Goal: Transaction & Acquisition: Purchase product/service

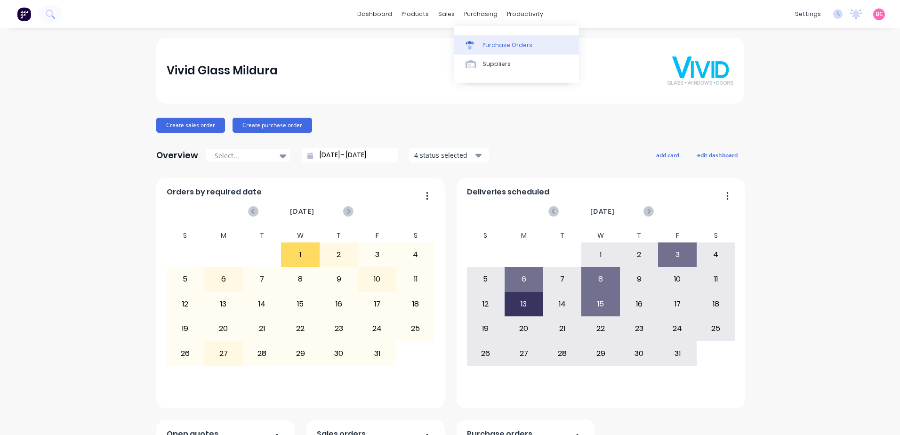
click at [492, 40] on link "Purchase Orders" at bounding box center [516, 44] width 125 height 19
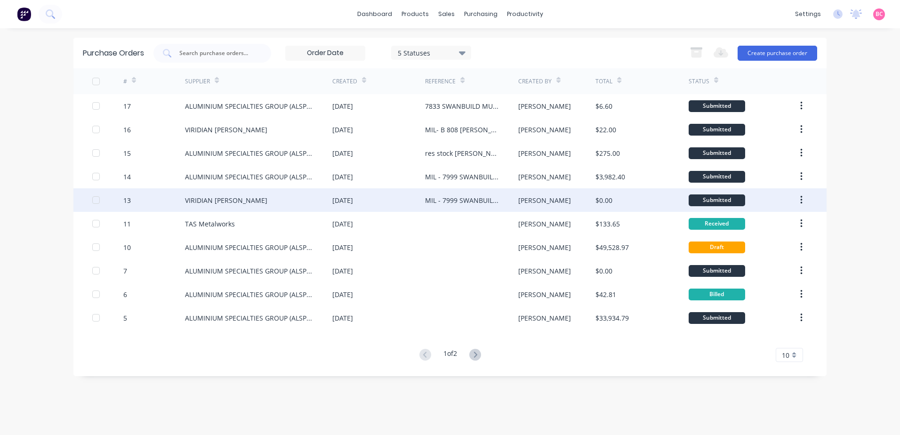
click at [142, 197] on div "13" at bounding box center [154, 200] width 62 height 24
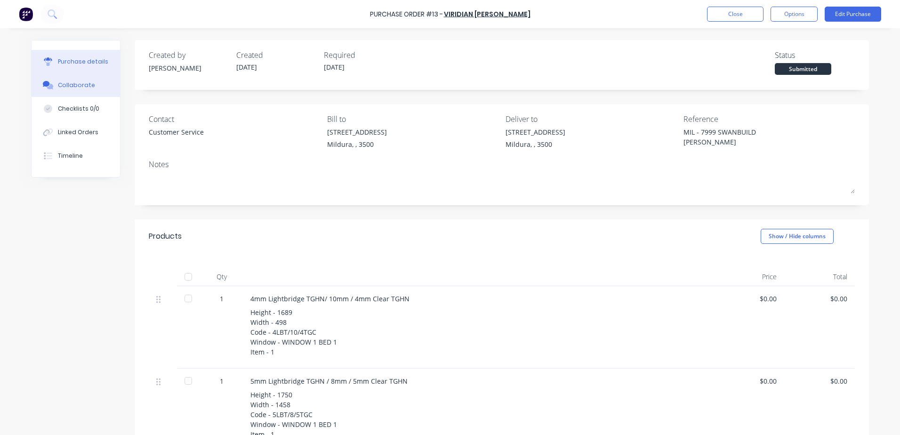
click at [72, 88] on div "Collaborate" at bounding box center [76, 85] width 37 height 8
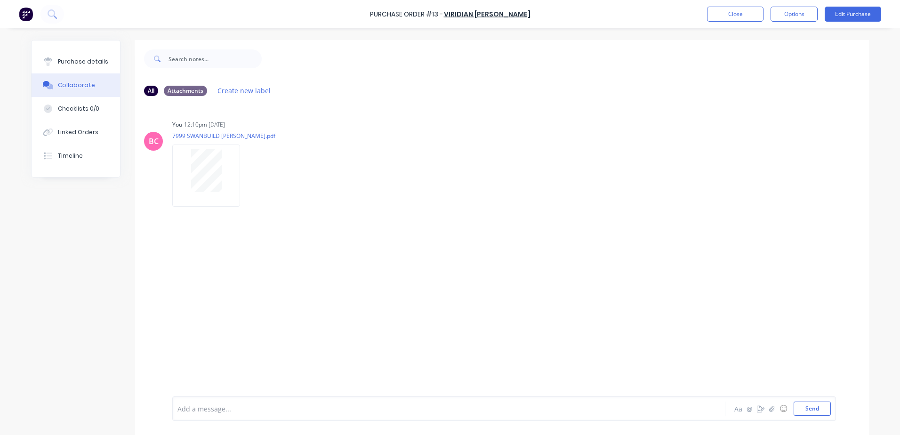
click at [673, 415] on div "Add a message... Aa @ ☺ Send" at bounding box center [503, 409] width 653 height 14
click at [712, 330] on div "BC You 12:10pm 01/10/25 7999 SWANBUILD CROOKE.pdf Labels Download Delete" at bounding box center [502, 250] width 734 height 293
click at [768, 413] on button "button" at bounding box center [771, 408] width 11 height 11
click at [805, 412] on button "Send" at bounding box center [812, 409] width 37 height 14
click at [84, 128] on button "Linked Orders" at bounding box center [76, 133] width 89 height 24
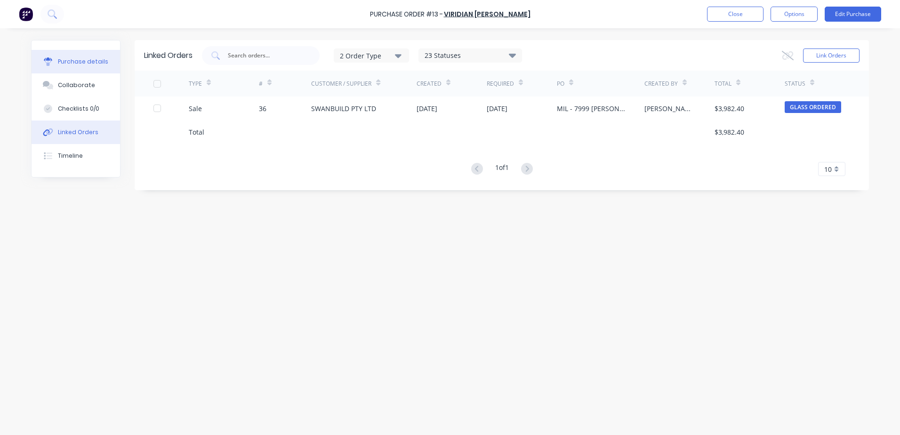
click at [71, 61] on div "Purchase details" at bounding box center [83, 61] width 50 height 8
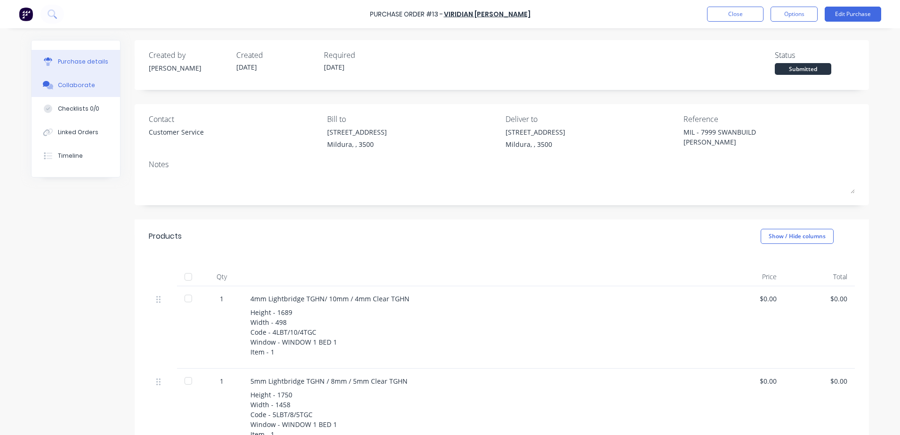
click at [70, 84] on div "Collaborate" at bounding box center [76, 85] width 37 height 8
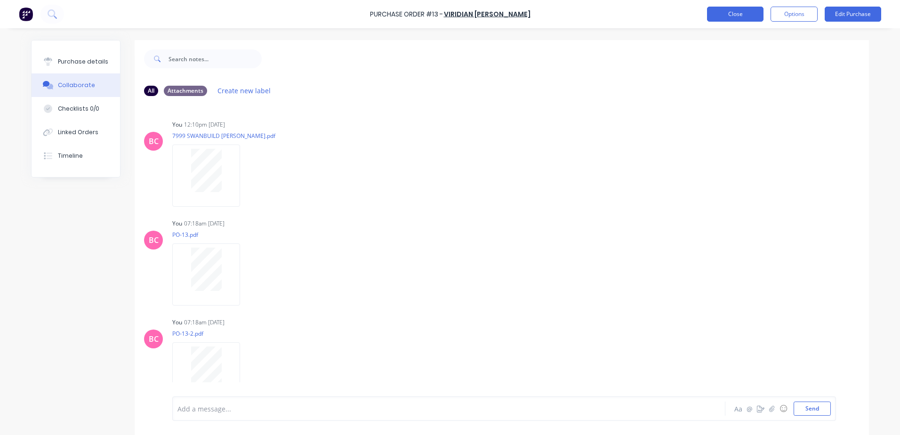
click at [751, 17] on button "Close" at bounding box center [735, 14] width 56 height 15
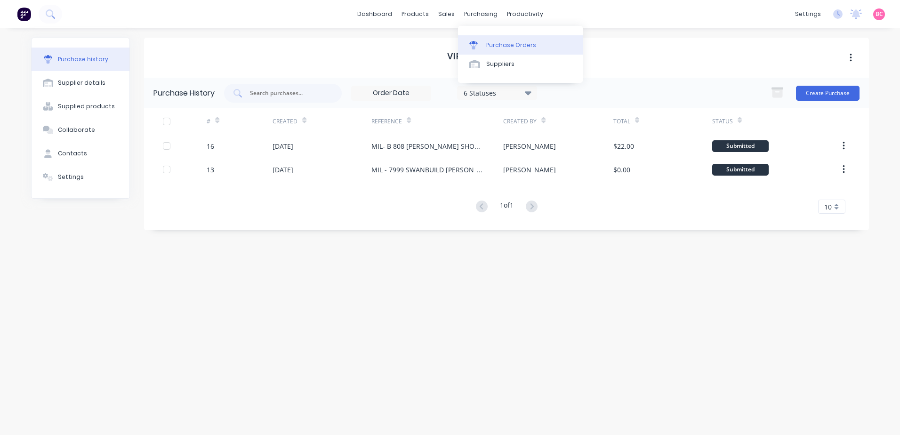
click at [493, 43] on div "Purchase Orders" at bounding box center [511, 45] width 50 height 8
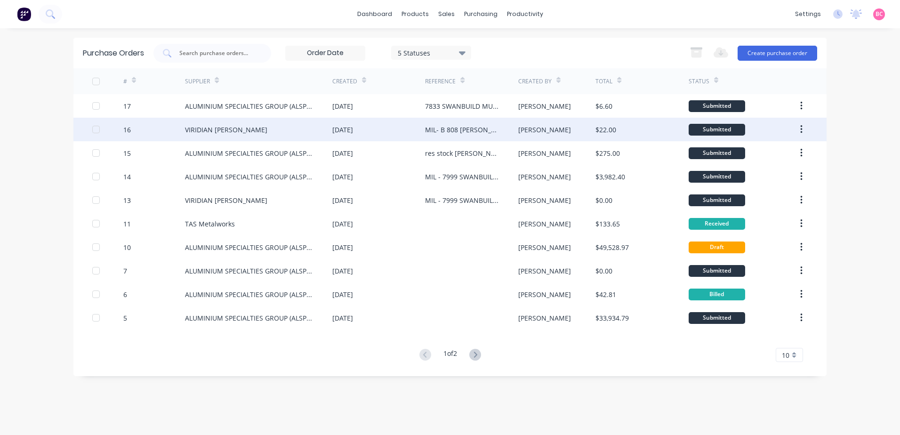
click at [298, 130] on div "VIRIDIAN GLASS CLAYTON" at bounding box center [258, 130] width 147 height 24
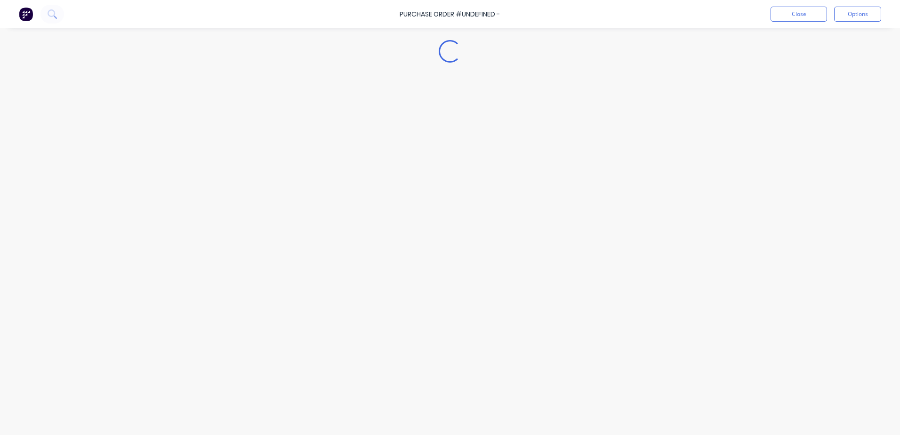
type textarea "x"
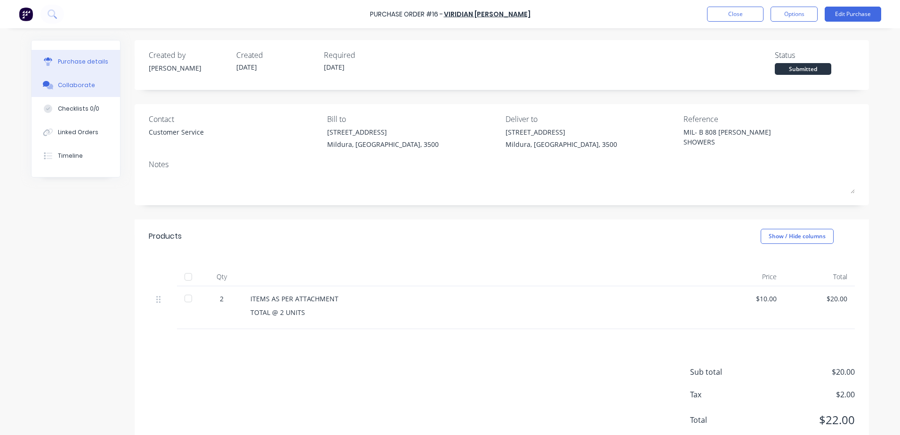
click at [67, 87] on div "Collaborate" at bounding box center [76, 85] width 37 height 8
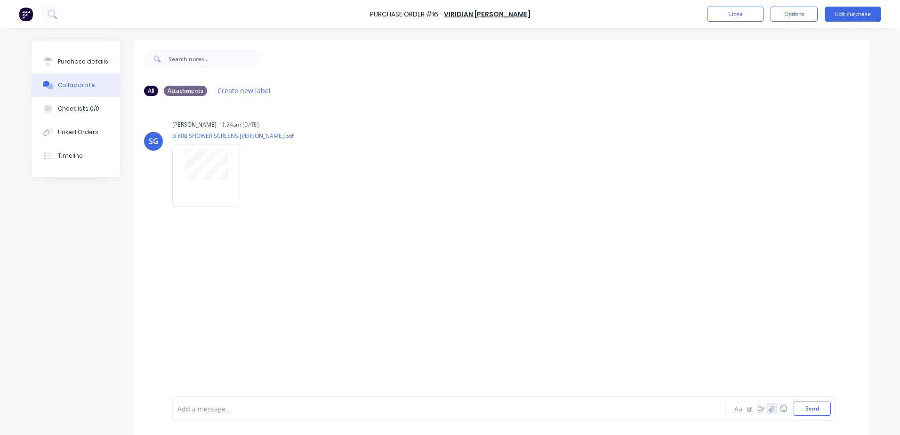
click at [766, 412] on button "button" at bounding box center [771, 408] width 11 height 11
click at [809, 409] on button "Send" at bounding box center [812, 409] width 37 height 14
click at [752, 13] on button "Close" at bounding box center [735, 14] width 56 height 15
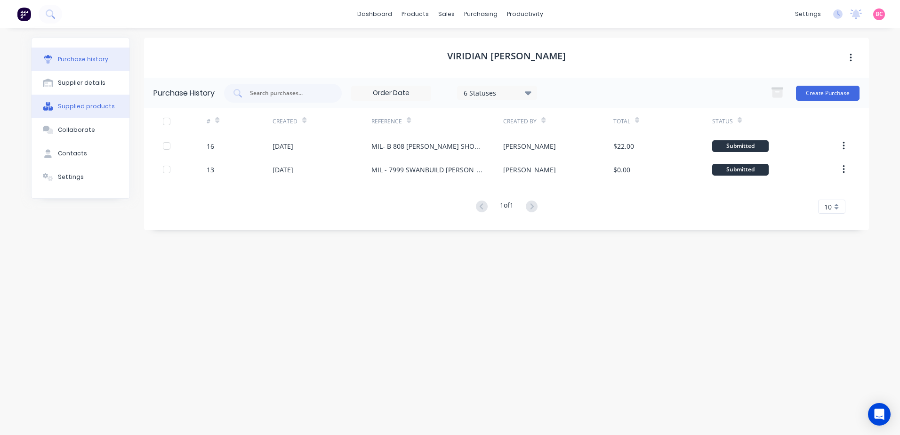
click at [99, 105] on div "Supplied products" at bounding box center [86, 106] width 57 height 8
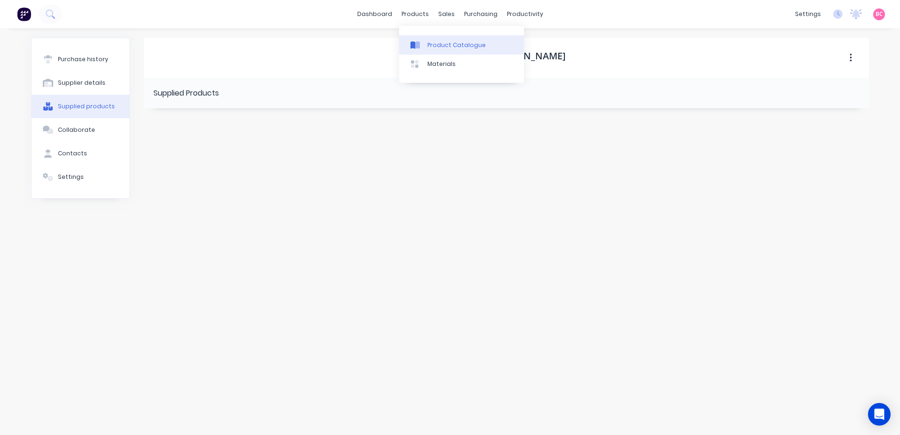
click at [430, 48] on div "Product Catalogue" at bounding box center [456, 45] width 58 height 8
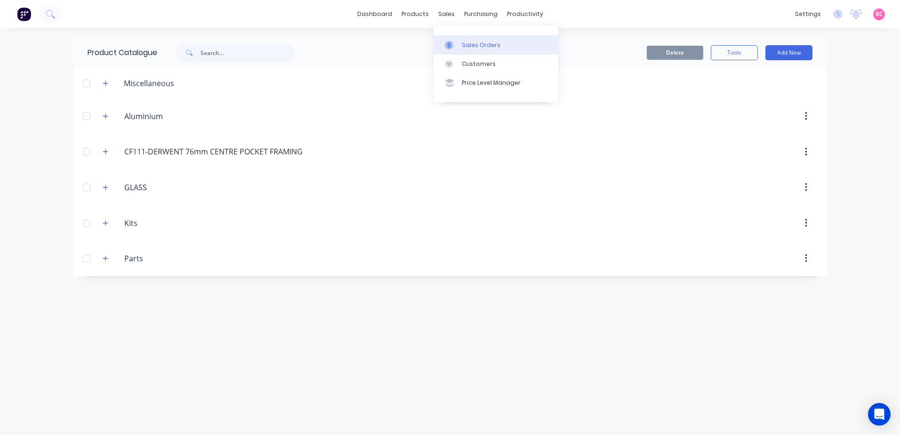
drag, startPoint x: 457, startPoint y: 42, endPoint x: 440, endPoint y: 46, distance: 17.3
click at [457, 42] on div at bounding box center [452, 45] width 14 height 8
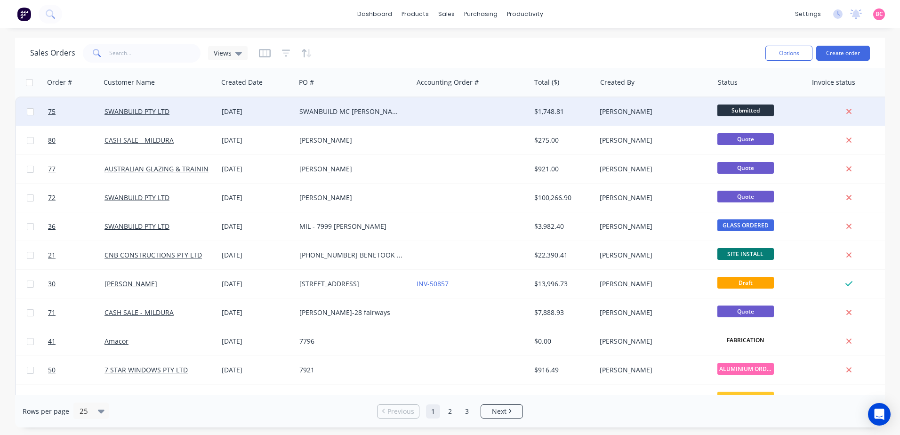
click at [364, 114] on div "SWANBUILD MC [PERSON_NAME] 7990" at bounding box center [351, 111] width 105 height 9
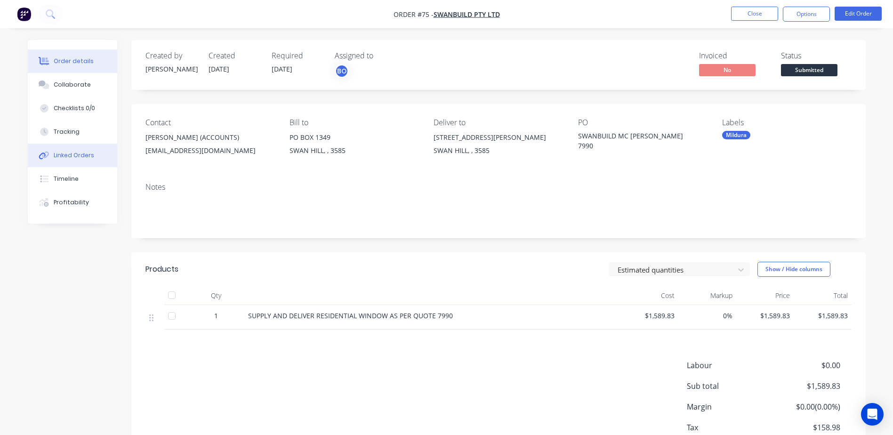
click at [72, 156] on div "Linked Orders" at bounding box center [74, 155] width 40 height 8
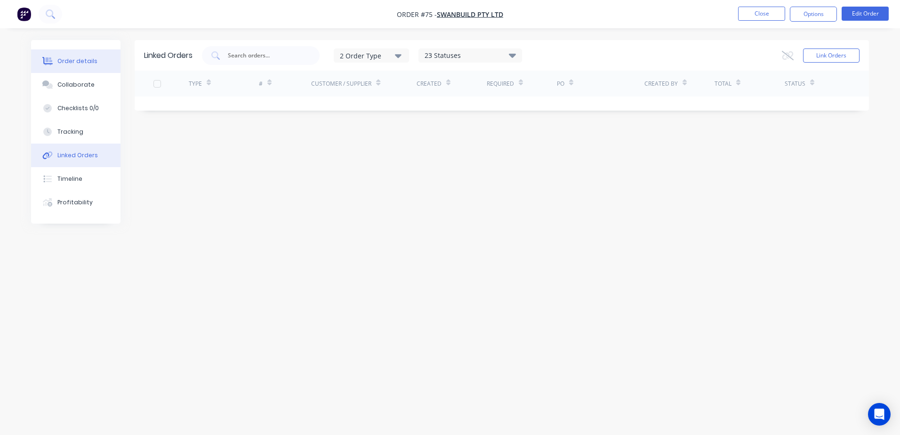
click at [68, 61] on div "Order details" at bounding box center [77, 61] width 40 height 8
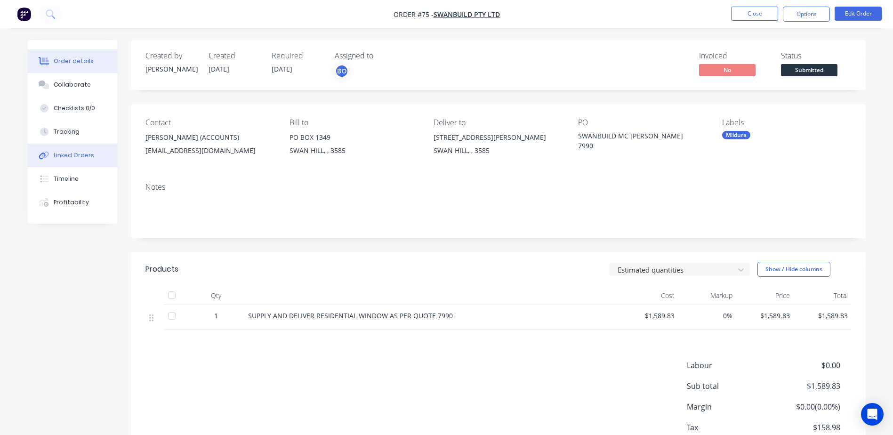
click at [64, 156] on div "Linked Orders" at bounding box center [74, 155] width 40 height 8
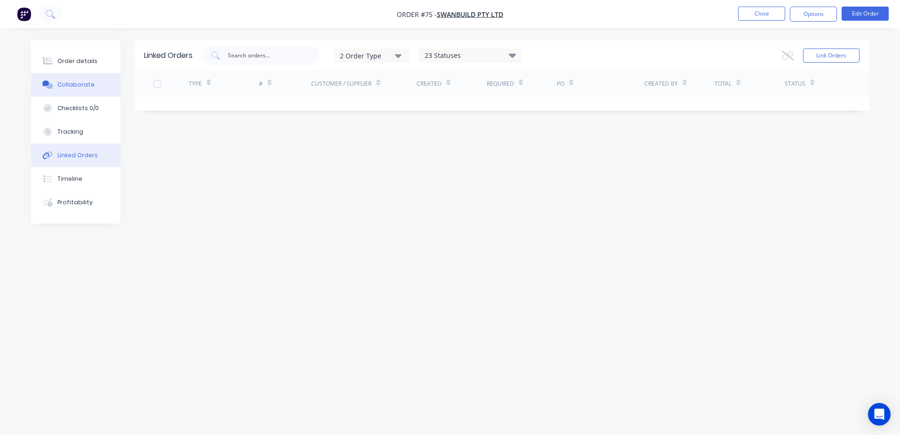
click at [70, 92] on button "Collaborate" at bounding box center [75, 85] width 89 height 24
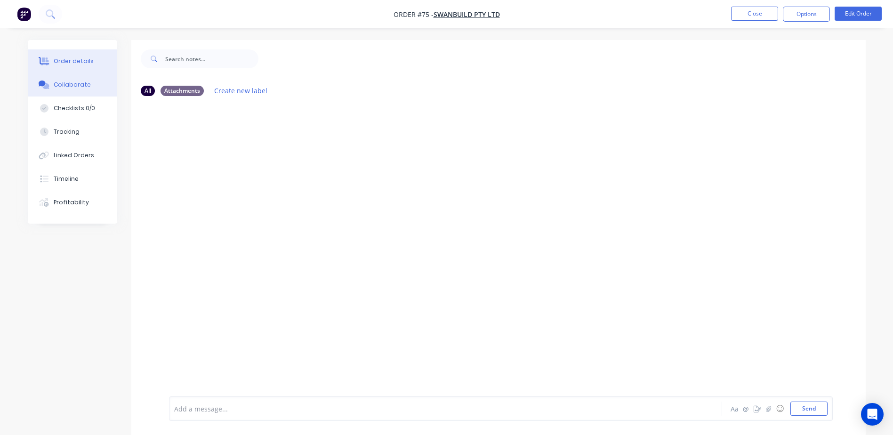
click at [84, 64] on div "Order details" at bounding box center [74, 61] width 40 height 8
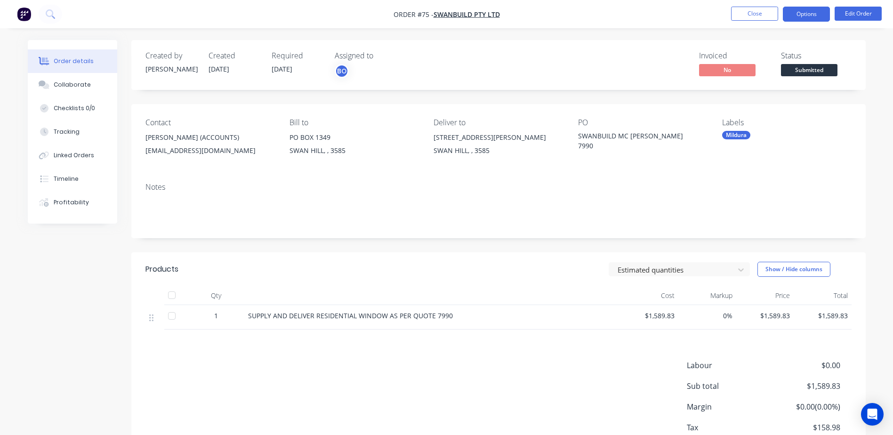
click at [800, 14] on button "Options" at bounding box center [806, 14] width 47 height 15
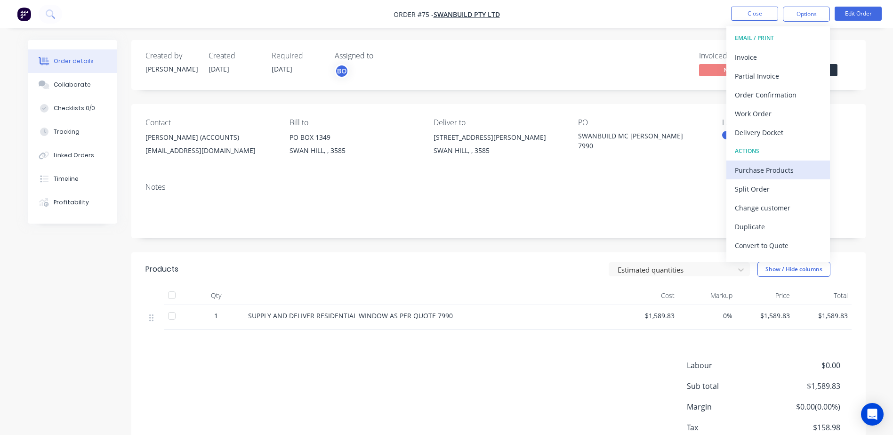
click at [775, 169] on div "Purchase Products" at bounding box center [778, 170] width 87 height 14
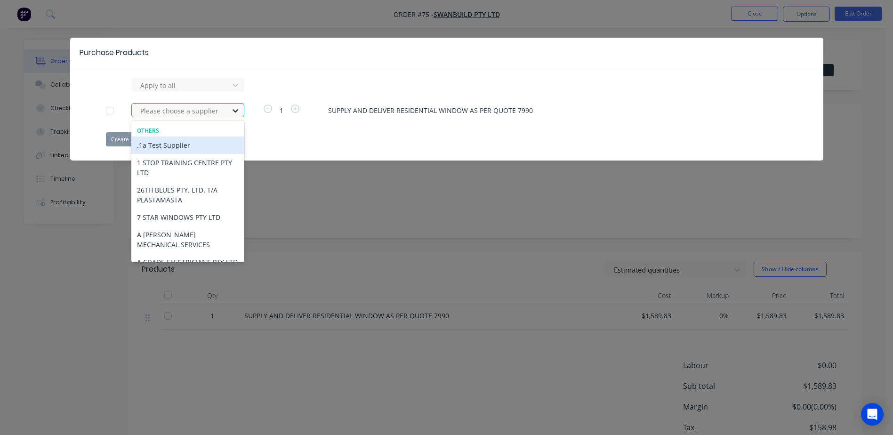
click at [229, 111] on div at bounding box center [235, 110] width 17 height 15
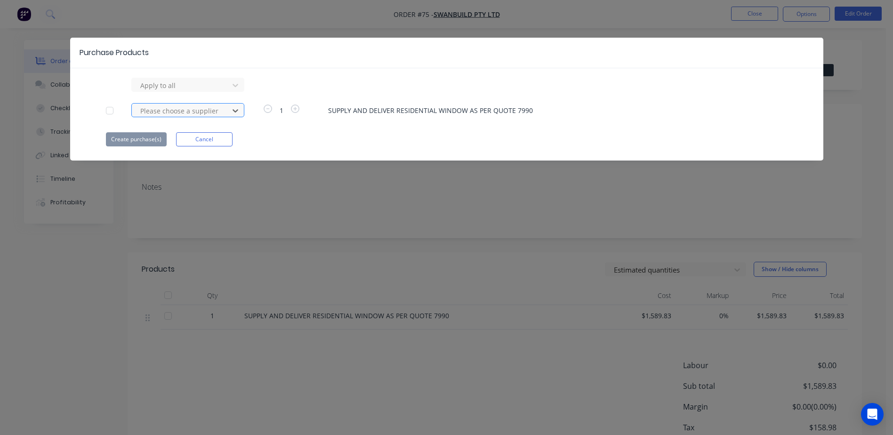
click at [170, 107] on div at bounding box center [181, 111] width 85 height 12
type input "VIRI"
click at [166, 148] on div "VIRIDIAN GLASS CLAYTON" at bounding box center [187, 145] width 113 height 17
click at [132, 140] on button "Create purchase(s)" at bounding box center [136, 139] width 61 height 14
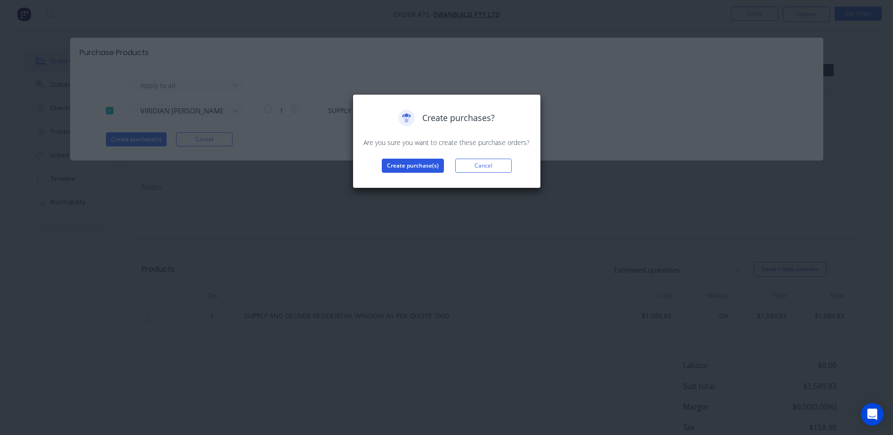
click at [417, 166] on button "Create purchase(s)" at bounding box center [413, 166] width 62 height 14
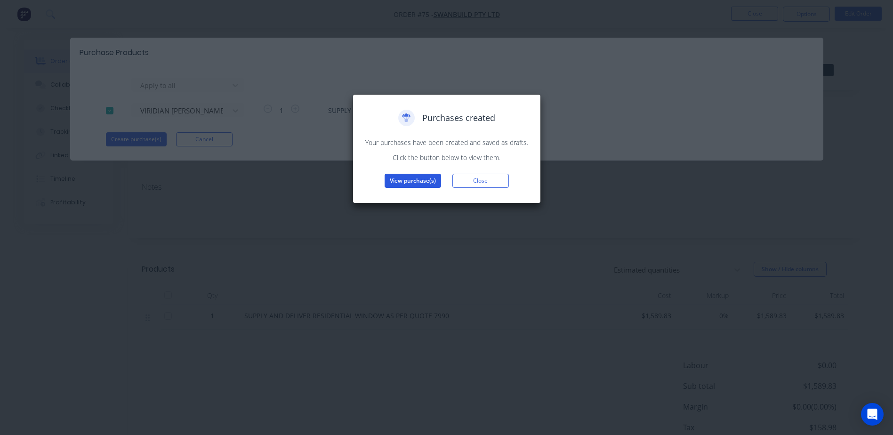
click at [409, 183] on button "View purchase(s)" at bounding box center [413, 181] width 56 height 14
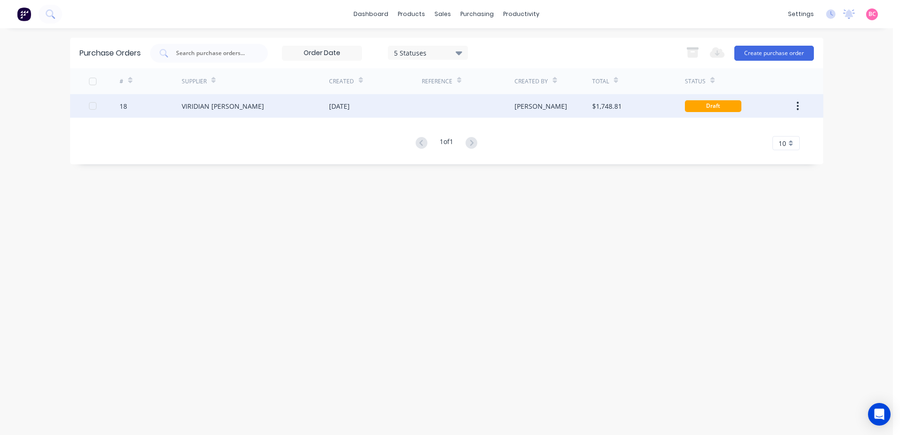
click at [284, 111] on div "VIRIDIAN GLASS CLAYTON" at bounding box center [255, 106] width 147 height 24
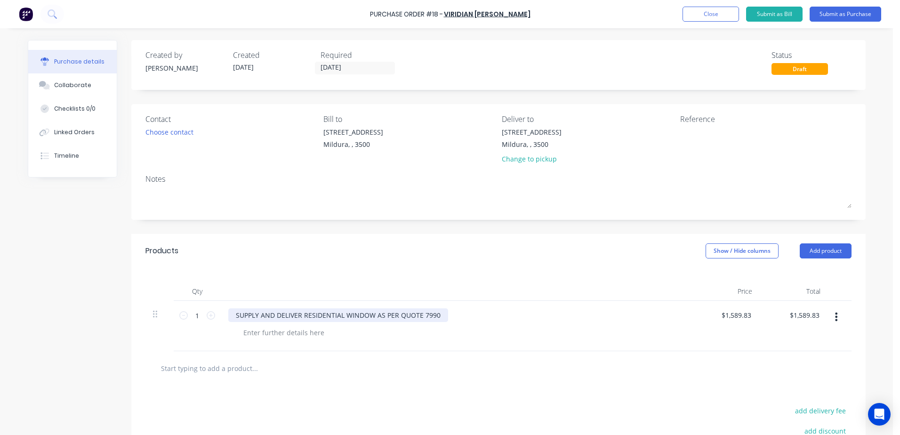
click at [261, 311] on div "SUPPLY AND DELIVER RESIDENTIAL WINDOW AS PER QUOTE 7990" at bounding box center [338, 315] width 220 height 14
drag, startPoint x: 433, startPoint y: 314, endPoint x: 113, endPoint y: 303, distance: 320.3
click at [114, 303] on div "Created by Brooke Created 06/10/25 Required 05/10/25 Status Draft Contact Choos…" at bounding box center [447, 290] width 838 height 500
click at [836, 315] on button "button" at bounding box center [836, 316] width 22 height 17
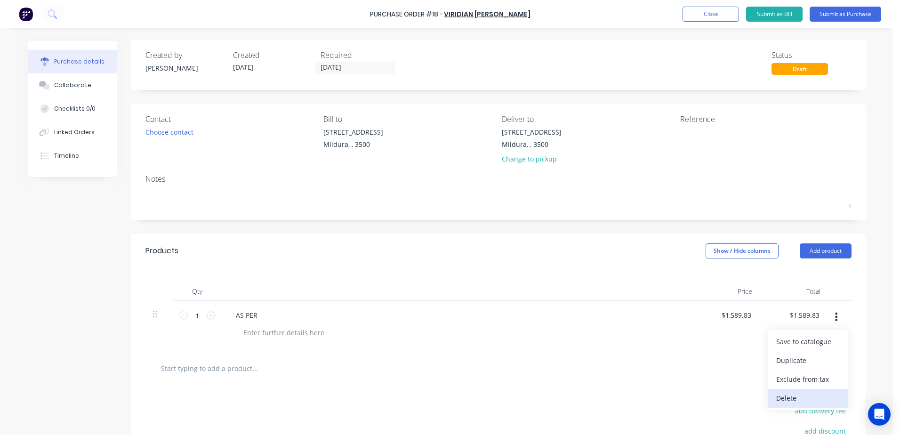
click at [794, 393] on button "Delete" at bounding box center [808, 398] width 80 height 19
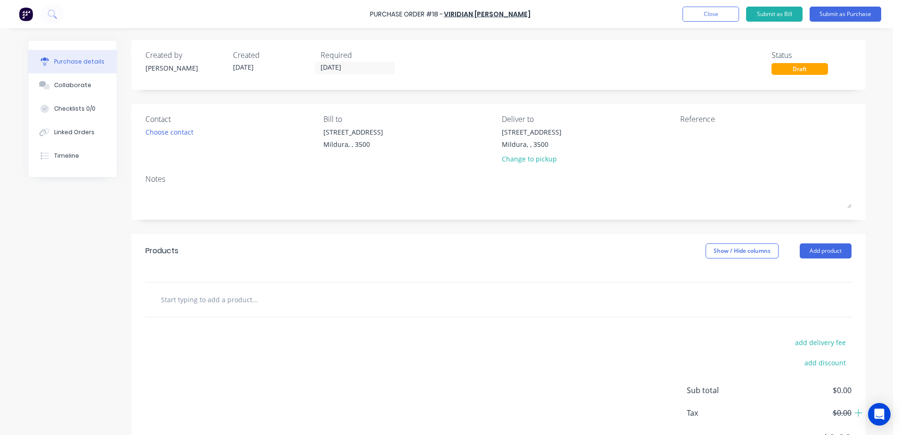
click at [212, 293] on input "text" at bounding box center [255, 299] width 188 height 19
type input "A"
click at [838, 255] on button "Add product" at bounding box center [826, 250] width 52 height 15
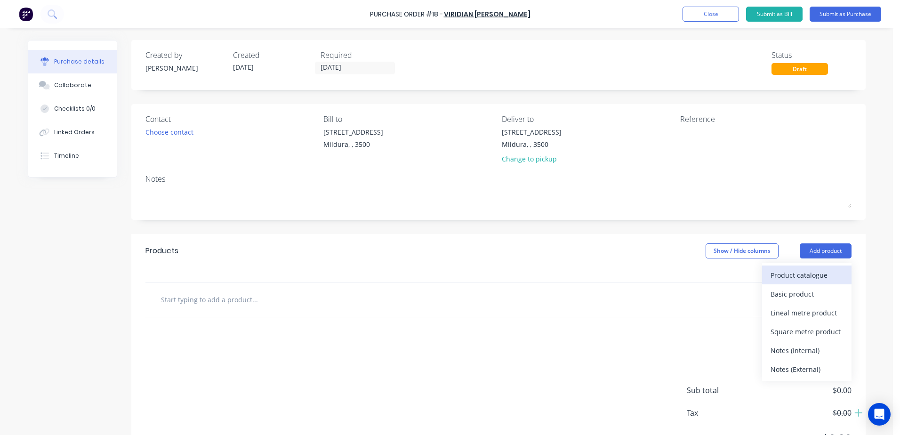
click at [813, 276] on div "Product catalogue" at bounding box center [807, 275] width 72 height 14
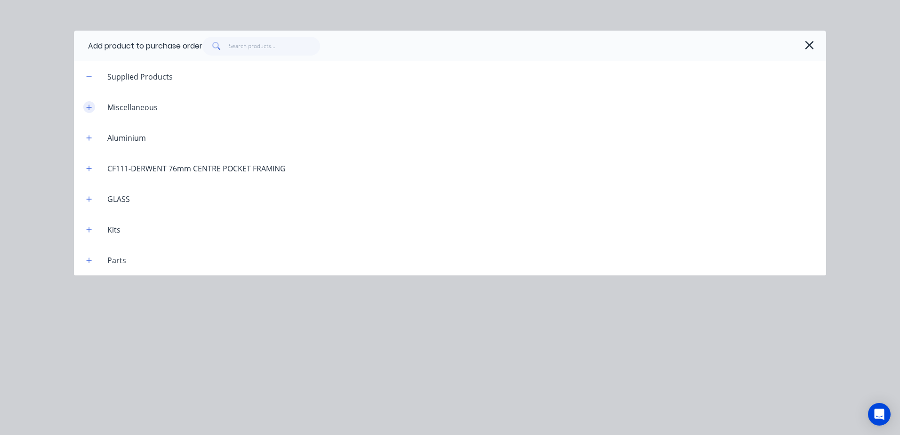
click at [86, 111] on button "button" at bounding box center [89, 107] width 12 height 12
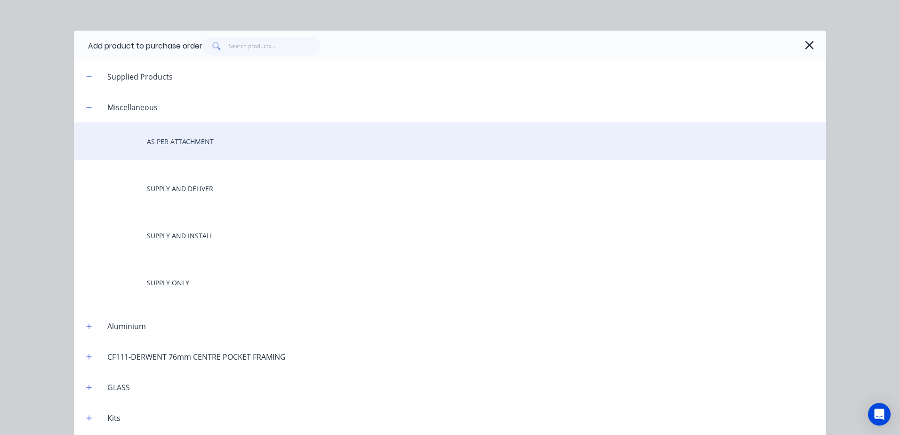
click at [188, 143] on div "AS PER ATTACHMENT" at bounding box center [450, 141] width 752 height 38
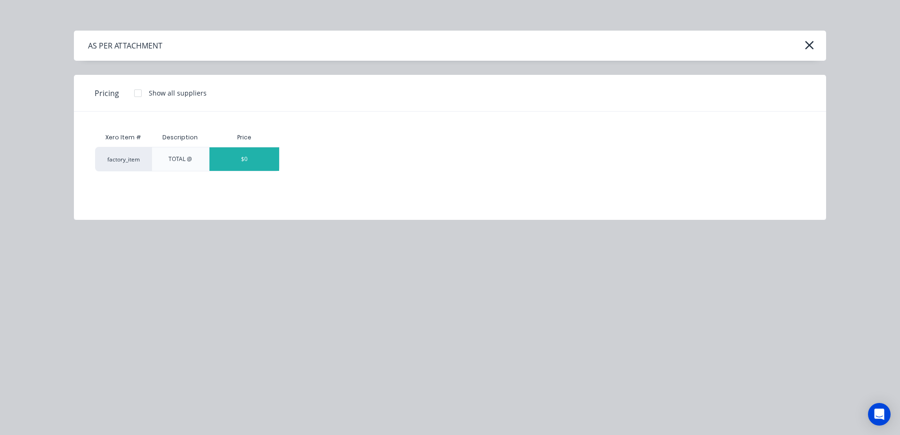
click at [263, 154] on div "$0" at bounding box center [244, 159] width 70 height 24
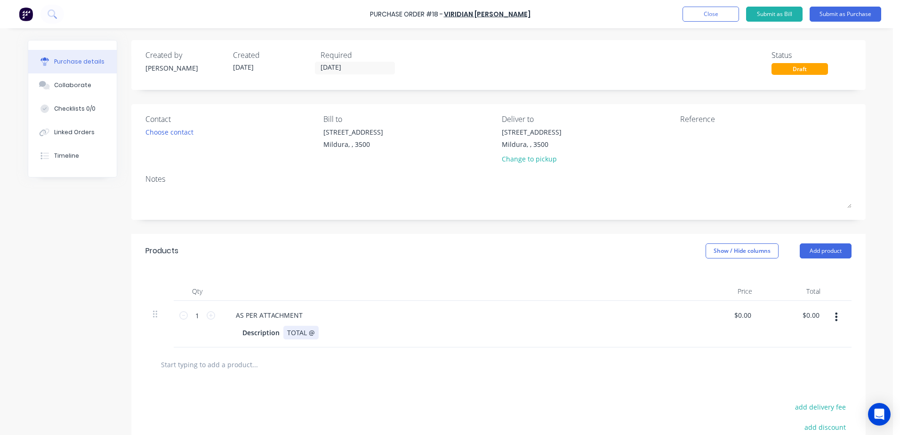
click at [313, 334] on div "TOTAL @" at bounding box center [300, 333] width 35 height 14
click at [254, 336] on div "Description" at bounding box center [261, 333] width 45 height 14
drag, startPoint x: 277, startPoint y: 333, endPoint x: 102, endPoint y: 322, distance: 175.1
click at [131, 322] on div "Qty Price Total 1 1 AS PER ATTACHMENT Description TOTAL @ 4 UNITS $0.00 $0.00 $…" at bounding box center [498, 308] width 734 height 80
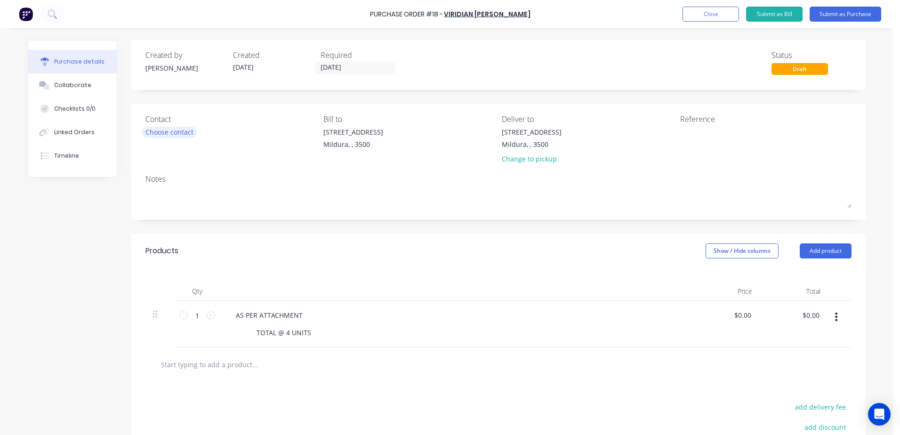
click at [173, 130] on div "Choose contact" at bounding box center [169, 132] width 48 height 10
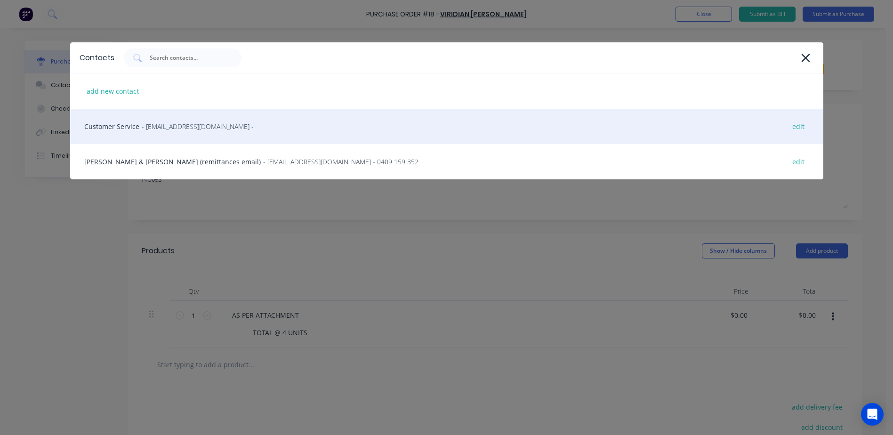
click at [144, 131] on div "Customer Service - vircustomerservicecls@viridianglass.com - edit" at bounding box center [446, 126] width 753 height 35
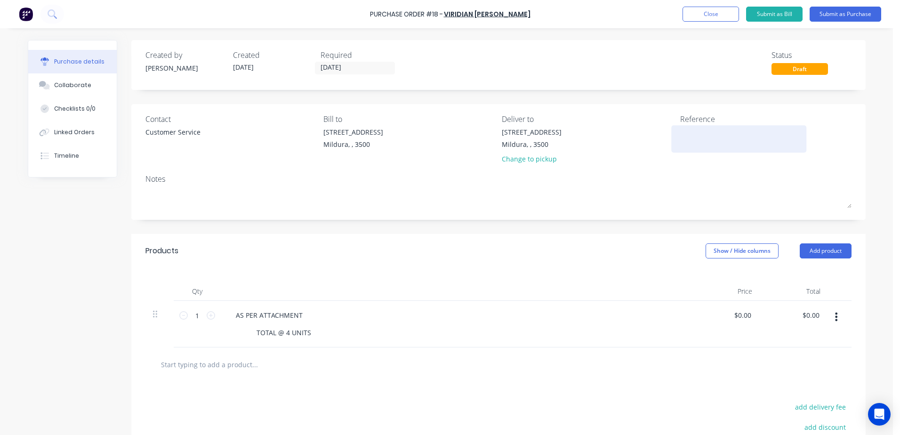
click at [704, 136] on textarea at bounding box center [739, 137] width 118 height 21
type textarea "7990 SWANBUILD M"
type textarea "x"
type textarea "7990 SWANBUILD MC"
type textarea "x"
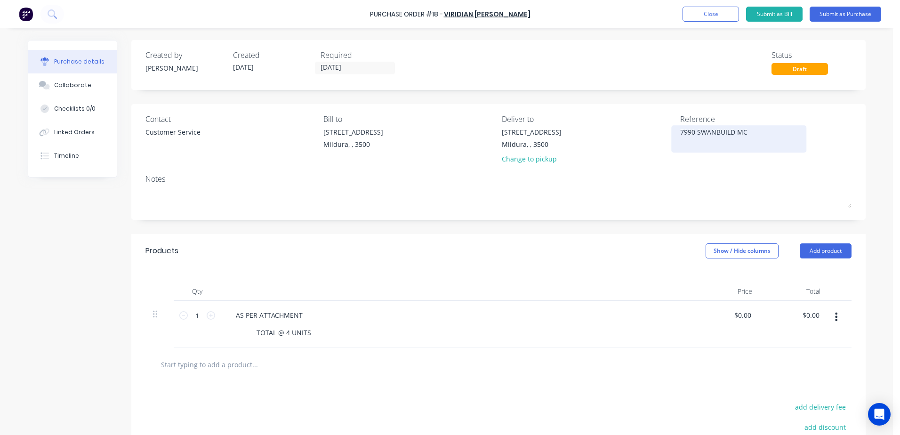
type textarea "7990 SWANBUILD MCD"
type textarea "x"
type textarea "7990 SWANBUILD MCDO"
type textarea "x"
type textarea "7990 SWANBUILD MCDON"
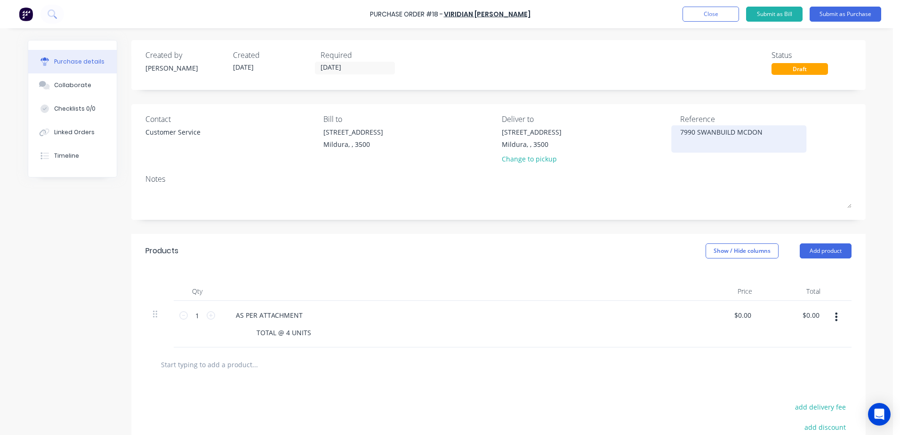
type textarea "x"
type textarea "7990 SWANBUILD MCDONA"
type textarea "x"
type textarea "7990 SWANBUILD MCDONAL"
type textarea "x"
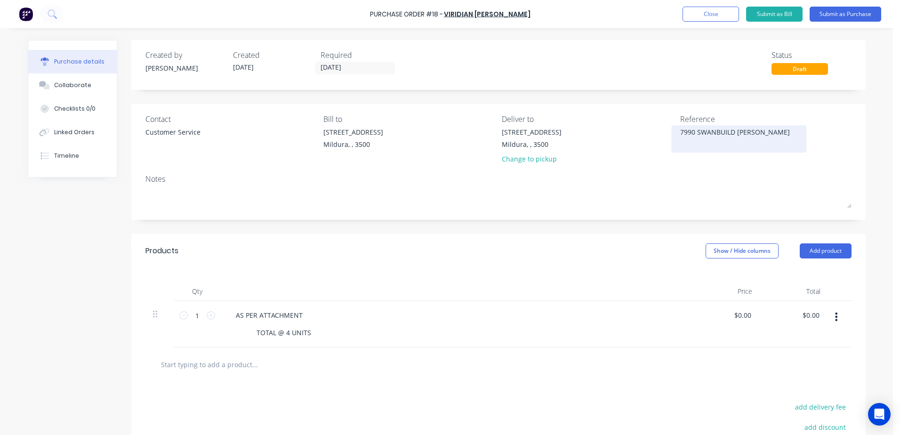
type textarea "7990 SWANBUILD MCDONALD"
type textarea "x"
type textarea "7990 SWANBUILD MCDONALD"
type textarea "x"
type textarea "7990 SWANBUILD MCDONALD E"
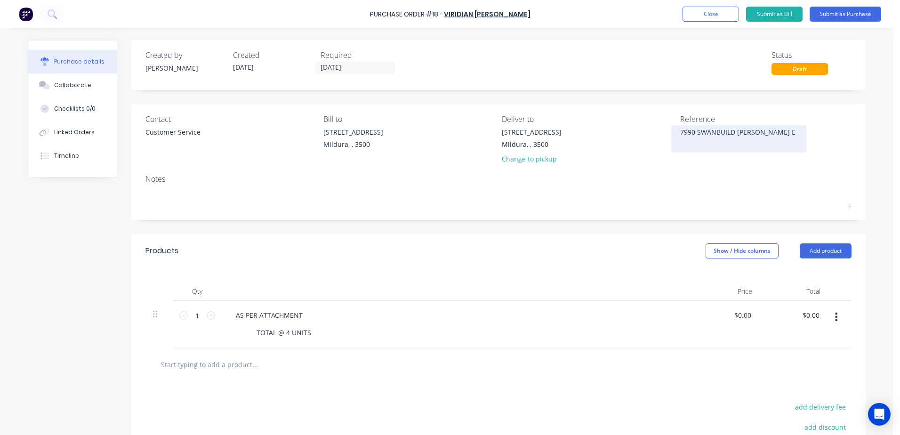
type textarea "x"
type textarea "7990 SWANBUILD MCDONALD EX"
type textarea "x"
type textarea "7990 SWANBUILD MCDONALD EXT"
type textarea "x"
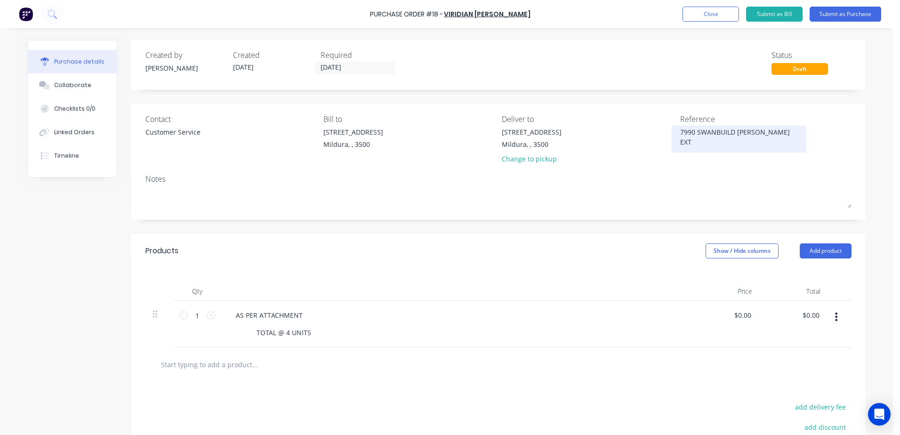
type textarea "7990 SWANBUILD MCDONALD EXTR"
type textarea "x"
type textarea "7990 SWANBUILD MCDONALD EXTRA"
type textarea "x"
type textarea "7990 SWANBUILD MCDONALD EXTRA"
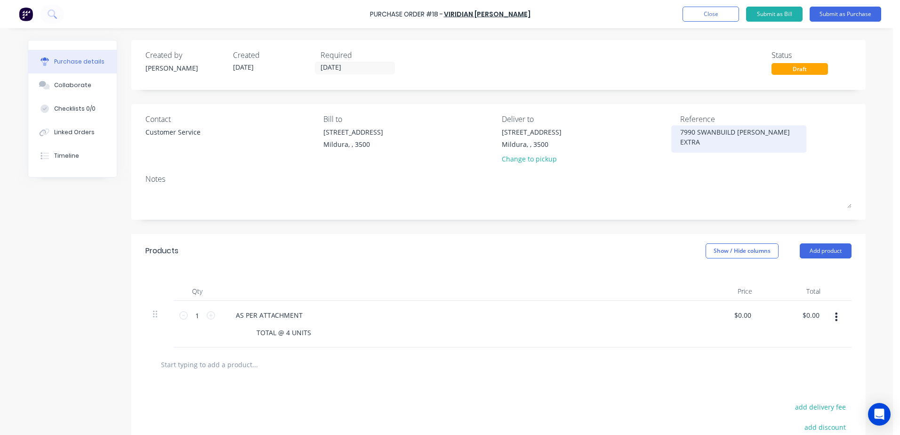
type textarea "x"
type textarea "7990 SWANBUILD MCDONALD EXTRA W"
type textarea "x"
type textarea "7990 SWANBUILD MCDONALD EXTRA WI"
type textarea "x"
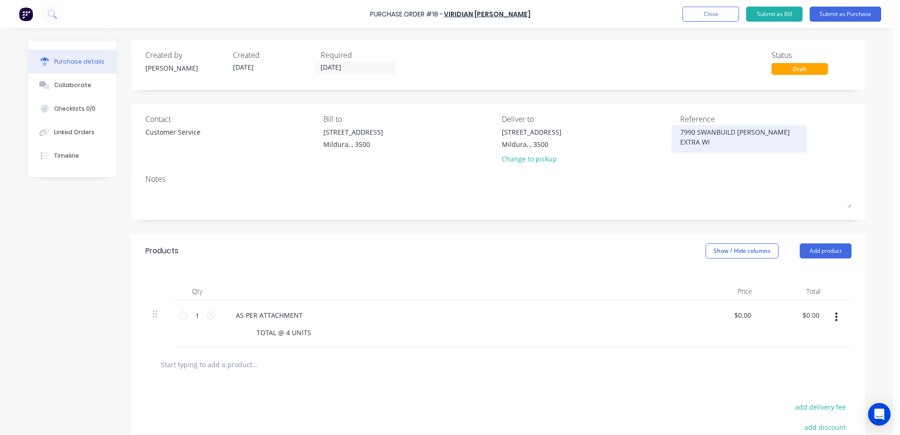
type textarea "7990 SWANBUILD MCDONALD EXTRA WIN"
type textarea "x"
type textarea "7990 SWANBUILD MCDONALD EXTRA WIND"
type textarea "x"
type textarea "7990 SWANBUILD MCDONALD EXTRA WINDO"
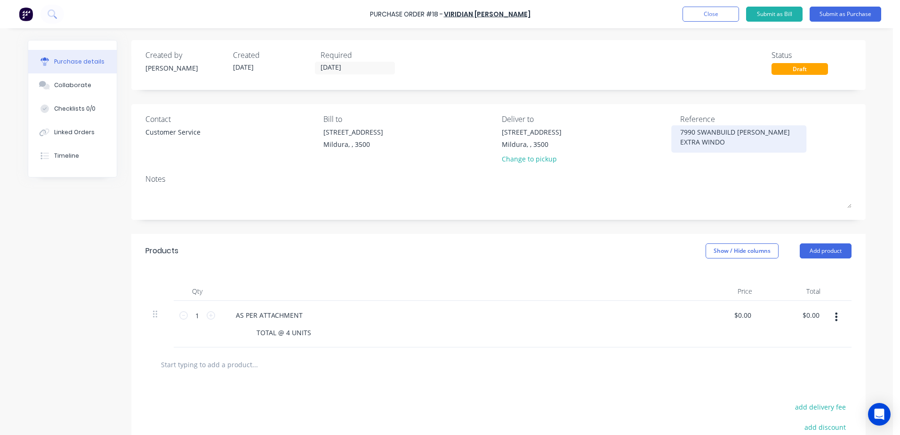
type textarea "x"
type textarea "7990 SWANBUILD MCDONALD EXTRA WINDOW"
type textarea "x"
click at [680, 133] on div "7990 SWANBUILD MCDONALD EXTRA WINDOW" at bounding box center [739, 139] width 118 height 24
click at [680, 130] on textarea "7990 SWANBUILD MCDONALD EXTRA WINDOW" at bounding box center [739, 137] width 118 height 21
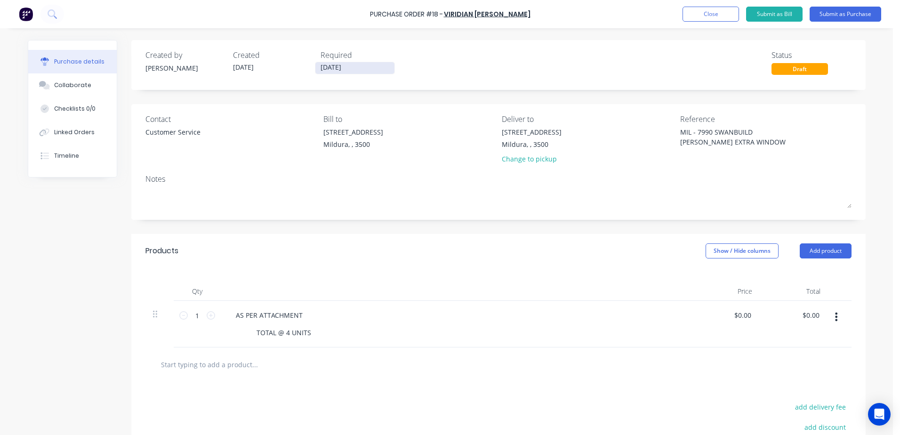
type textarea "MIL - 7990 SWANBUILD MCDONALD EXTRA WINDOW"
type textarea "x"
type textarea "MIL - 7990 SWANBUILD MCDONALD EXTRA WINDOW"
click at [357, 67] on input "05/10/25" at bounding box center [354, 68] width 79 height 12
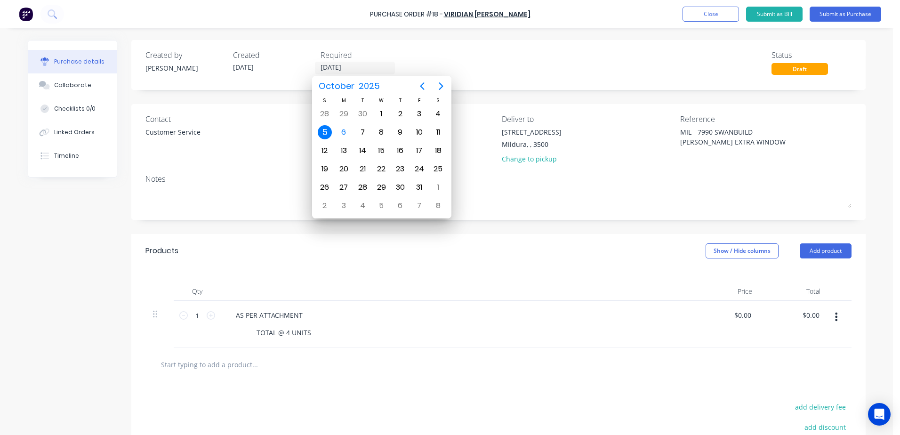
click at [301, 66] on div "Created by Brooke Created 06/10/25 Required 05/10/25" at bounding box center [272, 61] width 255 height 25
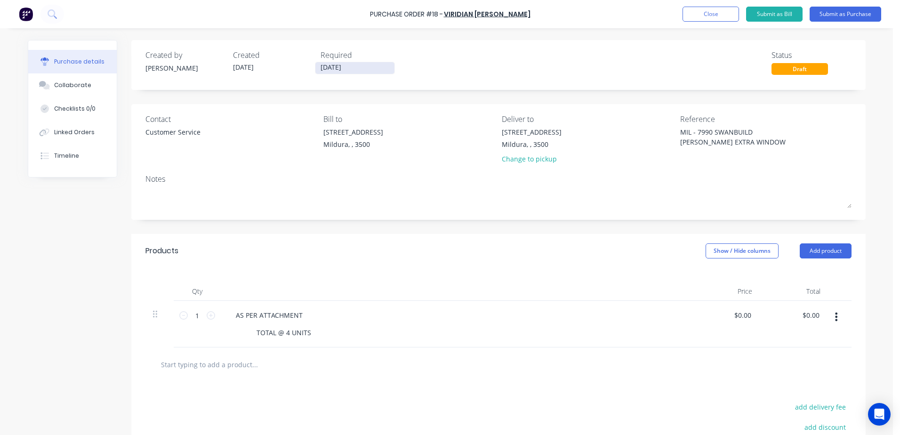
click at [344, 63] on input "05/10/25" at bounding box center [354, 68] width 79 height 12
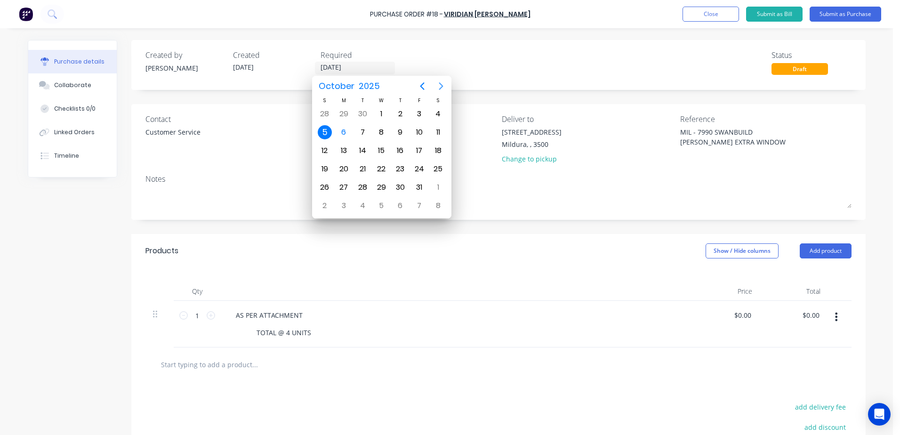
click at [437, 85] on icon "Next page" at bounding box center [440, 86] width 11 height 11
click at [365, 127] on div "4" at bounding box center [362, 132] width 14 height 14
type textarea "x"
type input "04/11/25"
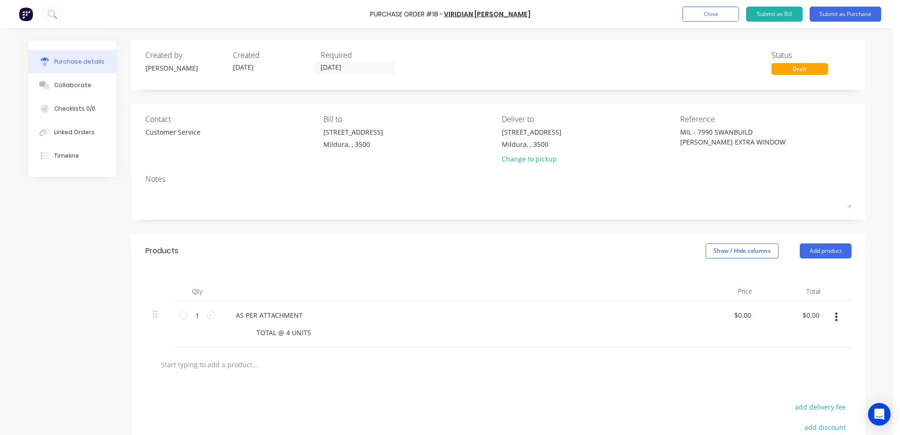
click at [607, 228] on div "Created by Brooke Created 06/10/25 Required 04/11/25 Status Draft Contact Custo…" at bounding box center [498, 288] width 734 height 497
click at [841, 13] on button "Submit as Purchase" at bounding box center [846, 14] width 72 height 15
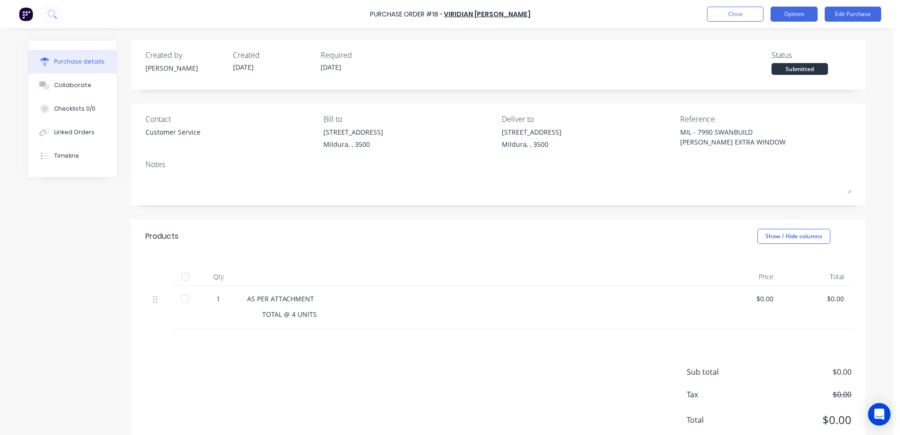
click at [797, 13] on button "Options" at bounding box center [794, 14] width 47 height 15
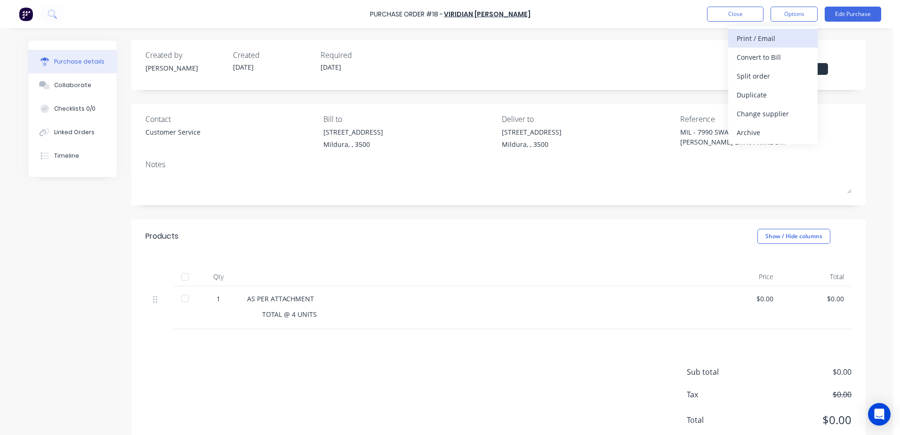
click at [758, 39] on div "Print / Email" at bounding box center [773, 39] width 72 height 14
click at [754, 80] on div "Without pricing" at bounding box center [773, 76] width 72 height 14
type textarea "x"
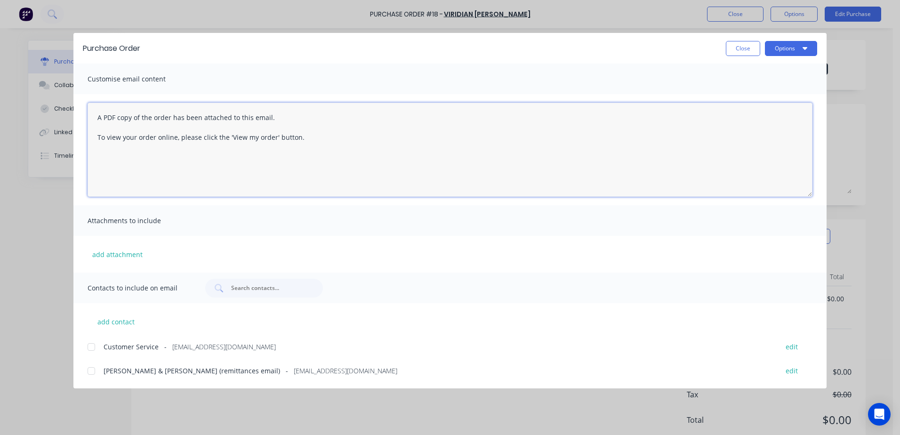
drag, startPoint x: 92, startPoint y: 115, endPoint x: 56, endPoint y: 114, distance: 35.3
click at [56, 114] on div "Purchase Order Close Options Customise email content A PDF copy of the order ha…" at bounding box center [450, 217] width 900 height 435
drag, startPoint x: 93, startPoint y: 119, endPoint x: 443, endPoint y: 177, distance: 355.0
click at [443, 177] on textarea "A PDF copy of the order has been attached to this email. To view your order onl…" at bounding box center [450, 150] width 725 height 94
paste textarea "Hi All, Please find Purchase Order attached: PO TEXT: ITEM TEXT: Kind regards,"
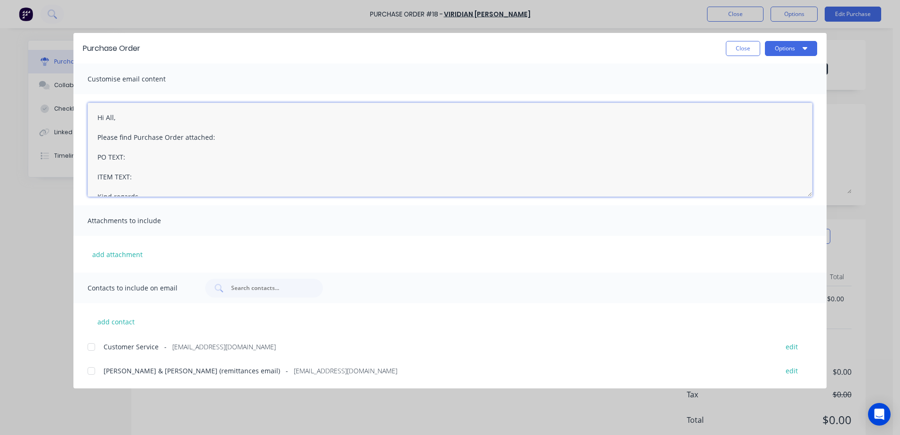
scroll to position [5, 0]
click at [142, 152] on textarea "Hi All, Please find Purchase Order attached: PO TEXT: ITEM TEXT: Kind regards," at bounding box center [450, 150] width 725 height 94
click at [140, 173] on textarea "Hi All, Please find Purchase Order attached: PO TEXT: PO-18 ITEM TEXT: Kind reg…" at bounding box center [450, 150] width 725 height 94
click at [169, 171] on textarea "Hi All, Please find Purchase Order attached: PO TEXT: PO-18 ITEM TEXT: 7990 SWN…" at bounding box center [450, 150] width 725 height 94
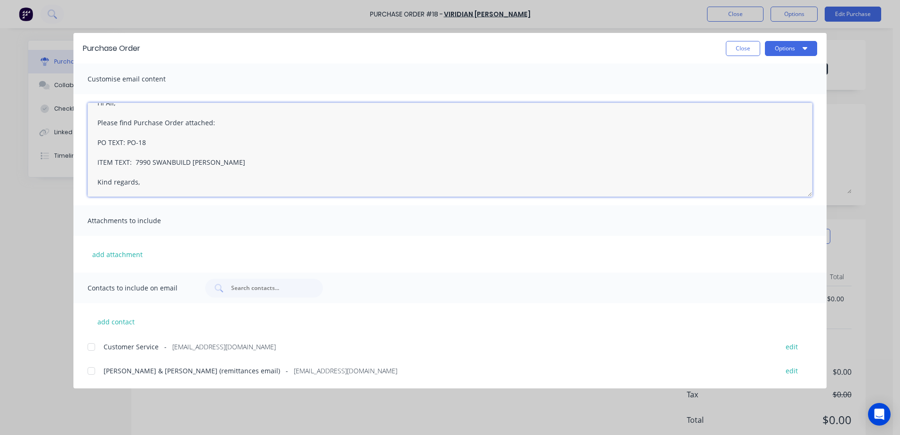
click at [154, 177] on textarea "Hi All, Please find Purchase Order attached: PO TEXT: PO-18 ITEM TEXT: 7990 SWA…" at bounding box center [450, 150] width 725 height 94
click at [154, 186] on textarea "Hi All, Please find Purchase Order attached: PO TEXT: PO-18 ITEM TEXT: 7990 SWA…" at bounding box center [450, 150] width 725 height 94
type textarea "Hi All, Please find Purchase Order attached: PO TEXT: PO-18 ITEM TEXT: 7990 SWA…"
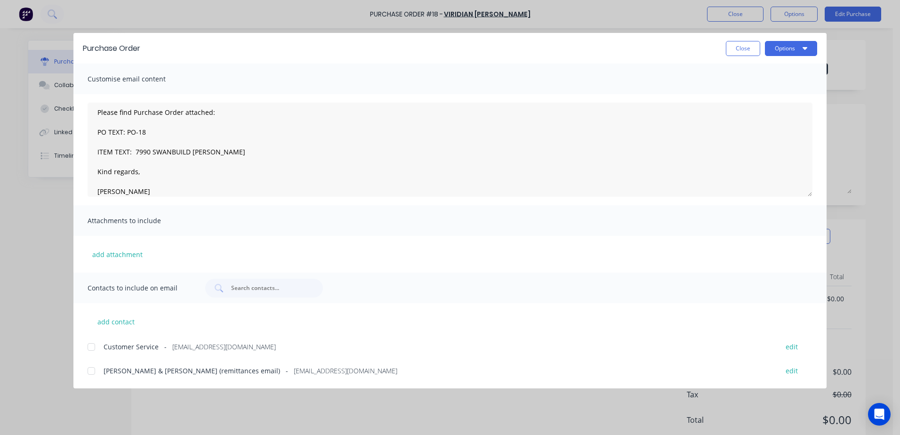
click at [324, 199] on div "Hi All, Please find Purchase Order attached: PO TEXT: PO-18 ITEM TEXT: 7990 SWA…" at bounding box center [449, 149] width 753 height 111
click at [115, 257] on button "add attachment" at bounding box center [118, 254] width 60 height 14
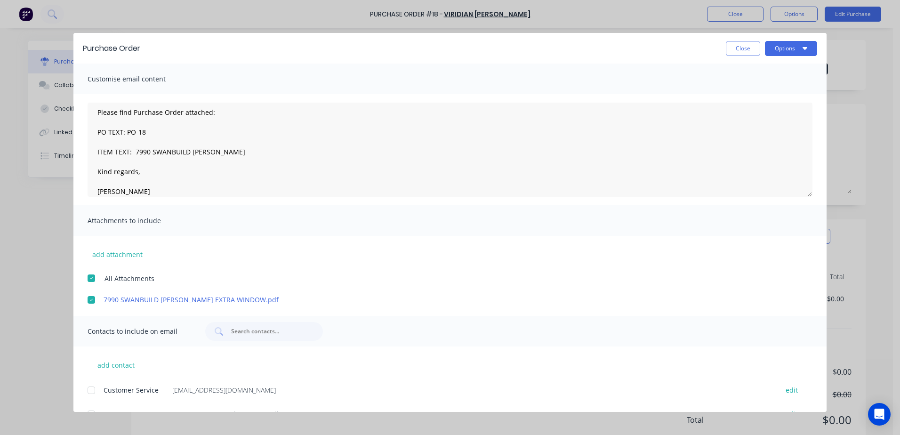
click at [88, 394] on div at bounding box center [91, 390] width 19 height 19
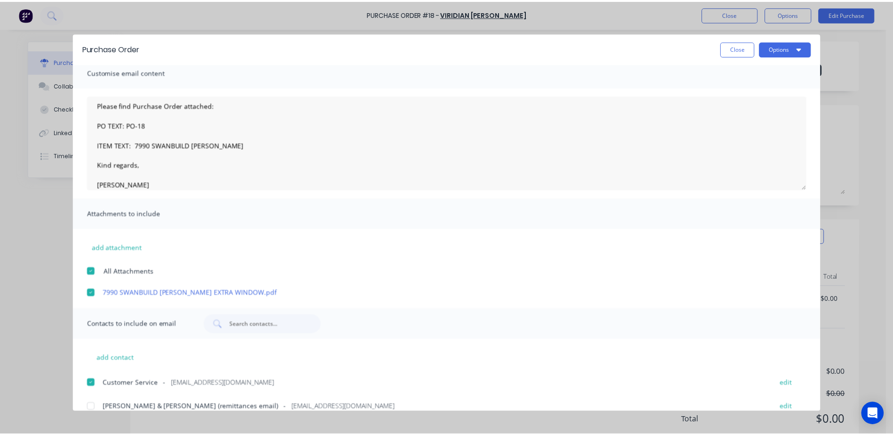
scroll to position [0, 0]
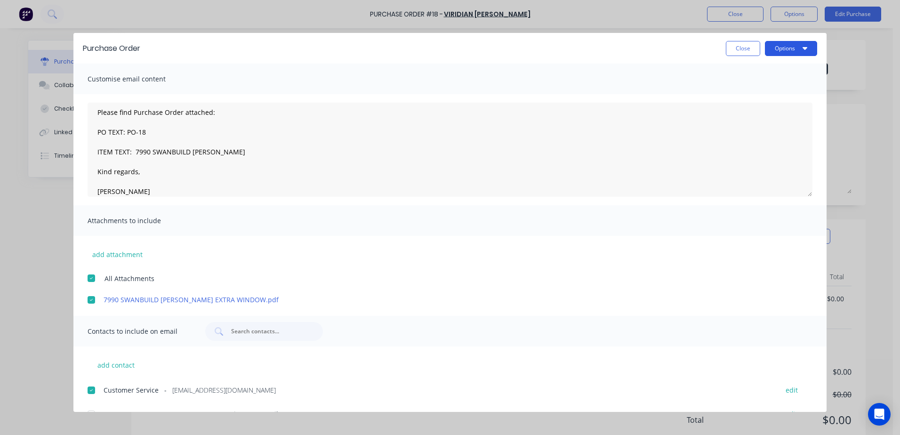
click at [803, 48] on icon "button" at bounding box center [805, 48] width 5 height 3
click at [753, 106] on div "Email" at bounding box center [772, 110] width 72 height 14
click at [790, 51] on button "Options" at bounding box center [791, 48] width 52 height 15
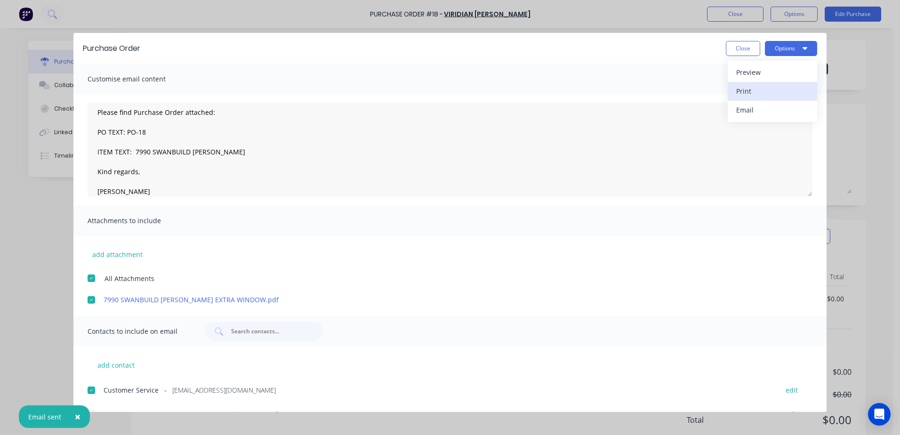
click at [763, 89] on div "Print" at bounding box center [772, 91] width 72 height 14
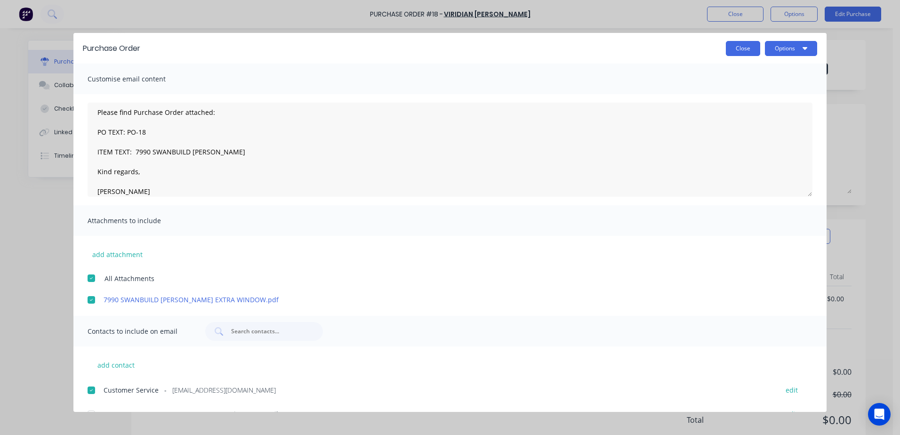
click at [743, 48] on button "Close" at bounding box center [743, 48] width 34 height 15
type textarea "x"
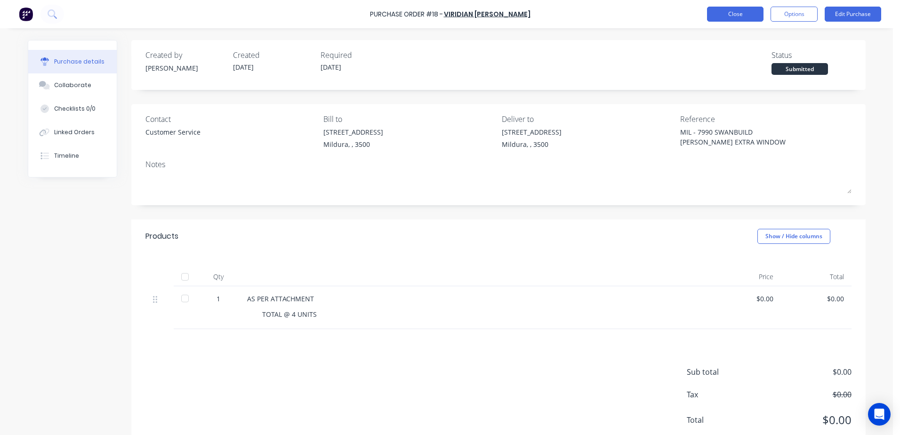
click at [734, 17] on button "Close" at bounding box center [735, 14] width 56 height 15
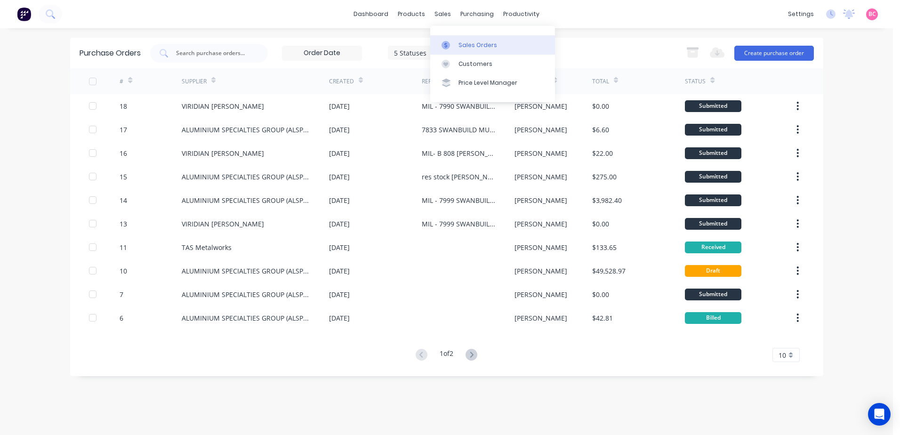
click at [470, 41] on div "Sales Orders" at bounding box center [478, 45] width 39 height 8
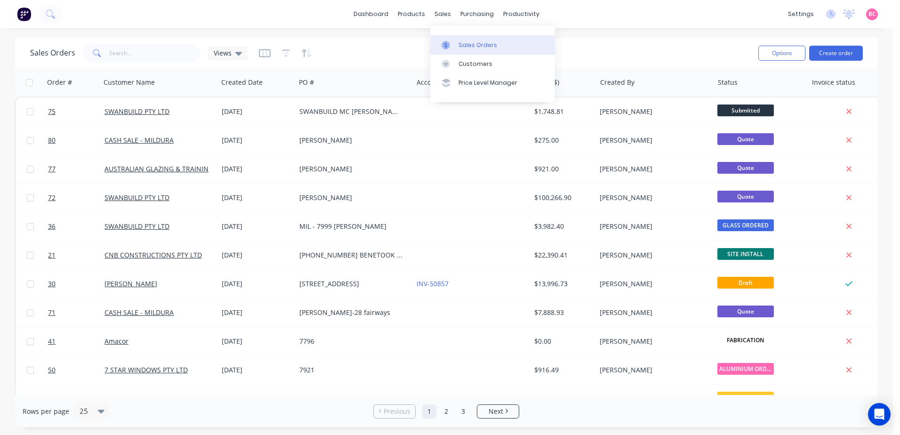
click at [460, 43] on div "Sales Orders" at bounding box center [478, 45] width 39 height 8
click at [235, 51] on icon at bounding box center [238, 53] width 7 height 10
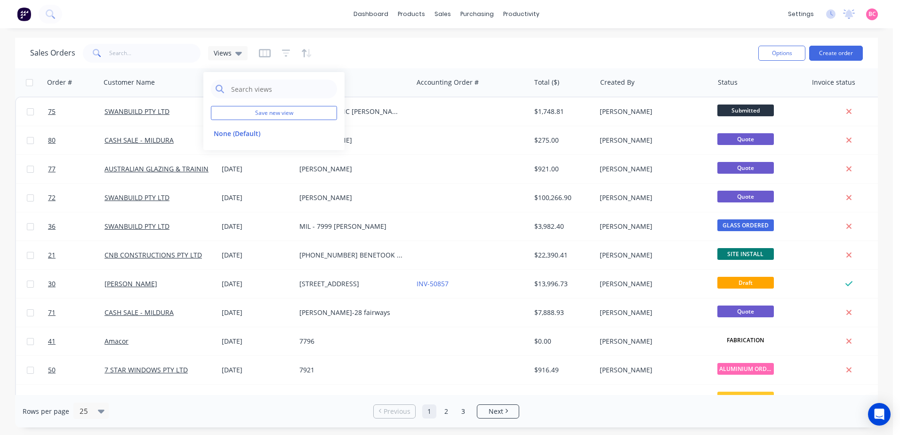
click at [485, 44] on div "Sales Orders Views" at bounding box center [390, 52] width 721 height 23
click at [282, 55] on icon "button" at bounding box center [286, 52] width 8 height 9
click at [360, 45] on div "Sales Orders Views" at bounding box center [390, 52] width 721 height 23
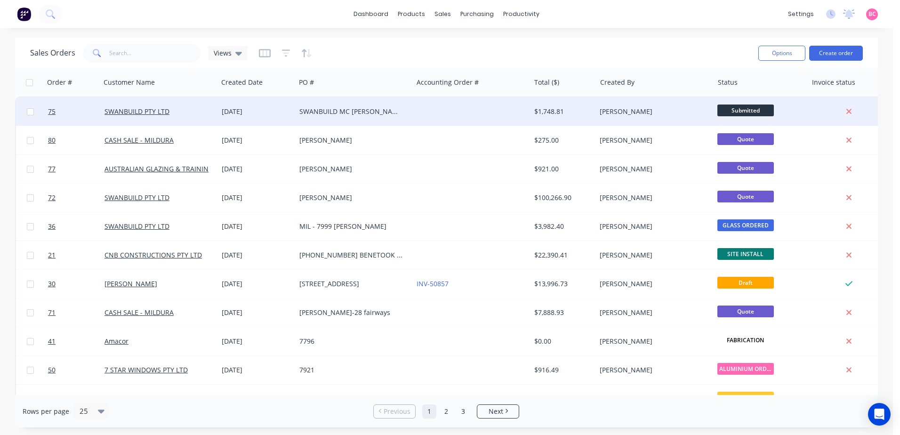
click at [342, 107] on div "SWANBUILD MC DONALD 7990" at bounding box center [351, 111] width 105 height 9
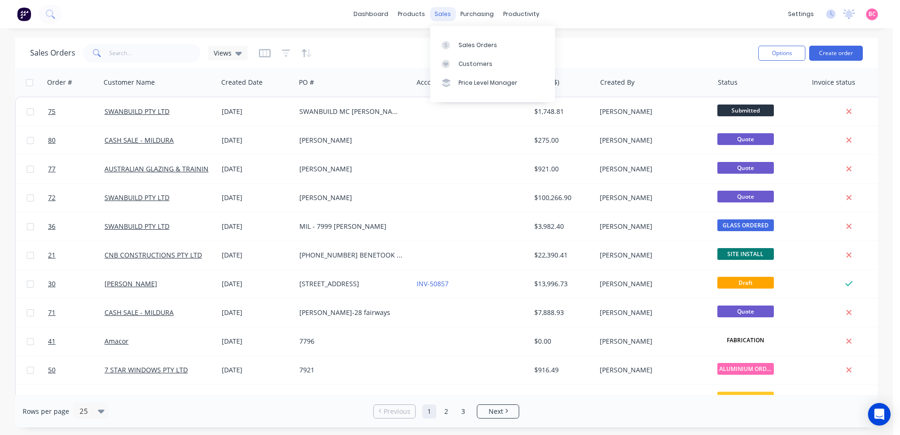
click at [436, 18] on div "sales" at bounding box center [443, 14] width 26 height 14
click at [465, 48] on div "Sales Orders" at bounding box center [478, 45] width 39 height 8
click at [829, 58] on button "Create order" at bounding box center [836, 53] width 54 height 15
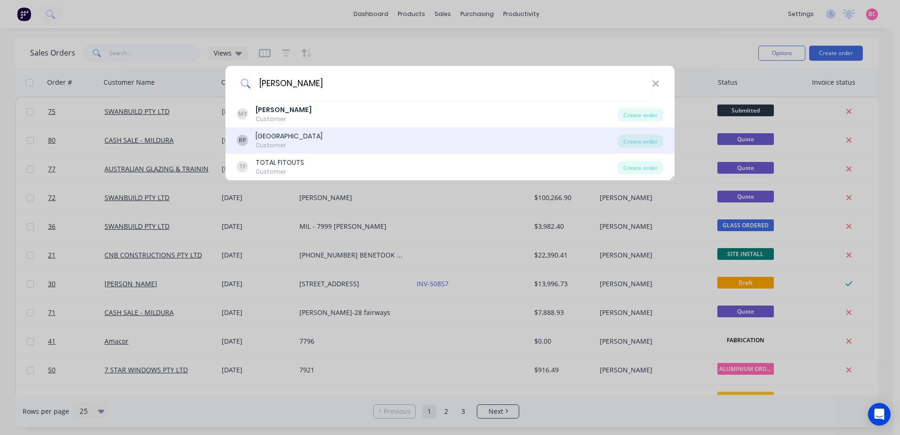
type input "matt young"
click at [322, 134] on div "RED CLIFFS CARAVAN PARK" at bounding box center [289, 136] width 67 height 10
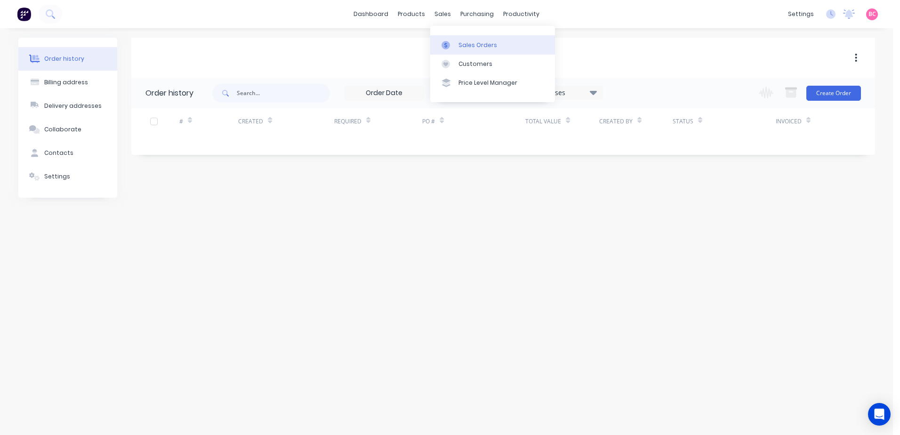
click at [457, 41] on link "Sales Orders" at bounding box center [492, 44] width 125 height 19
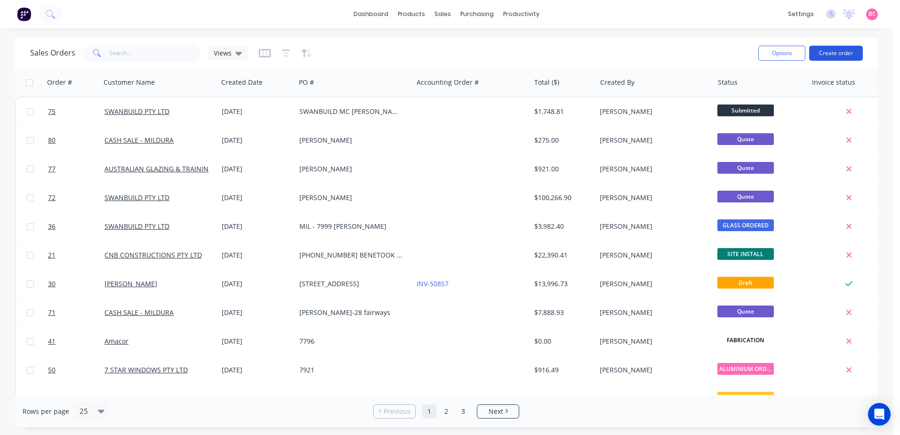
click at [825, 56] on button "Create order" at bounding box center [836, 53] width 54 height 15
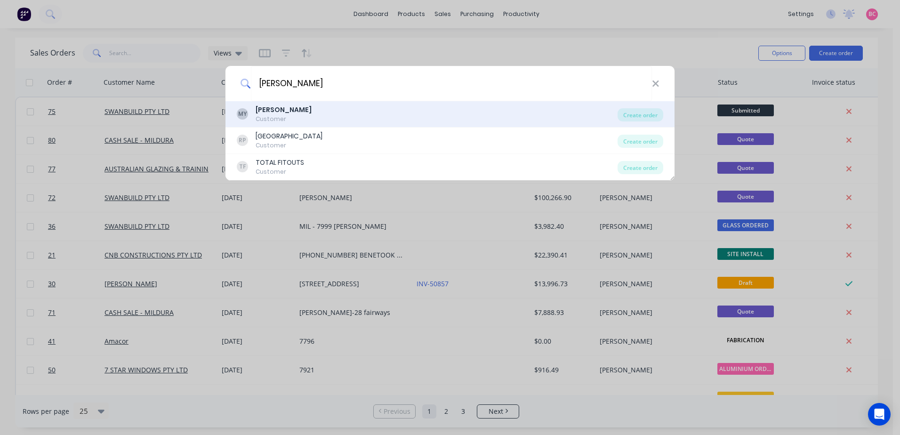
type input "matt young"
click at [480, 117] on div "MY MATT YOUNG Customer" at bounding box center [427, 114] width 381 height 18
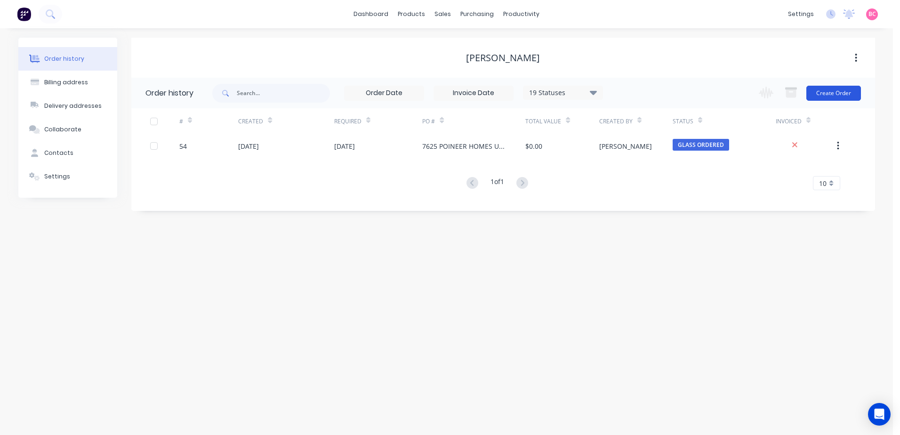
click at [845, 94] on button "Create Order" at bounding box center [833, 93] width 55 height 15
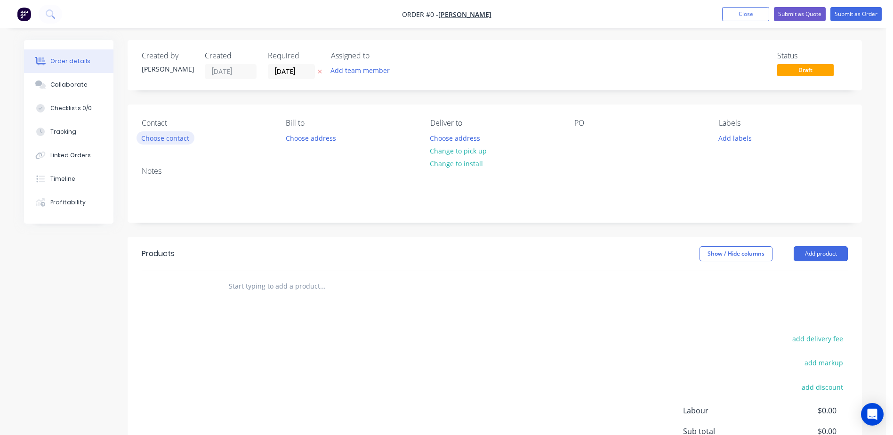
click at [160, 132] on button "Choose contact" at bounding box center [166, 137] width 58 height 13
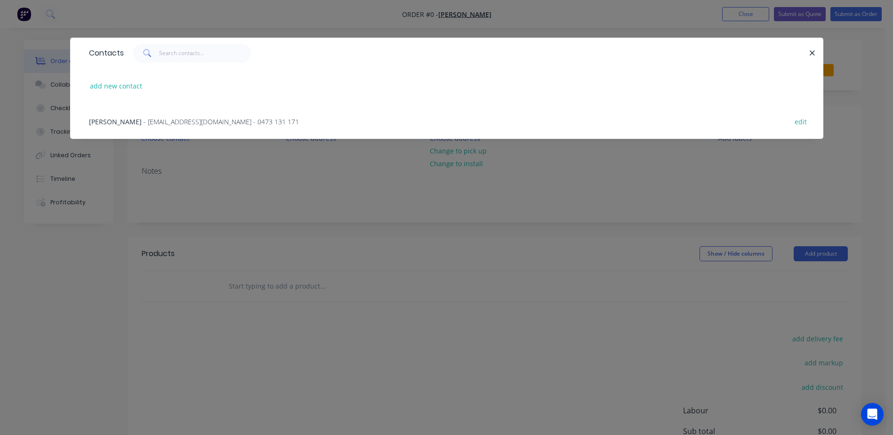
click at [125, 121] on span "Matt YOUNG" at bounding box center [115, 121] width 53 height 9
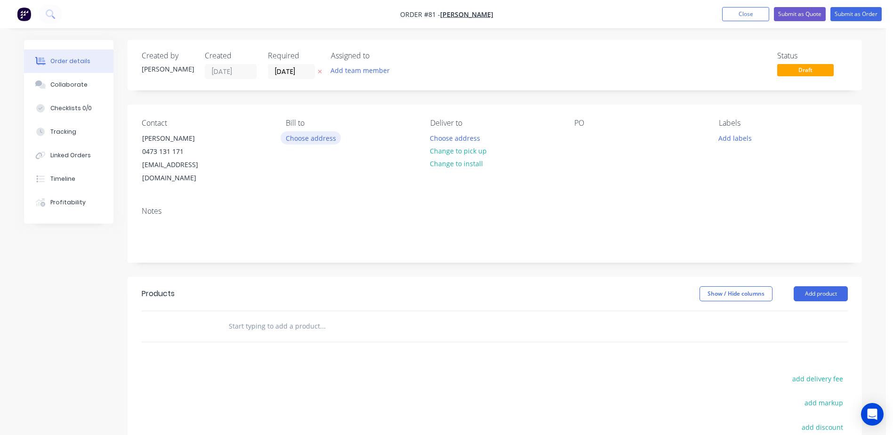
click at [319, 140] on button "Choose address" at bounding box center [311, 137] width 60 height 13
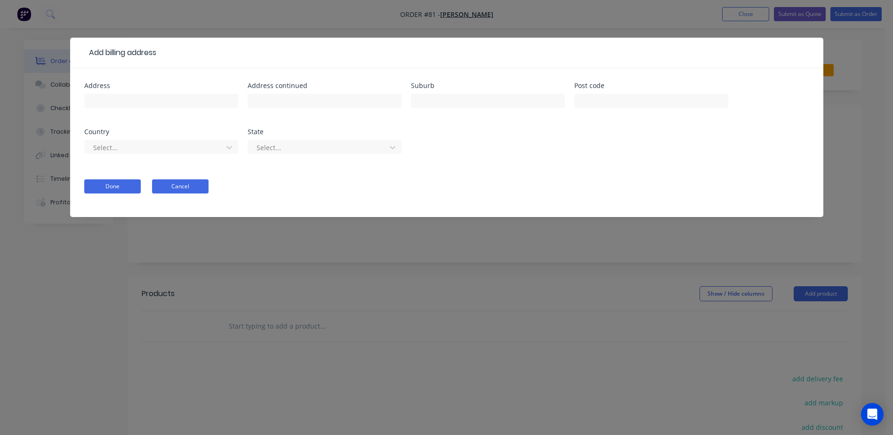
click at [188, 185] on button "Cancel" at bounding box center [180, 186] width 56 height 14
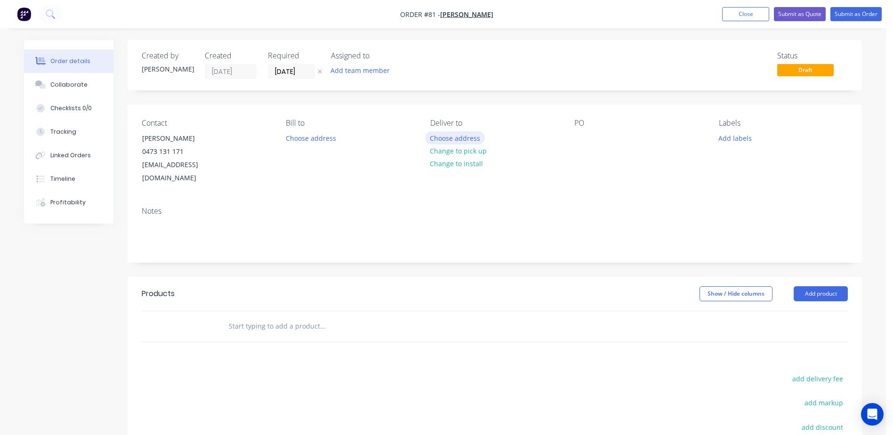
click at [456, 136] on button "Choose address" at bounding box center [455, 137] width 60 height 13
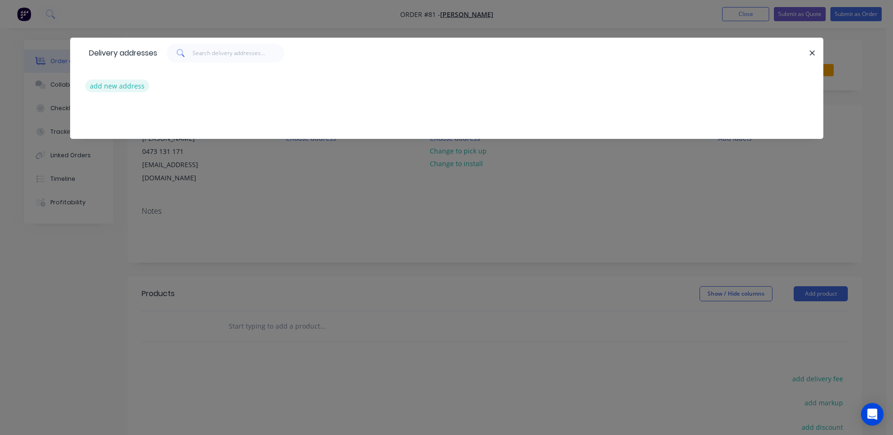
click at [130, 87] on button "add new address" at bounding box center [117, 86] width 64 height 13
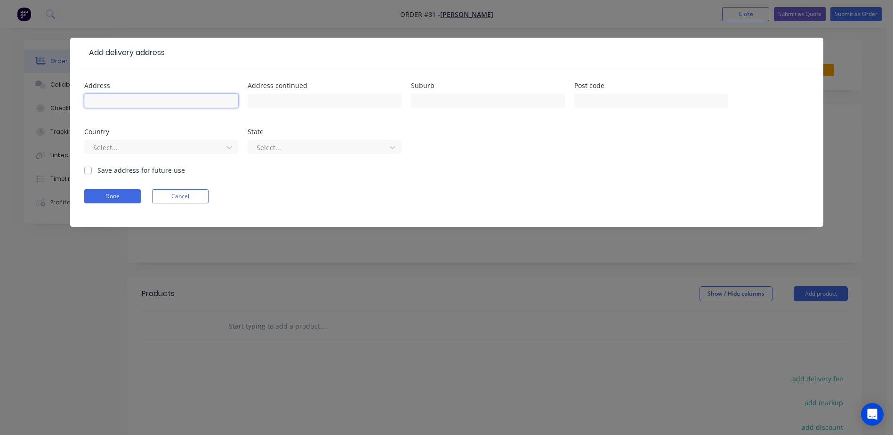
click at [178, 103] on input "text" at bounding box center [161, 101] width 154 height 14
type input "8760 Calder Highway"
click at [490, 97] on input "text" at bounding box center [488, 101] width 154 height 14
type input "Red Cliffs"
click at [613, 103] on input "text" at bounding box center [651, 101] width 154 height 14
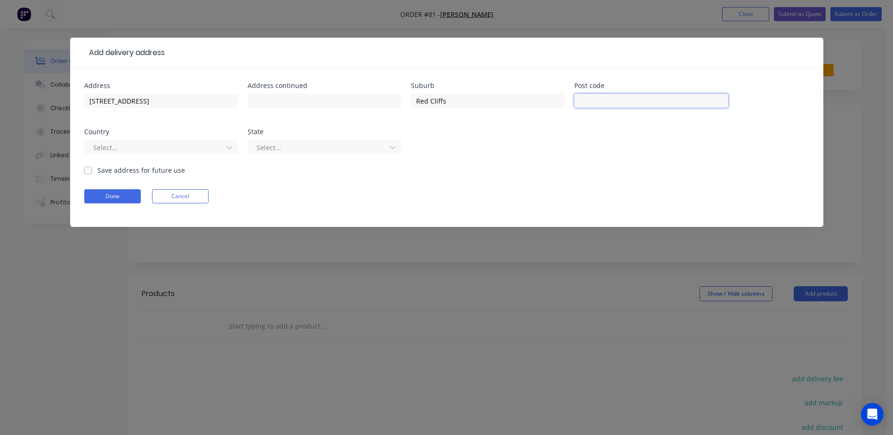
click at [628, 103] on input "text" at bounding box center [651, 101] width 154 height 14
type input "3496"
click at [201, 146] on div at bounding box center [155, 148] width 126 height 12
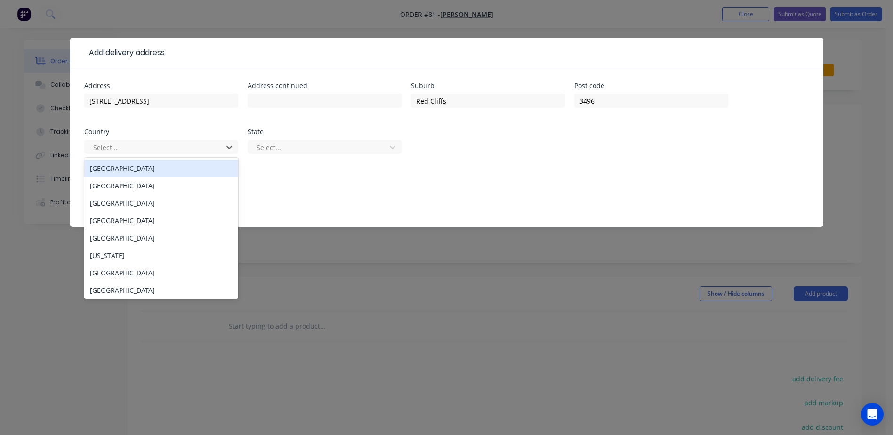
click at [111, 167] on div "Australia" at bounding box center [161, 168] width 154 height 17
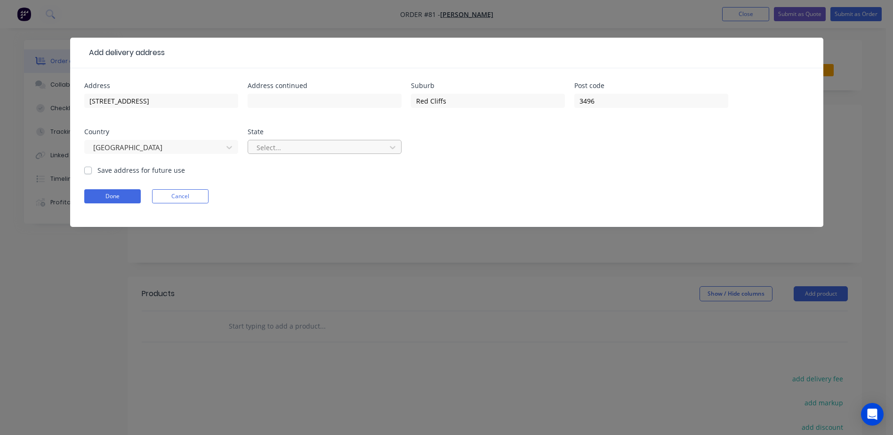
click at [322, 152] on div at bounding box center [319, 148] width 126 height 12
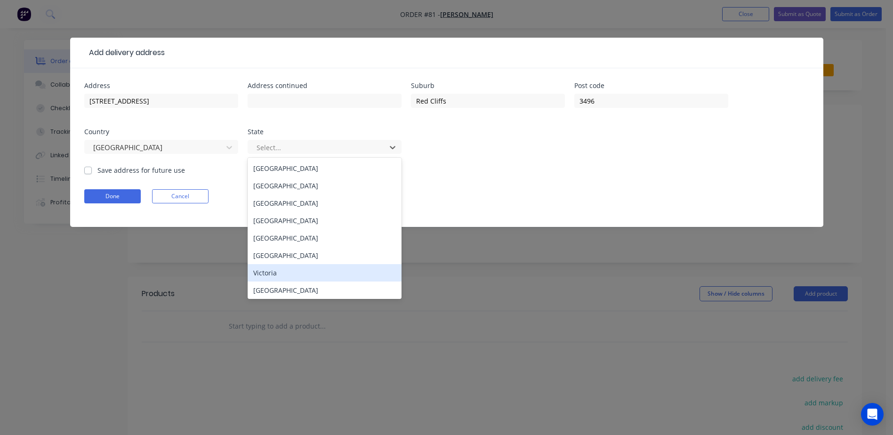
click at [282, 272] on div "Victoria" at bounding box center [325, 272] width 154 height 17
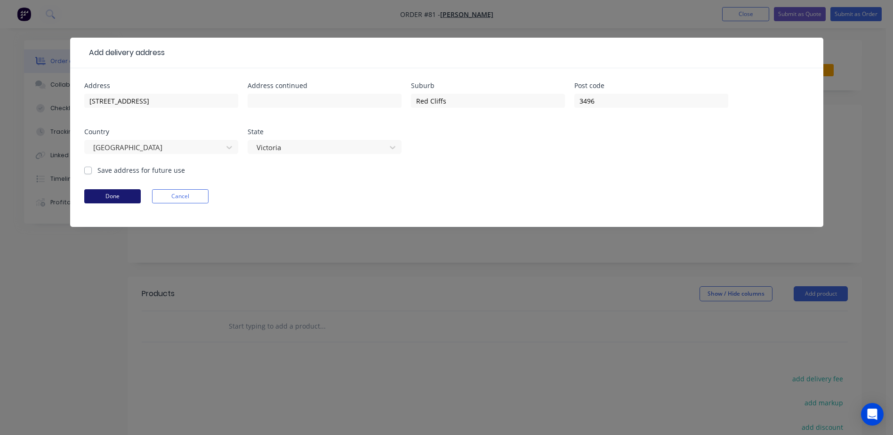
click at [99, 194] on button "Done" at bounding box center [112, 196] width 56 height 14
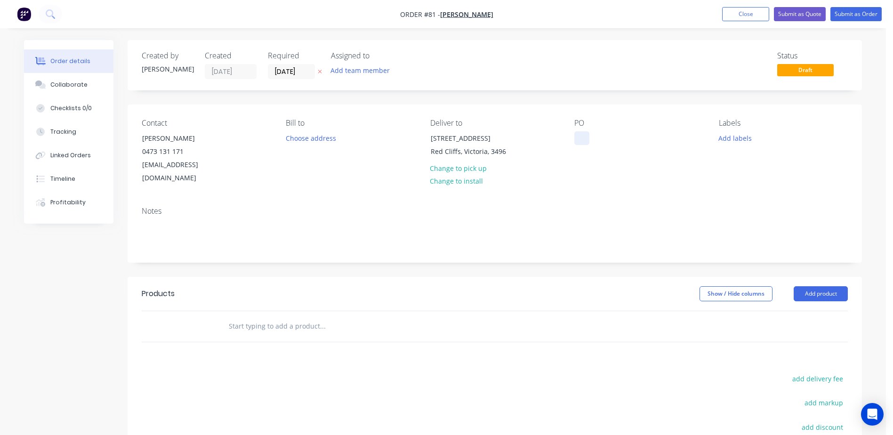
click at [586, 138] on div at bounding box center [581, 138] width 15 height 14
click at [729, 138] on button "Add labels" at bounding box center [734, 137] width 43 height 13
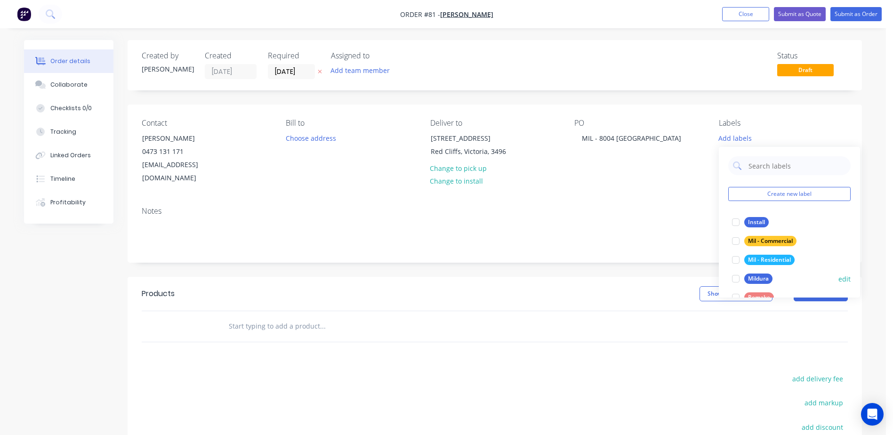
click at [741, 276] on div at bounding box center [735, 278] width 19 height 19
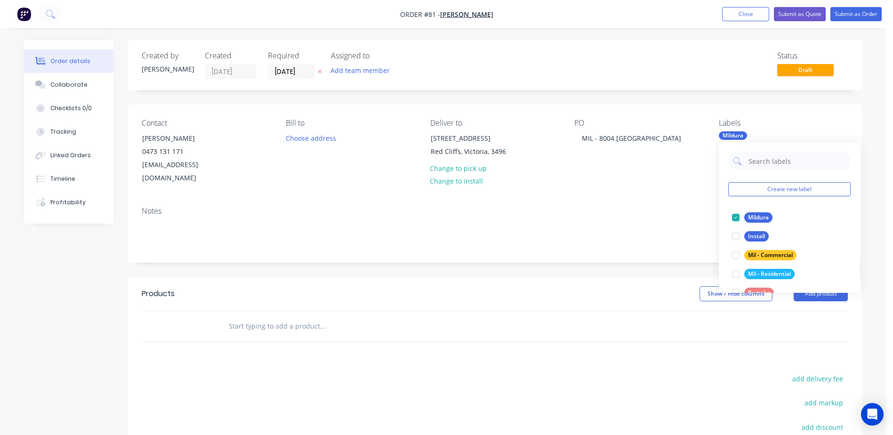
click at [595, 241] on div "Notes" at bounding box center [495, 230] width 734 height 63
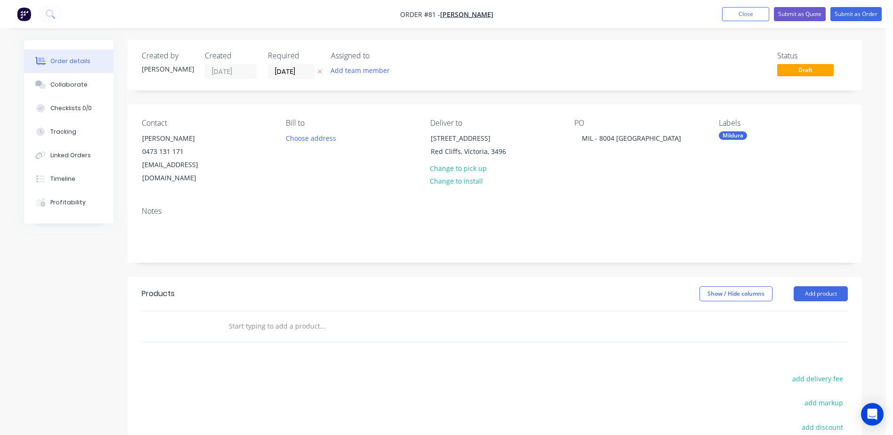
click at [226, 317] on div at bounding box center [362, 326] width 282 height 19
click at [247, 317] on input "text" at bounding box center [322, 326] width 188 height 19
click at [242, 317] on input "AS PPER A" at bounding box center [322, 326] width 188 height 19
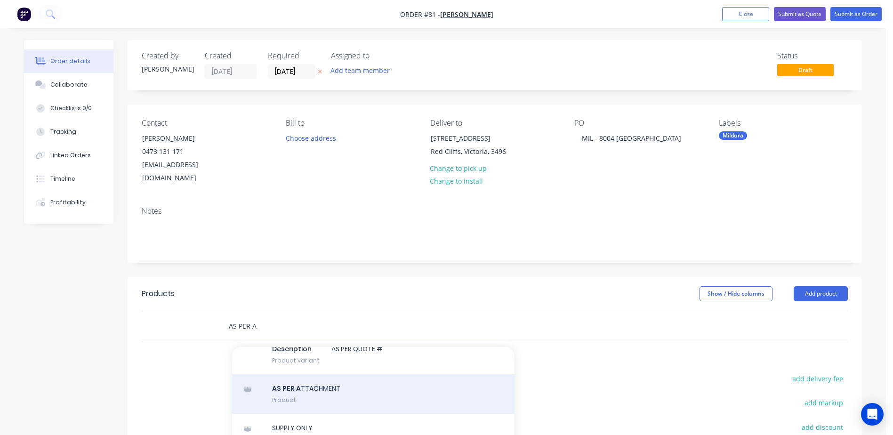
scroll to position [268, 0]
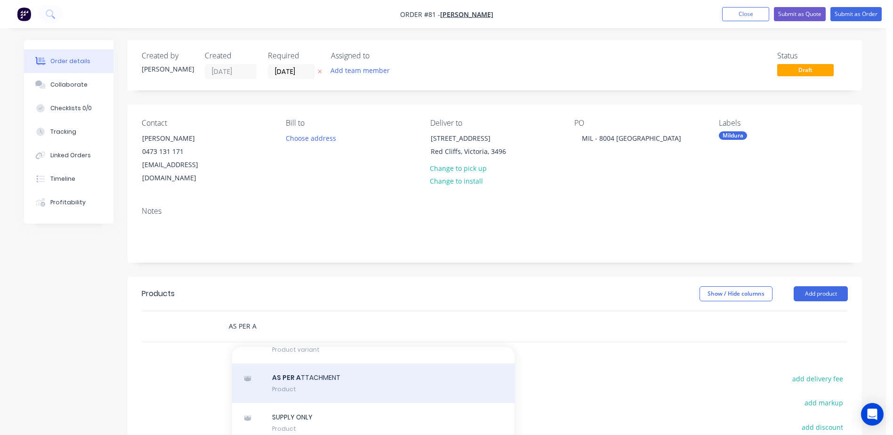
type input "AS PER A"
click at [342, 373] on div "AS PER A TTACHMENT Product" at bounding box center [373, 383] width 282 height 40
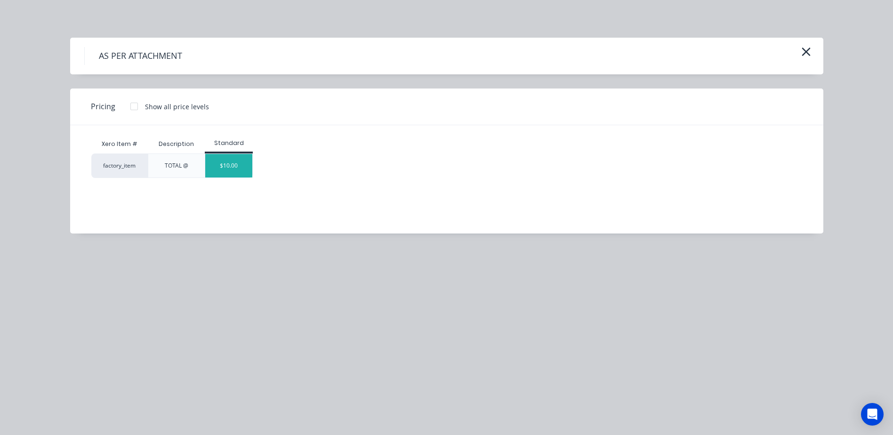
click at [231, 169] on div "$10.00" at bounding box center [228, 166] width 47 height 24
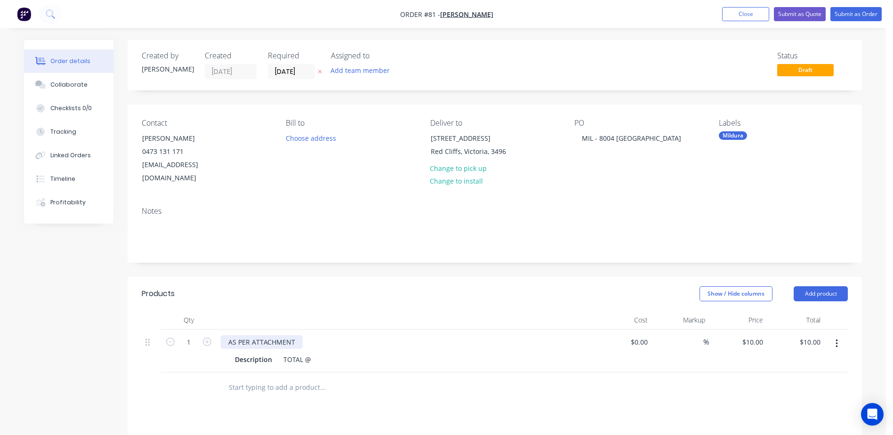
click at [232, 335] on div "AS PER ATTACHMENT" at bounding box center [262, 342] width 82 height 14
drag, startPoint x: 227, startPoint y: 330, endPoint x: 360, endPoint y: 330, distance: 132.3
click at [360, 335] on div "AS PER ATTACHMENT" at bounding box center [405, 342] width 369 height 14
click at [839, 335] on button "button" at bounding box center [837, 343] width 22 height 17
click at [785, 418] on div "Delete" at bounding box center [803, 425] width 72 height 14
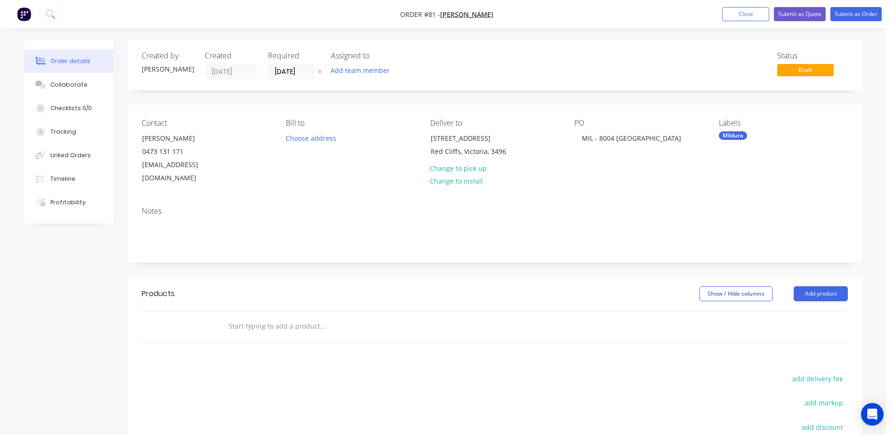
click at [281, 317] on input "text" at bounding box center [322, 326] width 188 height 19
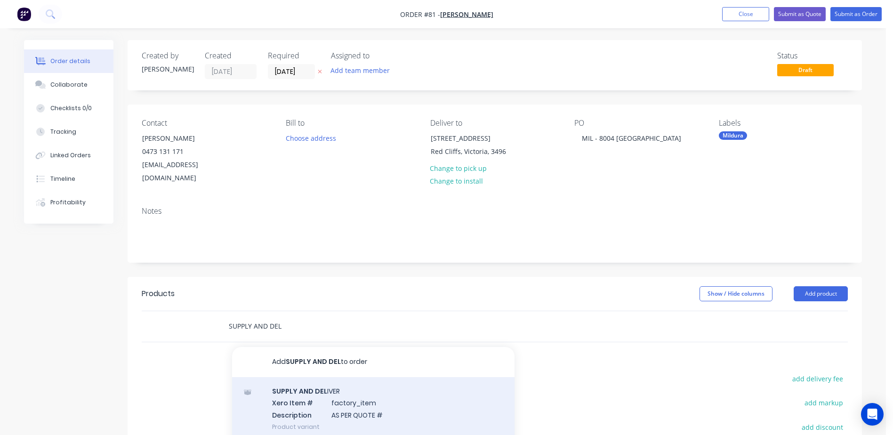
type input "SUPPLY AND DEL"
click at [324, 381] on div "SUPPLY AND DEL IVER Xero Item # factory_item Description AS PER QUOTE # Product…" at bounding box center [373, 409] width 282 height 64
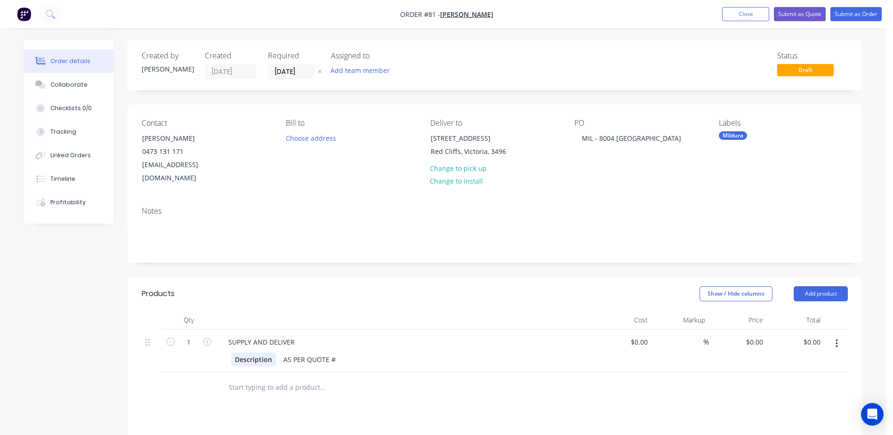
click at [269, 353] on div "Description" at bounding box center [253, 360] width 45 height 14
drag, startPoint x: 273, startPoint y: 348, endPoint x: 177, endPoint y: 343, distance: 95.7
click at [178, 343] on div "1 SUPPLY AND DELIVER Description AS PER QUOTE # $0.00 $0.00 % $0.00 $0.00 $0.00…" at bounding box center [495, 351] width 706 height 43
click at [306, 353] on div "AS PER QUOTE #" at bounding box center [279, 360] width 60 height 14
click at [297, 335] on div "SUPPLY AND DELIVER" at bounding box center [261, 342] width 81 height 14
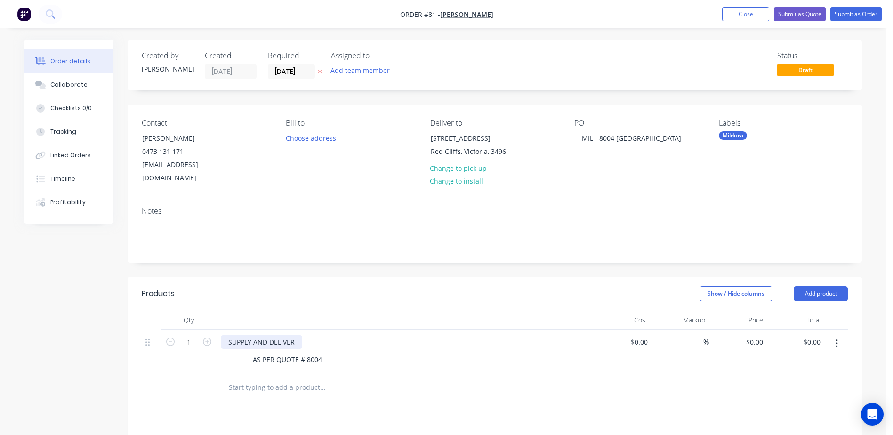
click at [300, 335] on div "SUPPLY AND DELIVER" at bounding box center [261, 342] width 81 height 14
click at [372, 335] on div "SUPPLY AND DELIVER RESIDENTIAL WINDOWS" at bounding box center [300, 342] width 159 height 14
click at [406, 378] on input "text" at bounding box center [322, 387] width 188 height 19
click at [628, 330] on div "$0.00" at bounding box center [623, 351] width 58 height 43
paste input "11557.52"
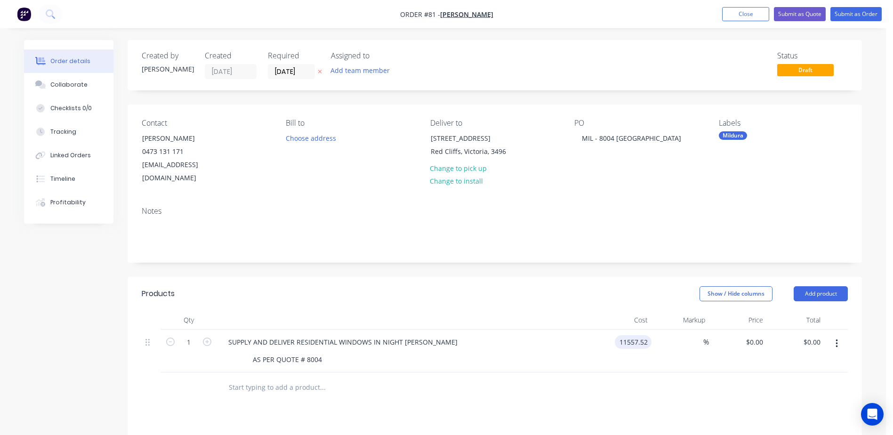
type input "$11,557.52"
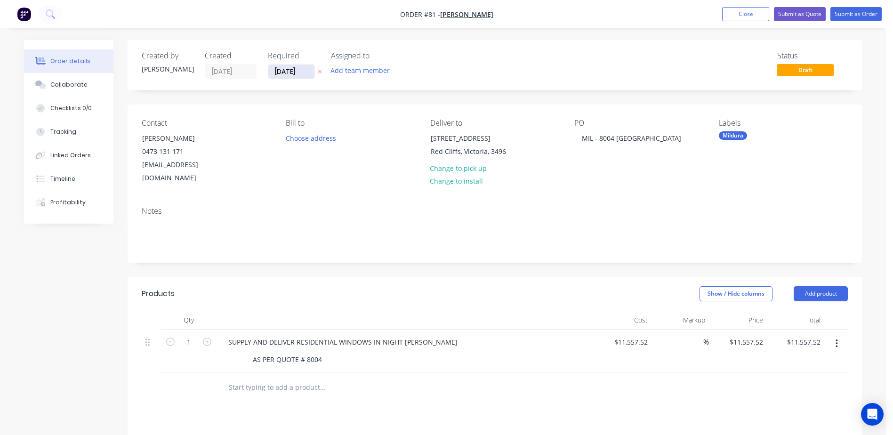
click at [298, 72] on input "06/10/25" at bounding box center [291, 71] width 46 height 14
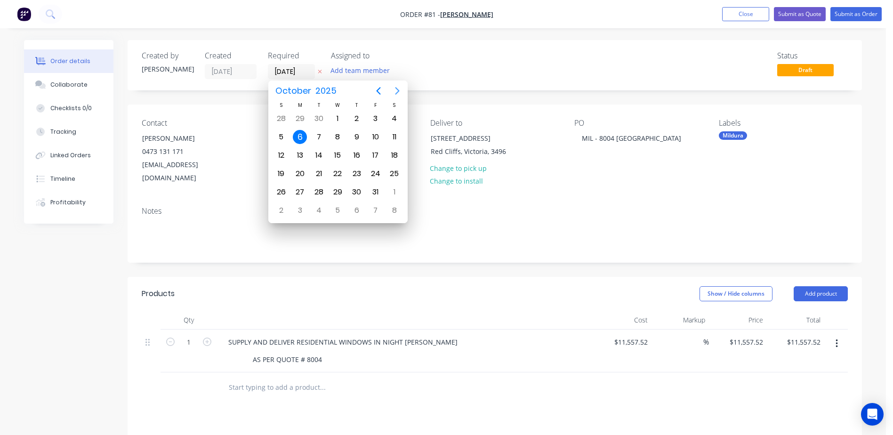
click at [395, 90] on icon "Next page" at bounding box center [397, 90] width 11 height 11
click at [281, 137] on div "7" at bounding box center [281, 137] width 14 height 14
type input "07/12/25"
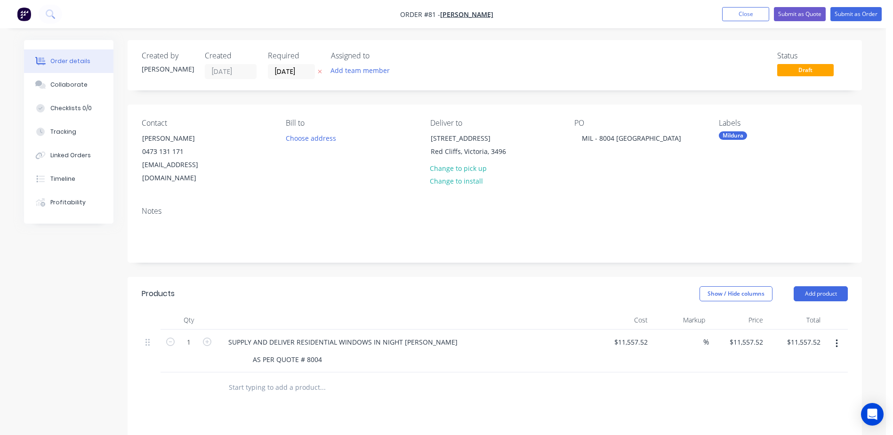
click at [727, 113] on div "Contact Matt YOUNG 0473 131 171 mkyoung@outlook.com.au Bill to Choose address D…" at bounding box center [495, 152] width 734 height 95
click at [733, 136] on div "Mildura" at bounding box center [733, 135] width 28 height 8
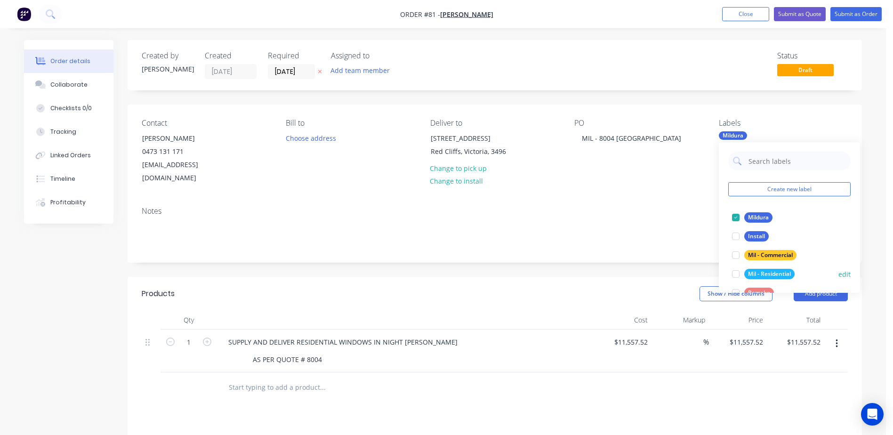
click at [733, 273] on div at bounding box center [735, 274] width 19 height 19
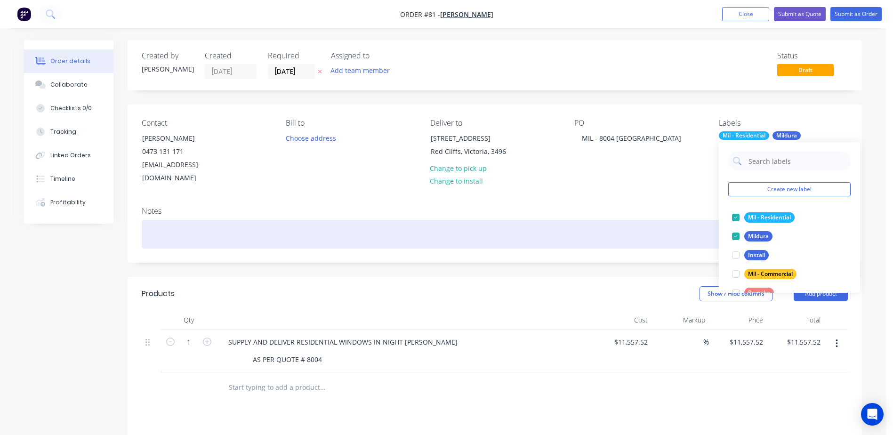
click at [647, 223] on div at bounding box center [495, 234] width 706 height 29
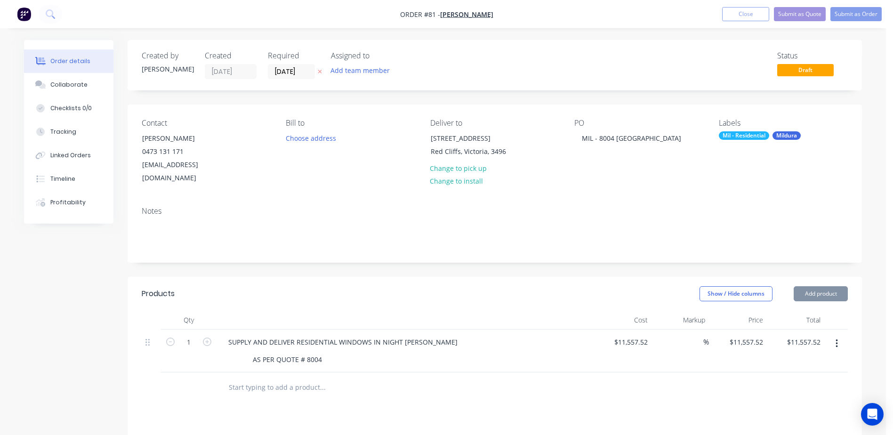
click at [315, 260] on div "Created by Brooke Created 06/10/25 Required 07/12/25 Assigned to Add team membe…" at bounding box center [495, 334] width 734 height 589
click at [387, 72] on button "Add team member" at bounding box center [360, 70] width 69 height 13
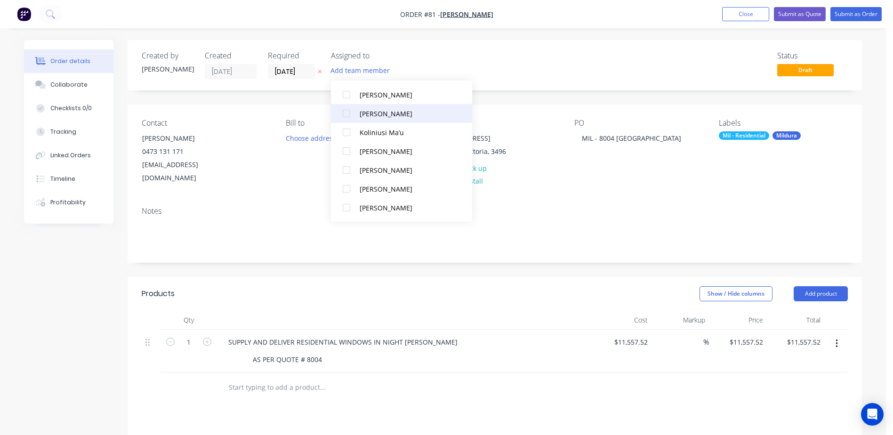
click at [371, 111] on div "kevin mcdonald" at bounding box center [407, 114] width 94 height 10
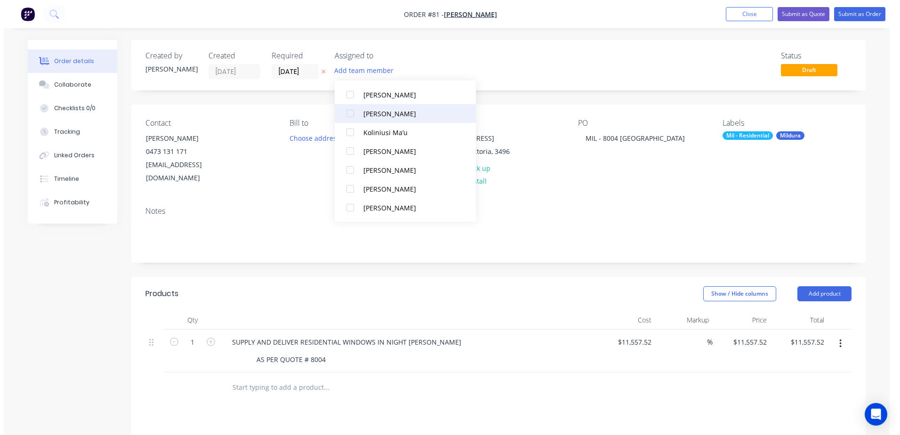
scroll to position [9, 0]
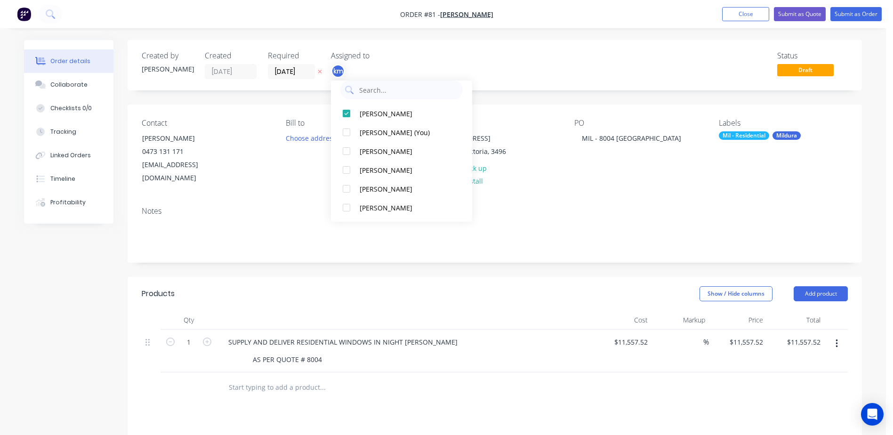
click at [643, 64] on div "Status Draft" at bounding box center [636, 65] width 423 height 28
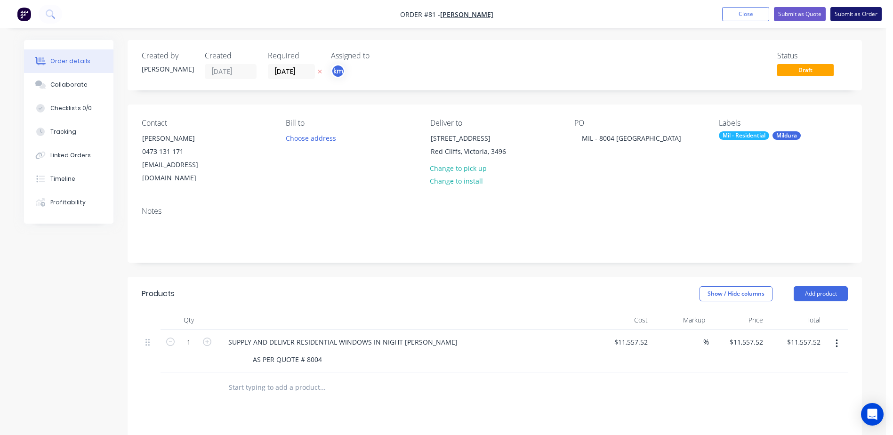
click at [867, 19] on button "Submit as Order" at bounding box center [855, 14] width 51 height 14
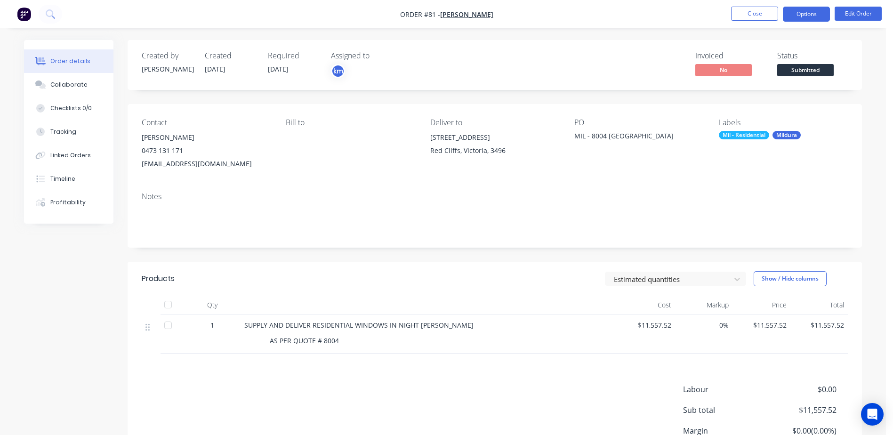
click at [792, 17] on button "Options" at bounding box center [806, 14] width 47 height 15
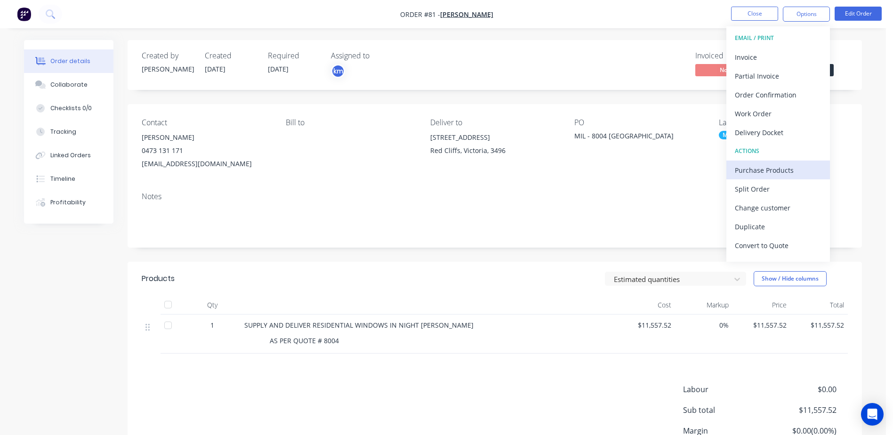
click at [754, 172] on div "Purchase Products" at bounding box center [778, 170] width 87 height 14
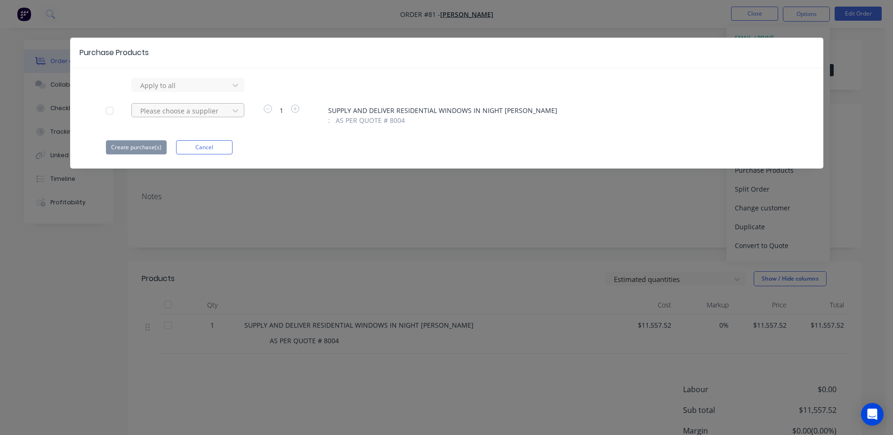
click at [217, 108] on div at bounding box center [181, 111] width 85 height 12
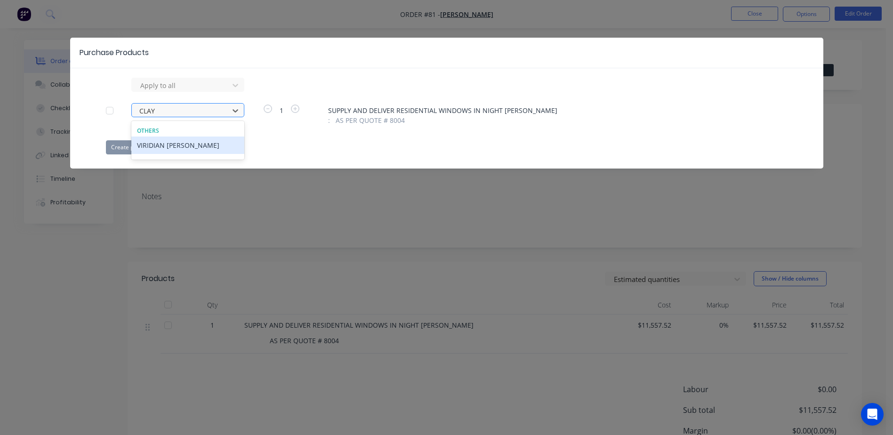
type input "CLAYT"
click at [203, 139] on div "VIRIDIAN GLASS CLAYTON" at bounding box center [187, 145] width 113 height 17
click at [143, 142] on button "Create purchase(s)" at bounding box center [136, 147] width 61 height 14
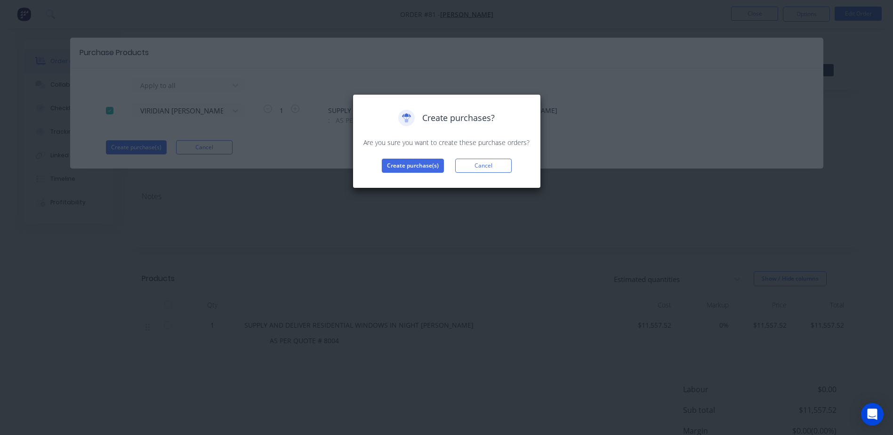
click at [398, 173] on div "Create purchases? Are you sure you want to create these purchase orders? Create…" at bounding box center [447, 141] width 188 height 94
click at [411, 166] on button "Create purchase(s)" at bounding box center [413, 166] width 62 height 14
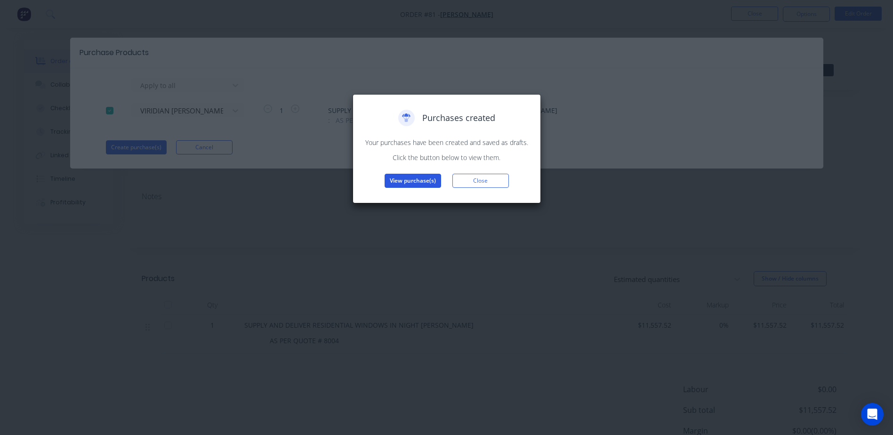
click at [409, 184] on button "View purchase(s)" at bounding box center [413, 181] width 56 height 14
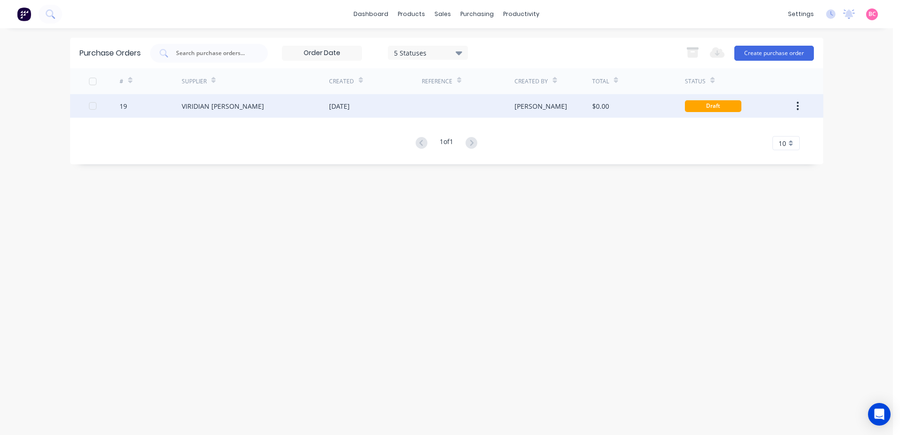
click at [225, 106] on div "VIRIDIAN GLASS CLAYTON" at bounding box center [223, 106] width 82 height 10
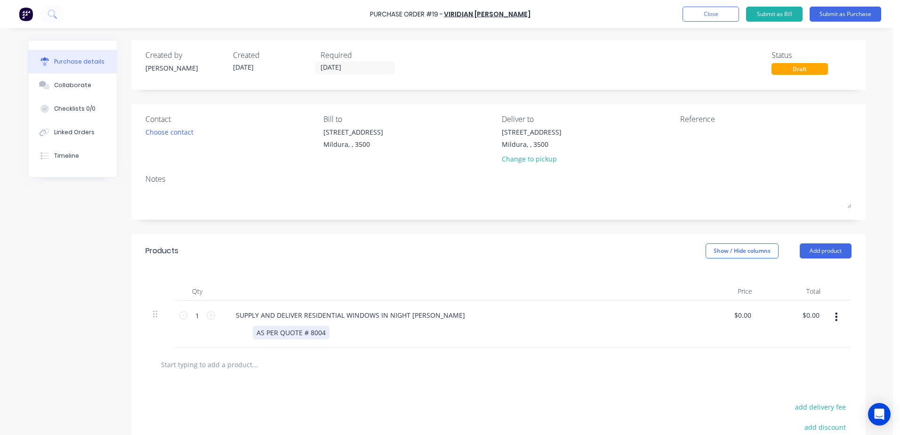
click at [314, 324] on div "SUPPLY AND DELIVER RESIDENTIAL WINDOWS IN NIGHT SKY BLACK AS PER QUOTE # 8004" at bounding box center [456, 324] width 471 height 47
click at [834, 316] on button "button" at bounding box center [836, 316] width 22 height 17
click at [791, 399] on button "Delete" at bounding box center [808, 398] width 80 height 19
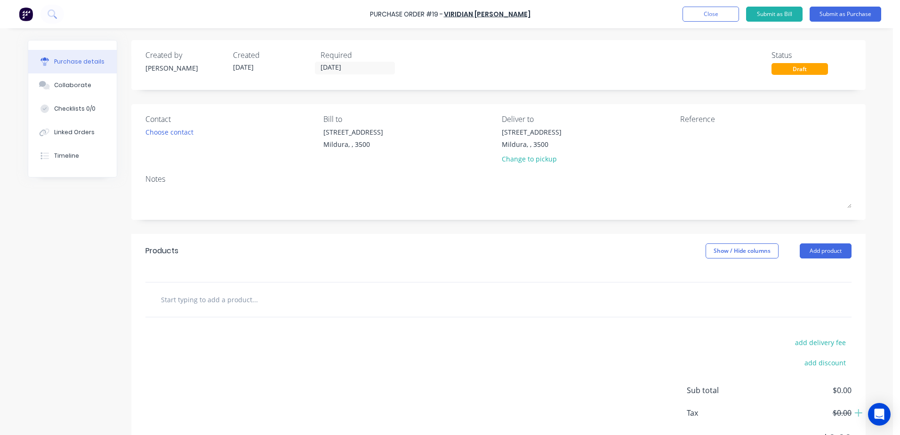
click at [242, 308] on input "text" at bounding box center [255, 299] width 188 height 19
type input "A"
click at [175, 133] on div "Choose contact" at bounding box center [169, 132] width 48 height 10
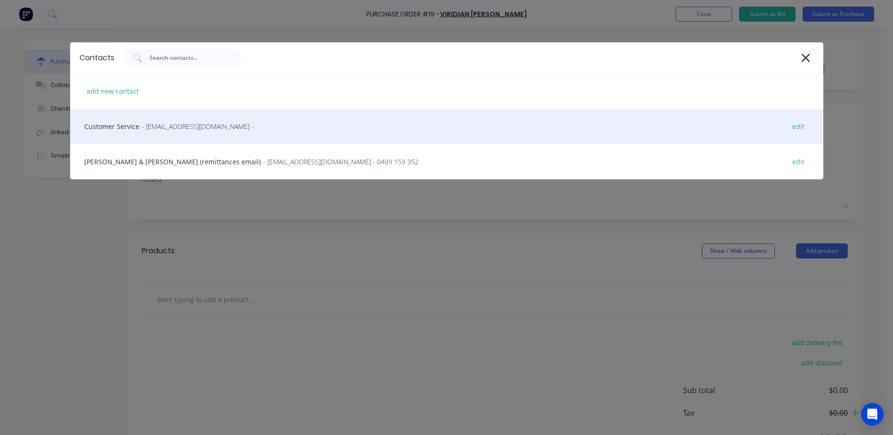
click at [152, 130] on span "- vircustomerservicecls@viridianglass.com -" at bounding box center [198, 126] width 112 height 10
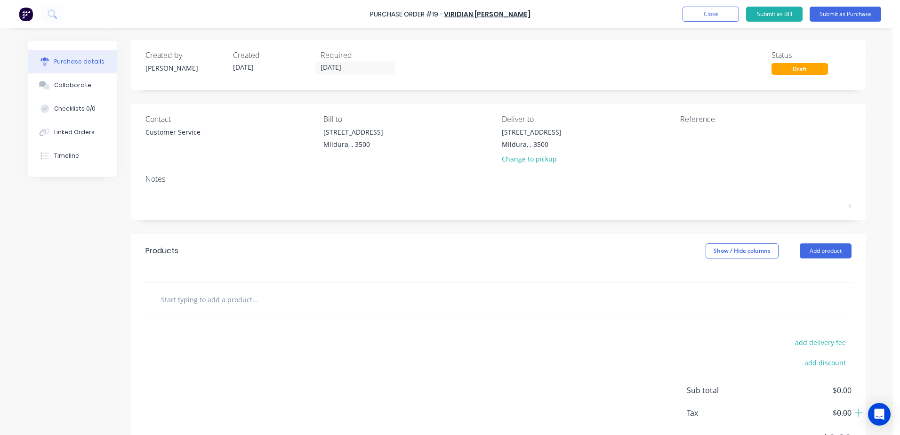
click at [252, 296] on input "text" at bounding box center [255, 299] width 188 height 19
type input "A"
click at [823, 249] on button "Add product" at bounding box center [826, 250] width 52 height 15
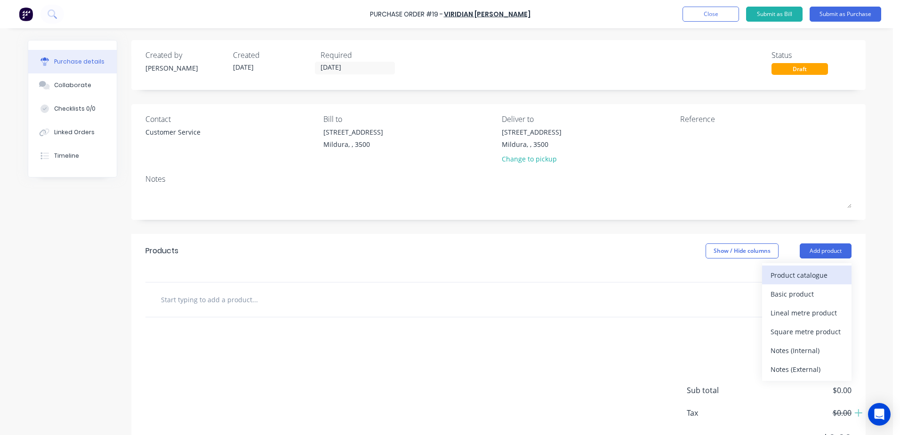
click at [814, 275] on div "Product catalogue" at bounding box center [807, 275] width 72 height 14
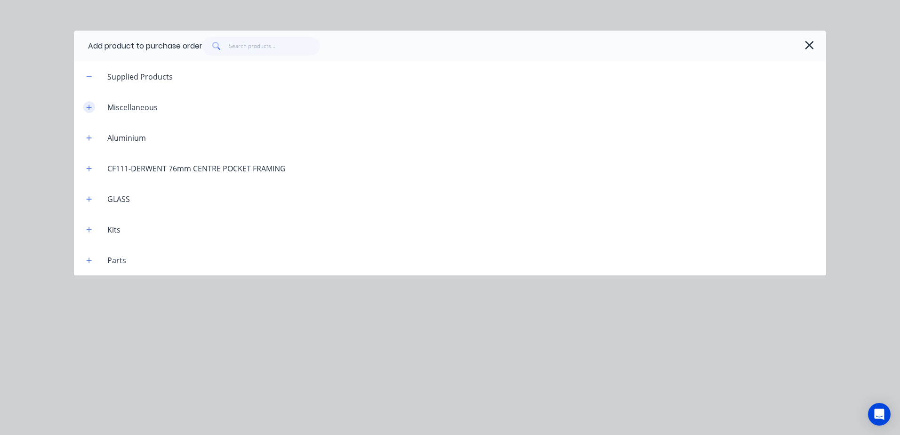
click at [91, 107] on icon "button" at bounding box center [89, 107] width 5 height 5
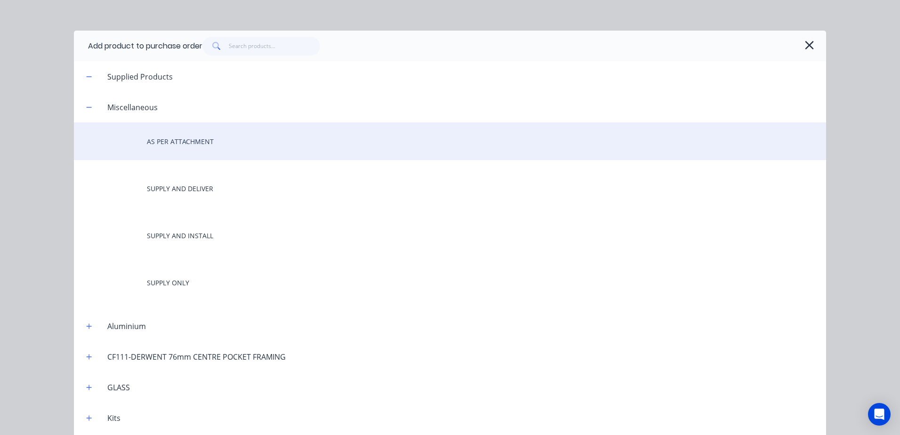
click at [172, 142] on div "AS PER ATTACHMENT" at bounding box center [450, 141] width 752 height 38
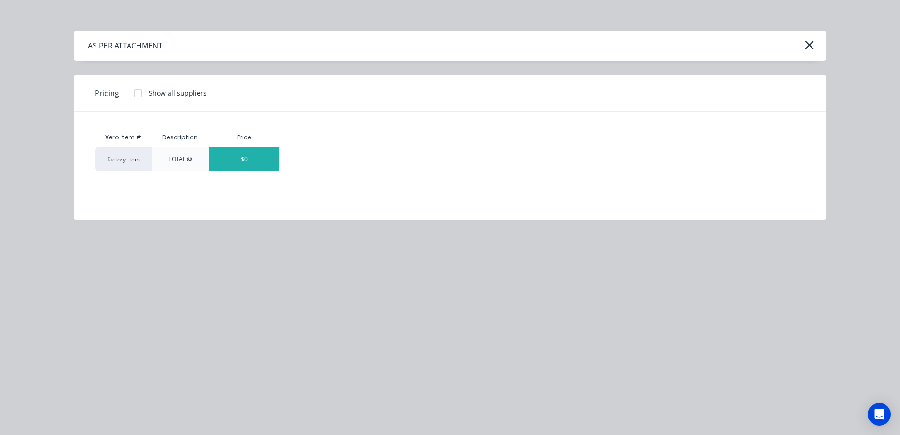
click at [249, 165] on div "$0" at bounding box center [244, 159] width 70 height 24
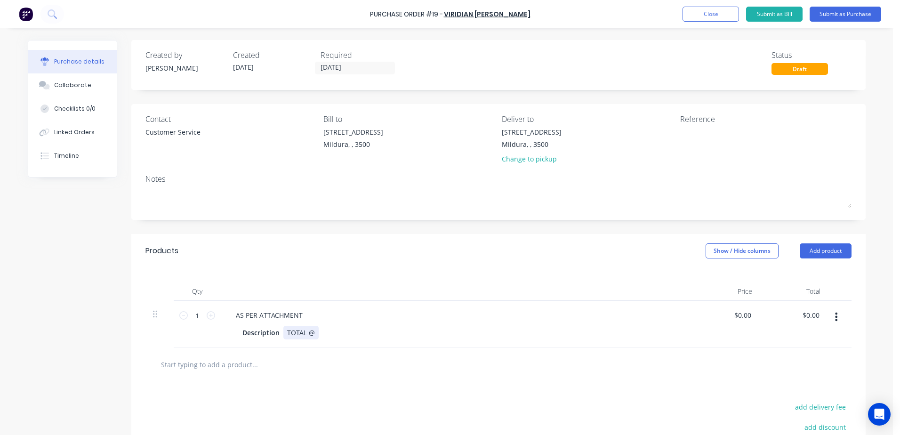
click at [283, 332] on div "TOTAL @" at bounding box center [300, 333] width 35 height 14
click at [272, 332] on div "Description" at bounding box center [261, 333] width 45 height 14
drag, startPoint x: 275, startPoint y: 332, endPoint x: 55, endPoint y: 329, distance: 219.9
click at [55, 329] on div "Created by Brooke Created 06/10/25 Required 05/10/25 Status Draft Contact Custo…" at bounding box center [447, 288] width 838 height 497
click at [281, 335] on div "TOTAL @" at bounding box center [270, 333] width 35 height 14
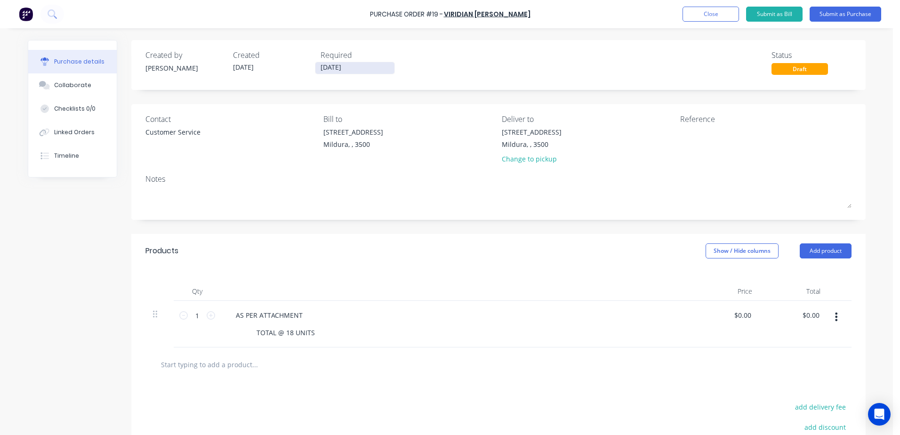
click at [356, 70] on input "05/10/25" at bounding box center [354, 68] width 79 height 12
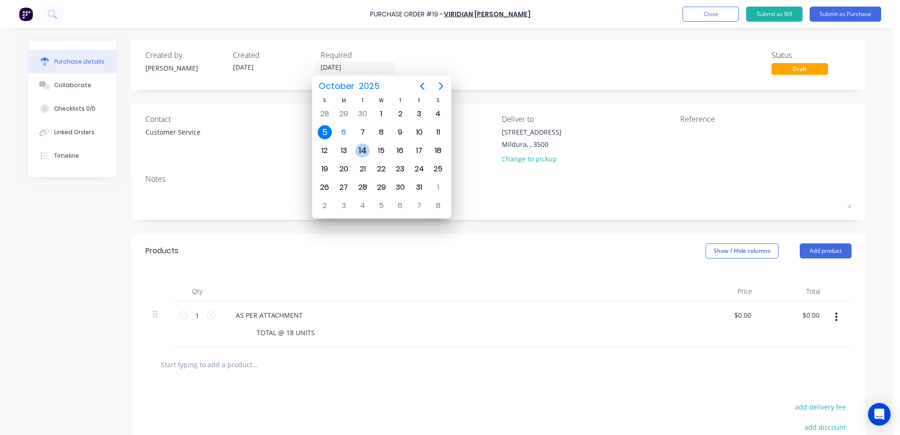
click at [362, 154] on div "14" at bounding box center [362, 151] width 14 height 14
type input "14/10/25"
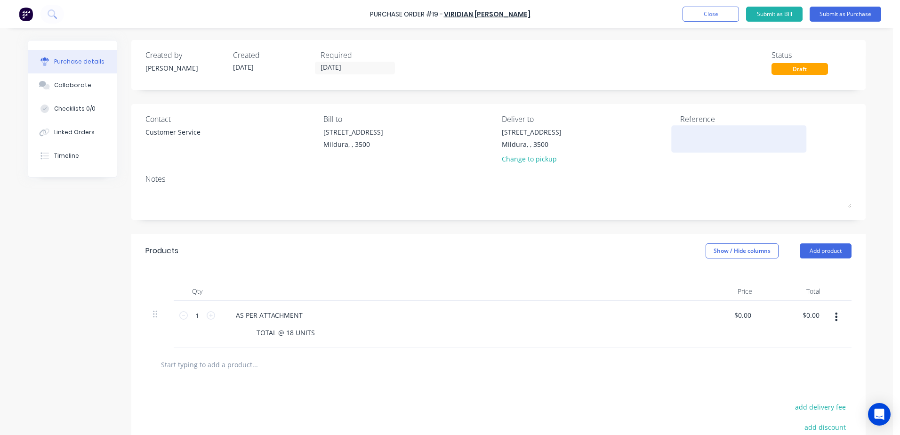
click at [680, 139] on textarea at bounding box center [739, 137] width 118 height 21
type textarea "MIL - 8004 RED CLIFFS CARAVAN PA"
type textarea "x"
type textarea "MIL - 8004 RED CLIFFS CARAVAN PAR"
type textarea "x"
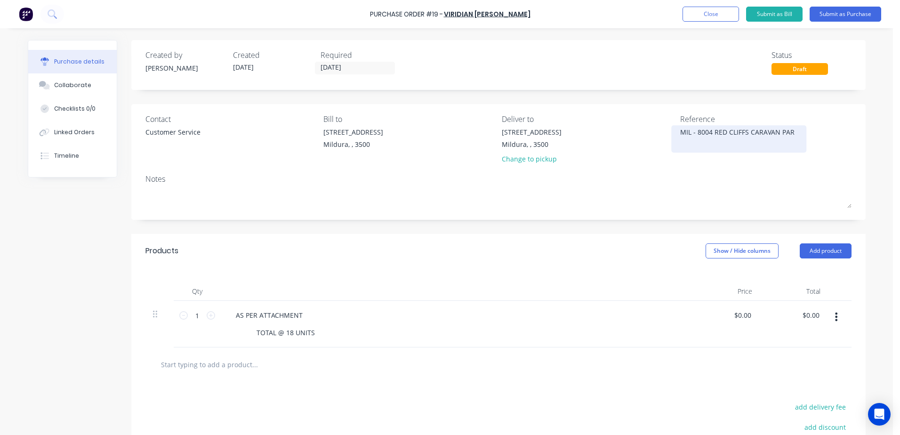
type textarea "MIL - 8004 RED CLIFFS CARAVAN PARK"
type textarea "x"
type textarea "MIL - 8004 RED CLIFFS CARAVAN PARK"
type textarea "x"
type textarea "MIL - 8004 RED CLIFFS CARAVAN PARK"
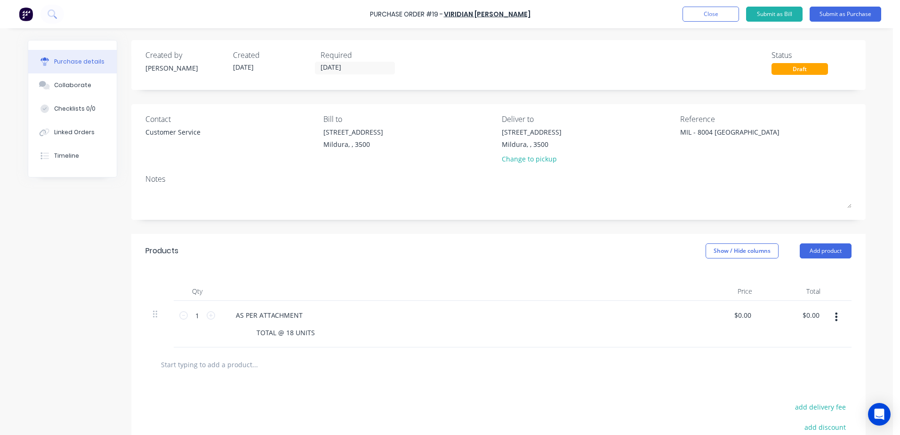
click at [629, 213] on div "Contact Customer Service Bill to 43-45 Tenth St Mildura, , 3500 Deliver to 43-4…" at bounding box center [498, 162] width 734 height 116
type textarea "x"
type input "0.00"
click at [735, 316] on input "0.00" at bounding box center [743, 315] width 22 height 14
type textarea "x"
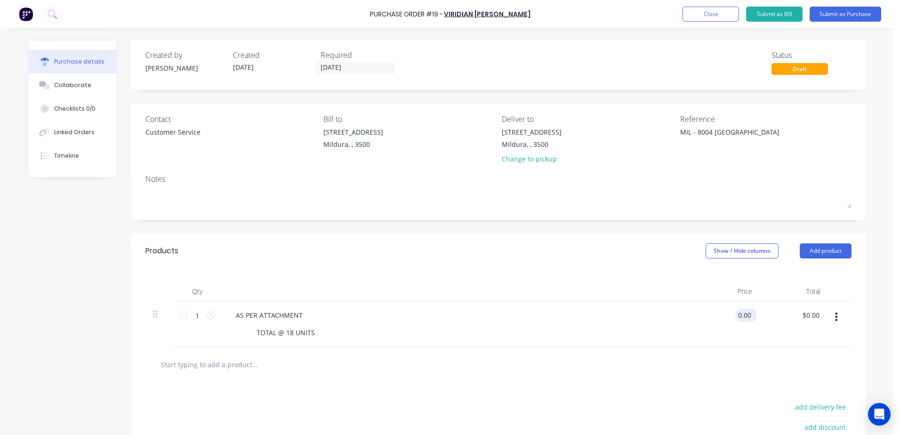
drag, startPoint x: 735, startPoint y: 316, endPoint x: 750, endPoint y: 315, distance: 15.1
click at [750, 315] on div "0.00 0.00" at bounding box center [746, 315] width 22 height 14
type input "10"
type textarea "x"
type input "$10.00"
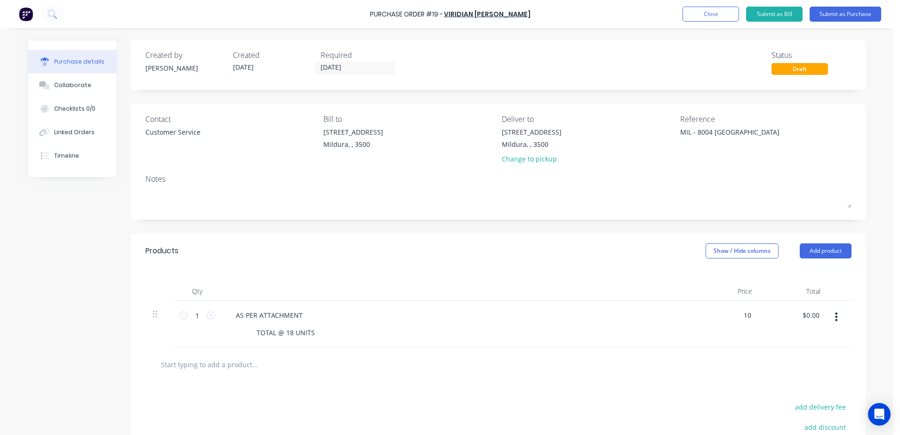
type input "$10.00"
click at [717, 355] on div at bounding box center [498, 364] width 691 height 19
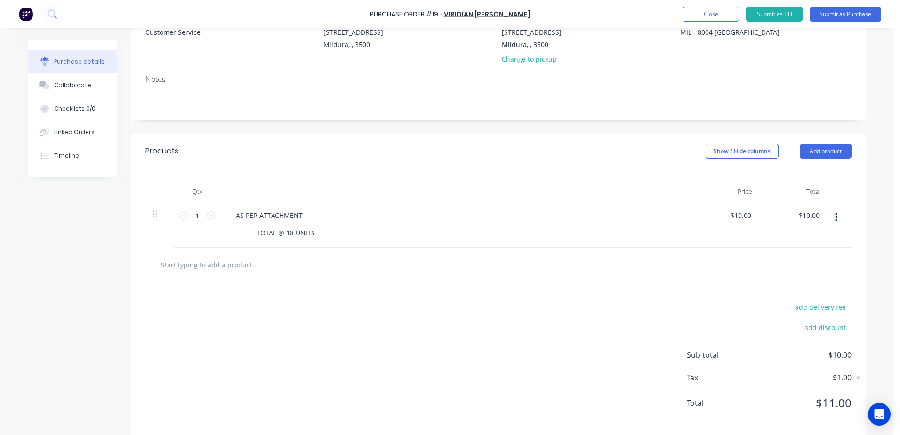
scroll to position [111, 0]
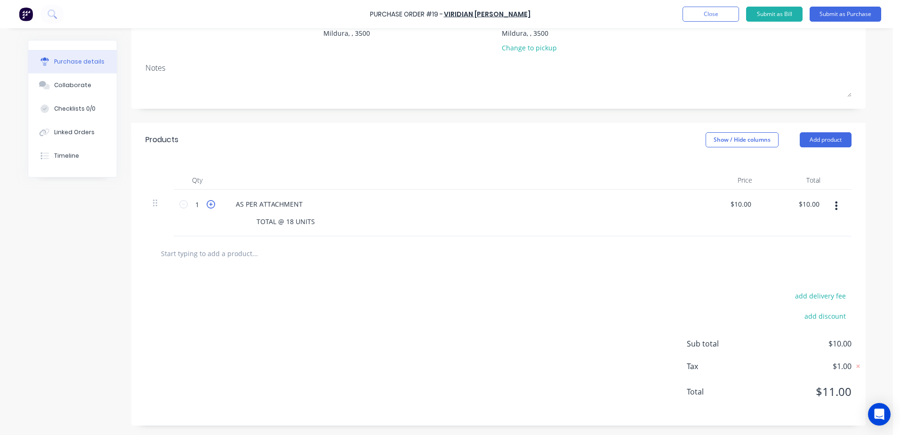
click at [207, 204] on icon at bounding box center [211, 204] width 8 height 8
type textarea "x"
type input "2"
type input "$20.00"
click at [207, 204] on icon at bounding box center [211, 204] width 8 height 8
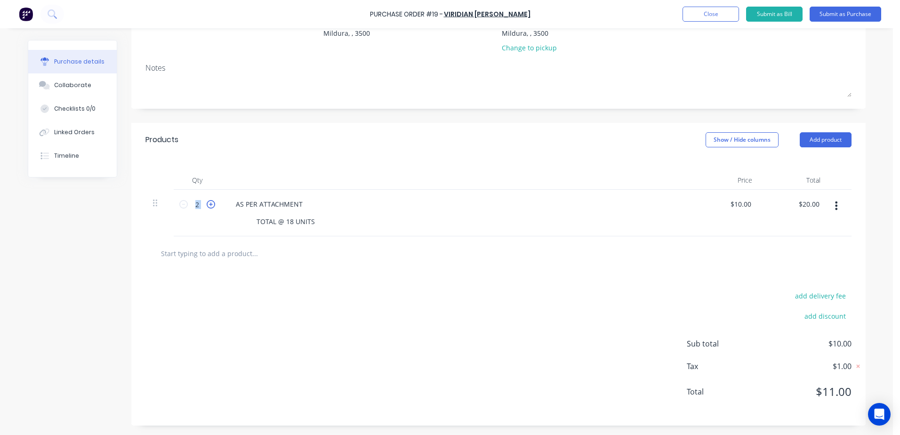
type textarea "x"
type input "3"
type input "$30.00"
click at [207, 204] on icon at bounding box center [211, 204] width 8 height 8
type textarea "x"
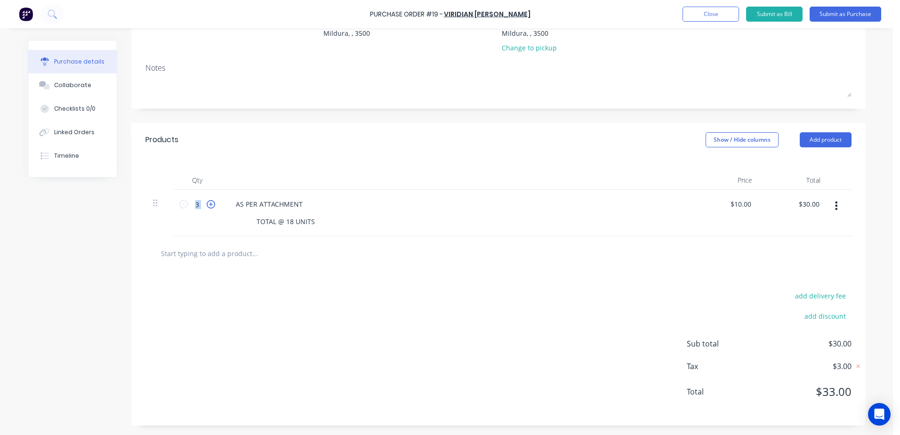
type input "4"
type input "$40.00"
click at [207, 204] on icon at bounding box center [211, 204] width 8 height 8
type textarea "x"
type input "5"
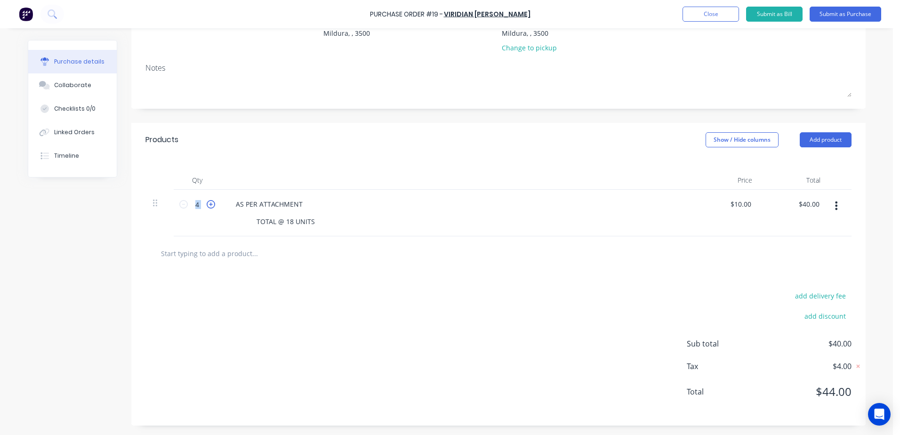
type input "$50.00"
click at [207, 204] on icon at bounding box center [211, 204] width 8 height 8
type textarea "x"
type input "6"
type input "$60.00"
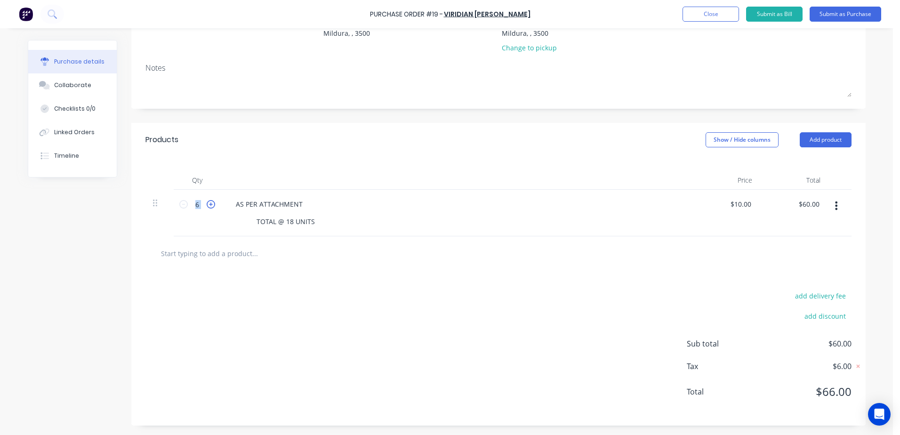
click at [207, 204] on icon at bounding box center [211, 204] width 8 height 8
type textarea "x"
type input "7"
type input "$70.00"
click at [207, 204] on icon at bounding box center [211, 204] width 8 height 8
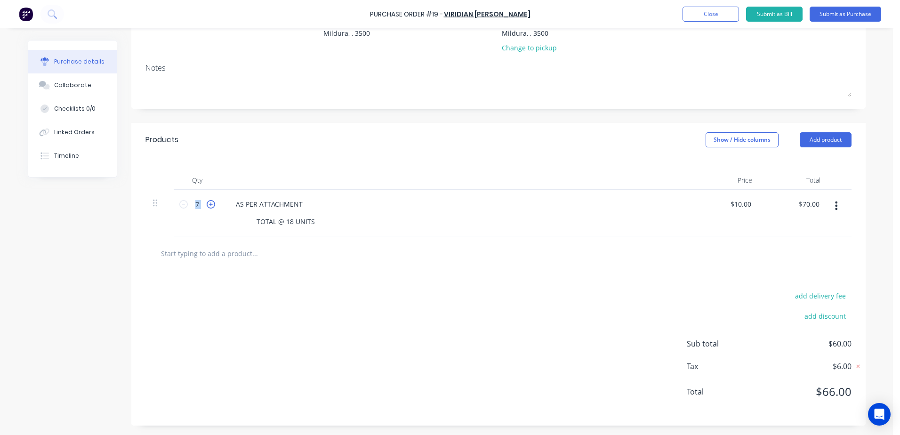
type textarea "x"
type input "8"
type input "$80.00"
click at [207, 204] on icon at bounding box center [211, 204] width 8 height 8
type textarea "x"
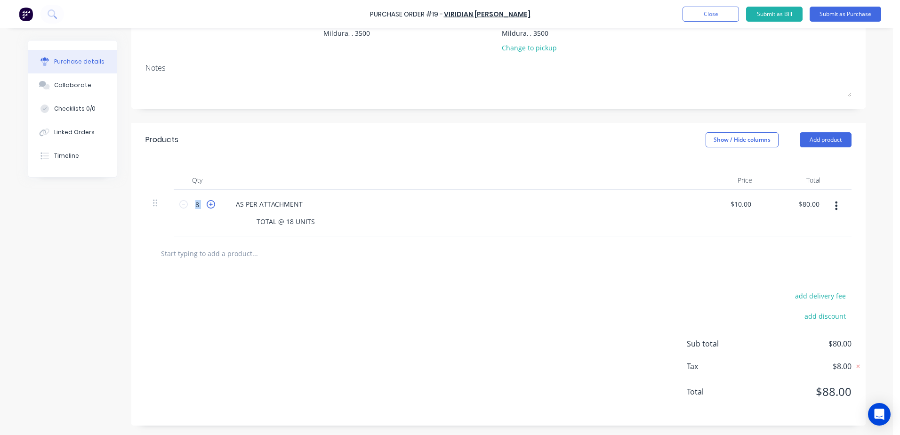
type input "9"
type input "$90.00"
click at [207, 204] on icon at bounding box center [211, 204] width 8 height 8
type textarea "x"
type input "10"
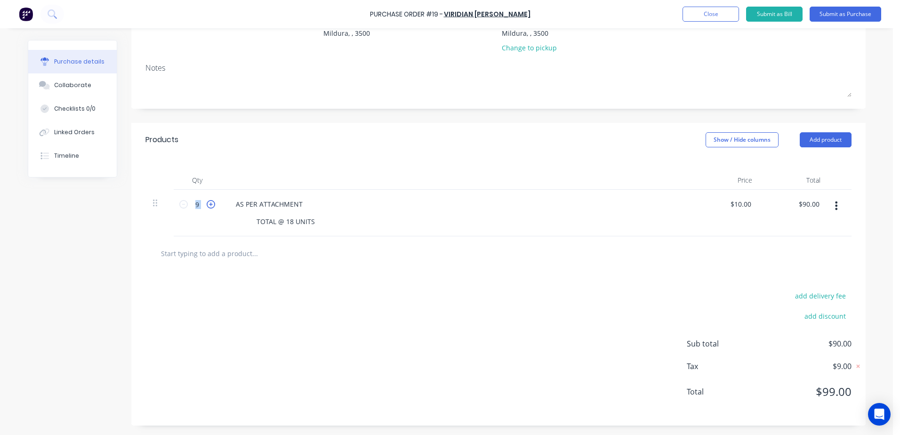
type input "$100.00"
click at [207, 204] on icon at bounding box center [211, 204] width 8 height 8
type textarea "x"
type input "11"
type input "$110.00"
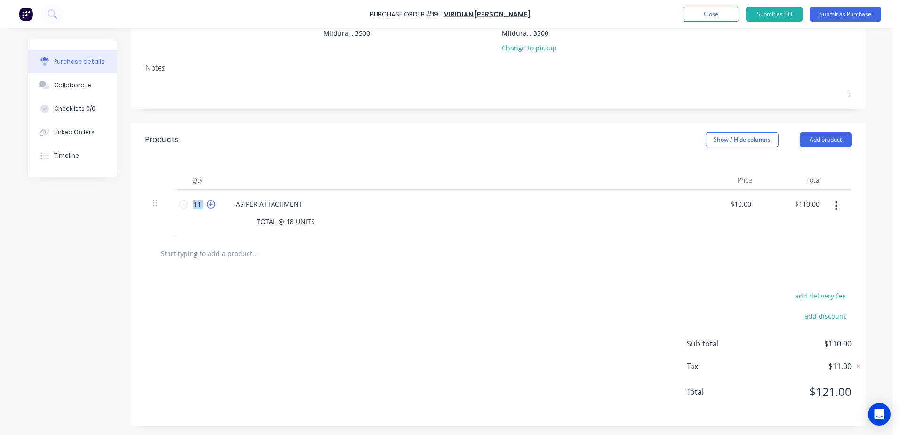
click at [207, 204] on icon at bounding box center [211, 204] width 8 height 8
type textarea "x"
type input "12"
type input "$120.00"
click at [207, 204] on icon at bounding box center [211, 204] width 8 height 8
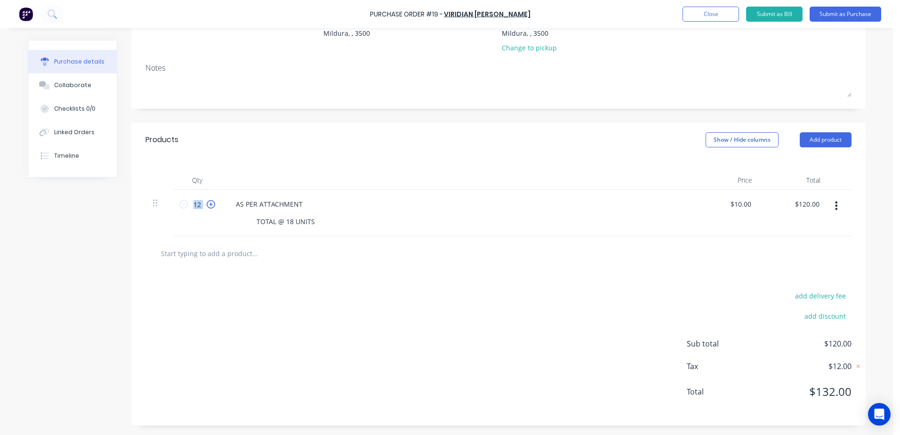
type textarea "x"
type input "13"
type input "$130.00"
click at [207, 204] on icon at bounding box center [211, 204] width 8 height 8
type textarea "x"
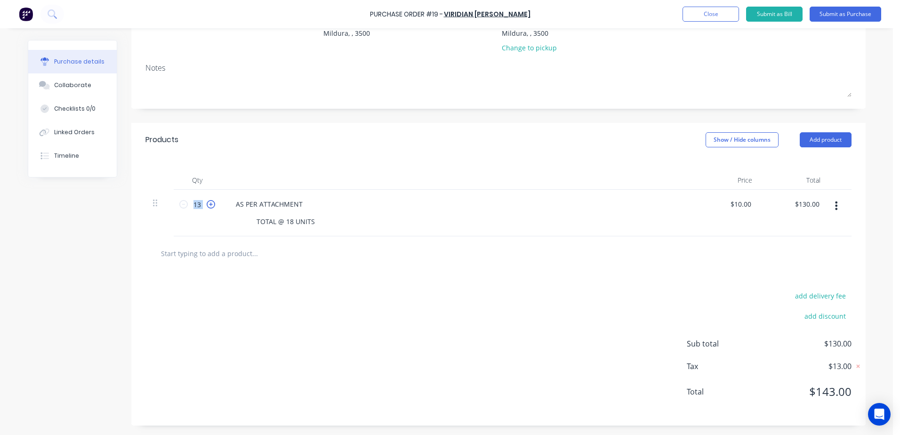
type input "14"
type input "$140.00"
click at [207, 204] on icon at bounding box center [211, 204] width 8 height 8
type textarea "x"
type input "15"
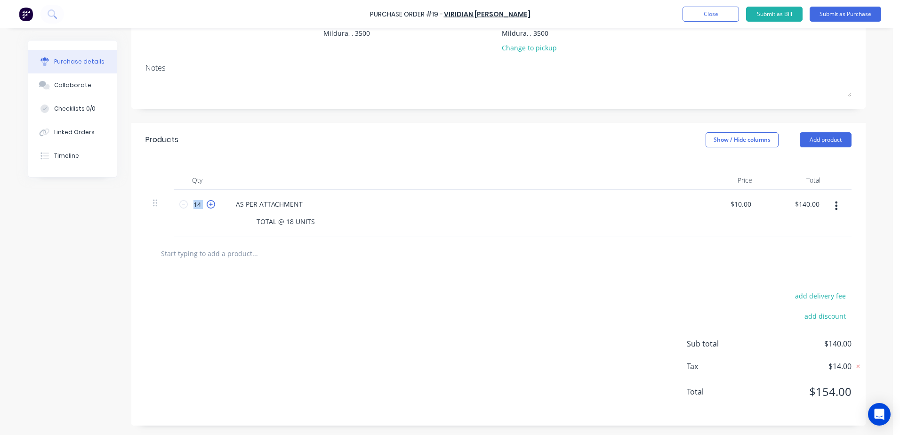
type input "$150.00"
click at [207, 204] on icon at bounding box center [211, 204] width 8 height 8
type textarea "x"
type input "16"
type input "$160.00"
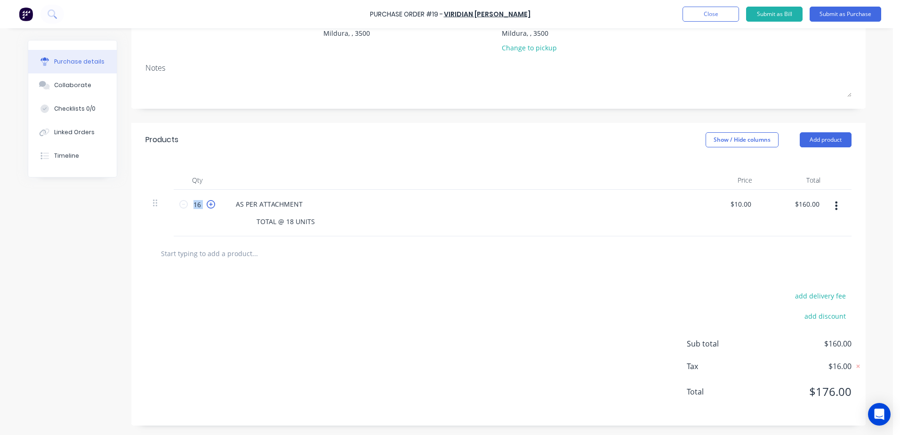
click at [207, 204] on icon at bounding box center [211, 204] width 8 height 8
type textarea "x"
type input "17"
type input "$170.00"
click at [207, 204] on icon at bounding box center [211, 204] width 8 height 8
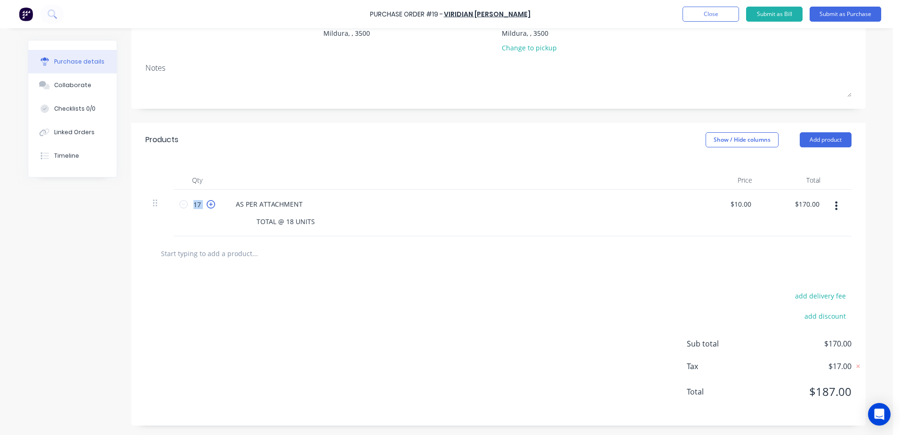
type textarea "x"
type input "18"
type input "$180.00"
drag, startPoint x: 207, startPoint y: 204, endPoint x: 355, endPoint y: 324, distance: 190.1
click at [352, 319] on div "add delivery fee add discount Sub total $180.00 Tax $18.00 Total $198.00" at bounding box center [498, 348] width 734 height 155
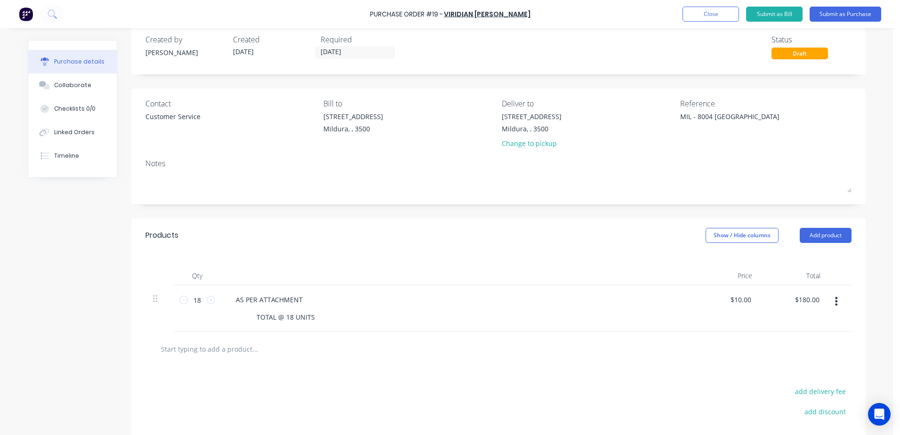
scroll to position [0, 0]
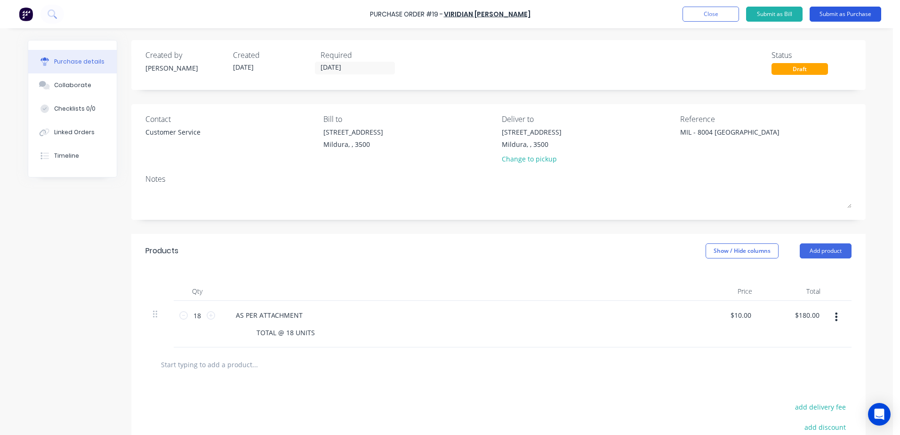
click at [859, 11] on button "Submit as Purchase" at bounding box center [846, 14] width 72 height 15
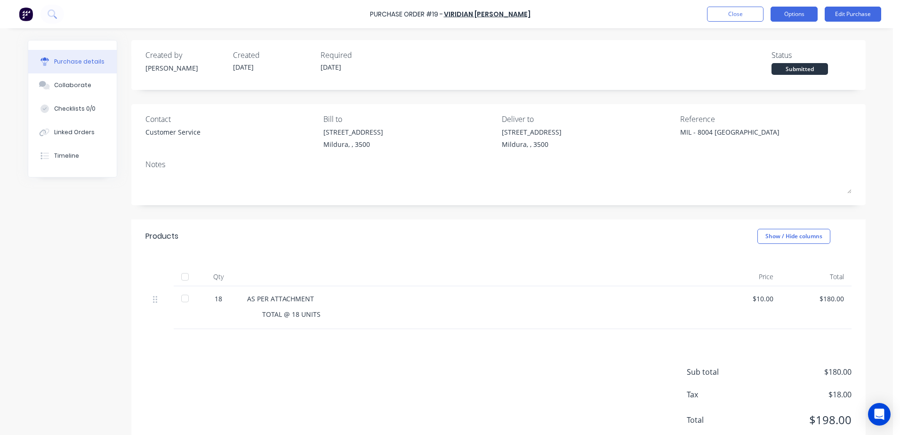
click at [800, 16] on button "Options" at bounding box center [794, 14] width 47 height 15
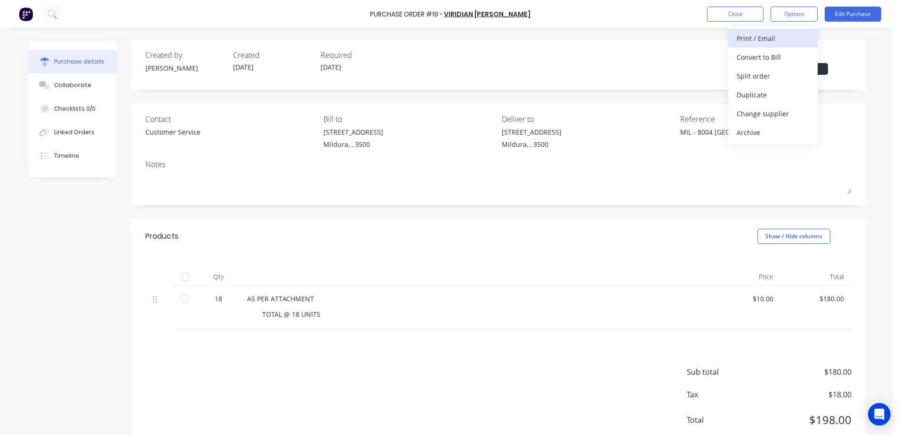
click at [766, 36] on div "Print / Email" at bounding box center [773, 39] width 72 height 14
click at [758, 80] on div "Without pricing" at bounding box center [773, 76] width 72 height 14
type textarea "x"
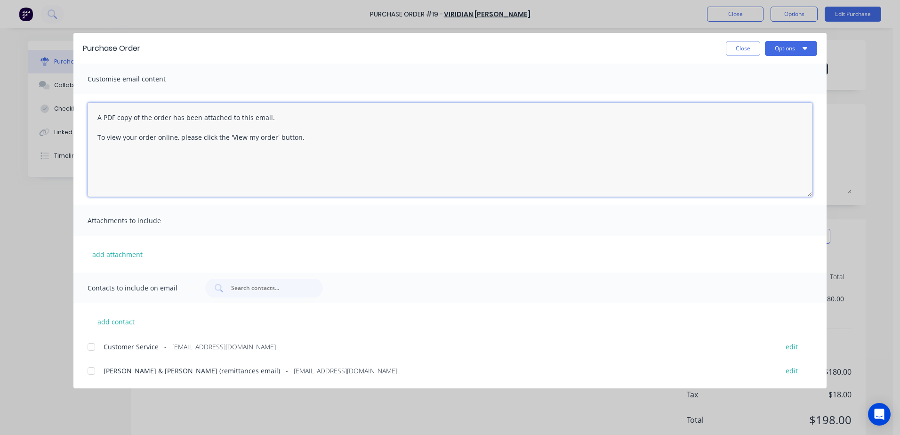
drag, startPoint x: 346, startPoint y: 150, endPoint x: 0, endPoint y: 84, distance: 352.7
click at [0, 84] on html "Purchase Order #19 - VIRIDIAN GLASS CLAYTON Close Options Edit Purchase Purchas…" at bounding box center [450, 217] width 900 height 435
paste textarea "11557.52"
drag, startPoint x: 280, startPoint y: 127, endPoint x: 19, endPoint y: 97, distance: 262.4
click at [0, 104] on html "Purchase Order #19 - VIRIDIAN GLASS CLAYTON Close Options Edit Purchase Purchas…" at bounding box center [450, 217] width 900 height 435
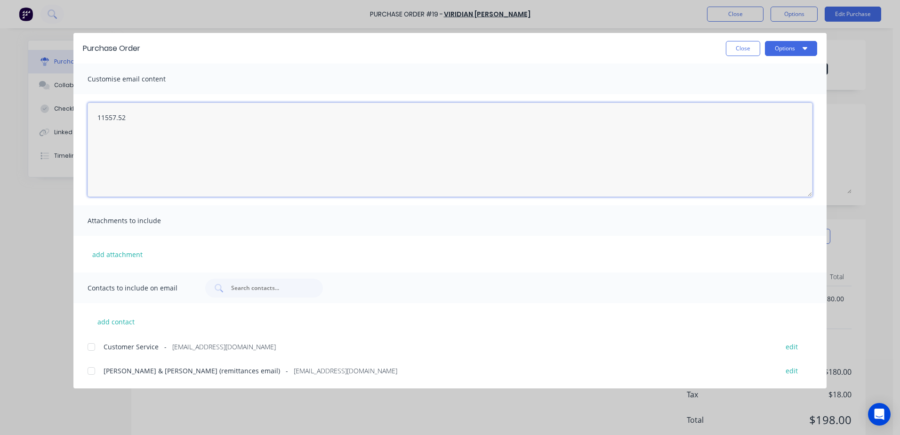
paste textarea "Hi All, Please find Purchase Order attached: PO TEXT: ITEM TEXT: Kind regards,"
click at [132, 153] on textarea "Hi All, Please find Purchase Order attached: PO TEXT: ITEM TEXT: Kind regards," at bounding box center [450, 150] width 725 height 94
click at [151, 171] on textarea "Hi All, Please find Purchase Order attached: PO TEXT: PO-19 ITEM TEXT: Kind reg…" at bounding box center [450, 150] width 725 height 94
click at [173, 189] on textarea "Hi All, Please find Purchase Order attached: PO TEXT: PO-19 ITEM TEXT: 8004 RED…" at bounding box center [450, 150] width 725 height 94
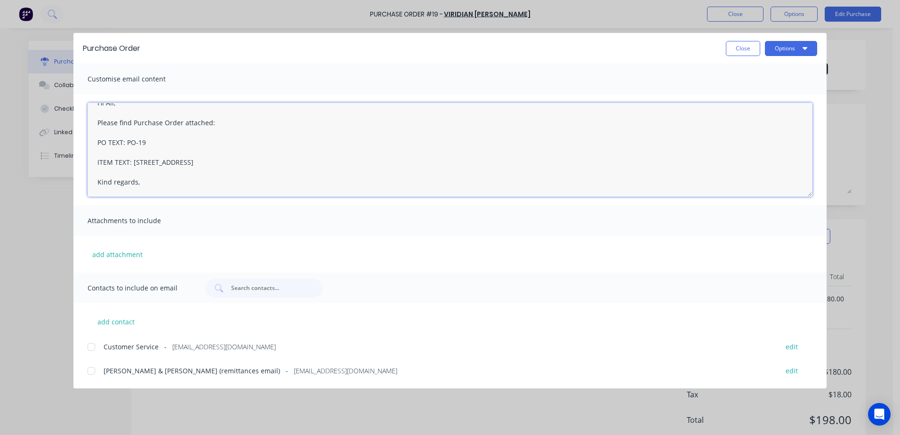
scroll to position [25, 0]
type textarea "Hi All, Please find Purchase Order attached: PO TEXT: PO-19 ITEM TEXT: 8004 RED…"
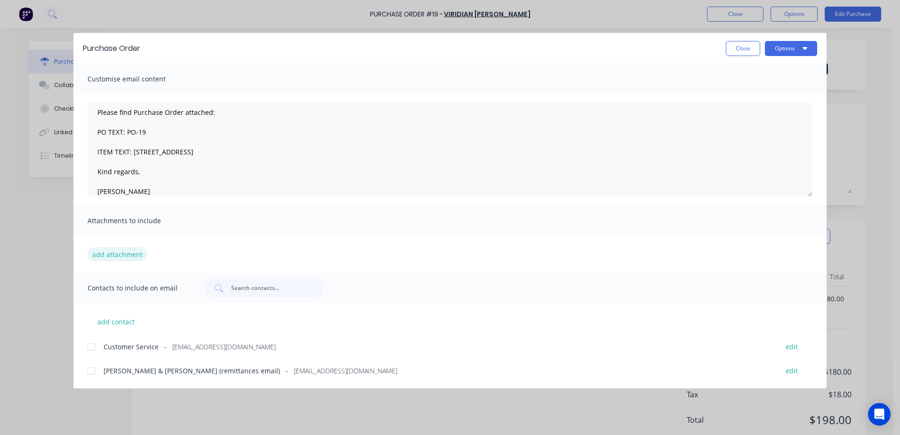
click at [132, 258] on button "add attachment" at bounding box center [118, 254] width 60 height 14
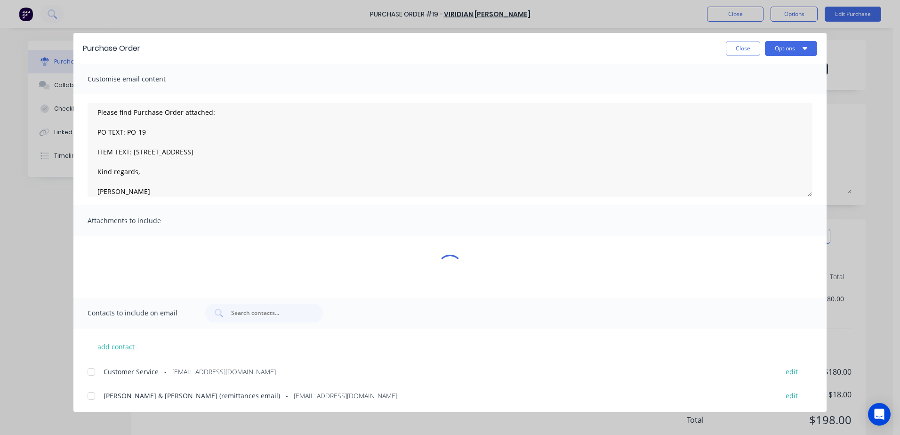
click at [90, 373] on div at bounding box center [91, 371] width 19 height 19
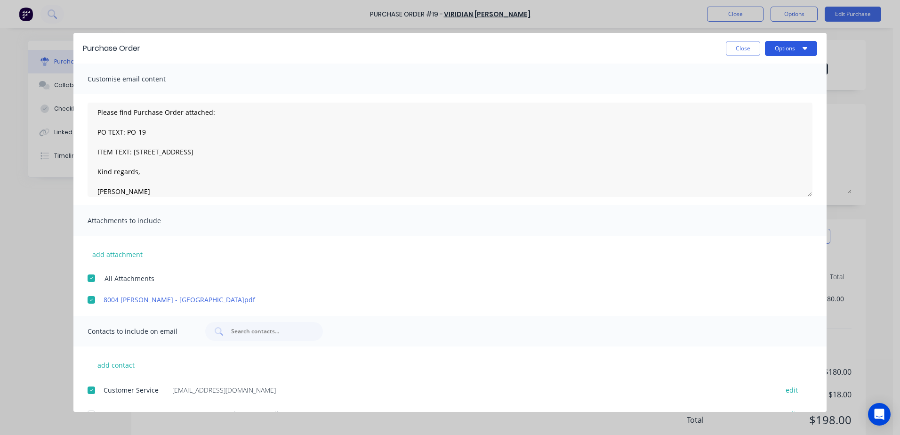
click at [785, 48] on button "Options" at bounding box center [791, 48] width 52 height 15
click at [754, 107] on div "Email" at bounding box center [772, 110] width 72 height 14
click at [808, 54] on button "Options" at bounding box center [791, 48] width 52 height 15
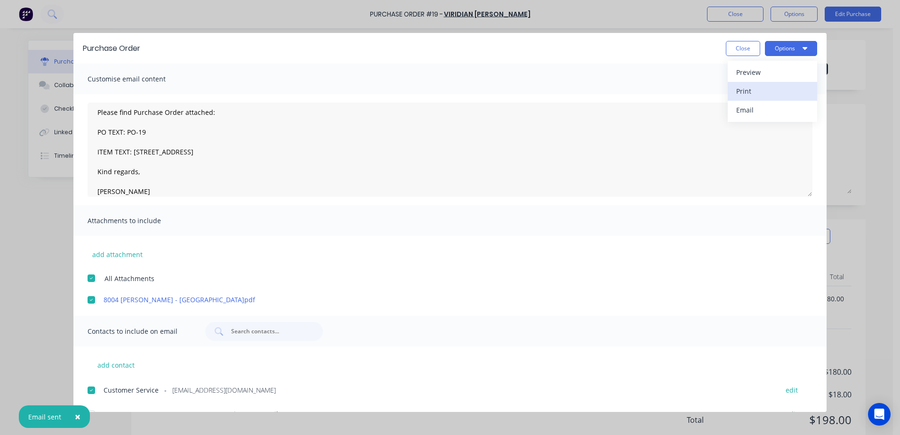
click at [750, 90] on div "Print" at bounding box center [772, 91] width 72 height 14
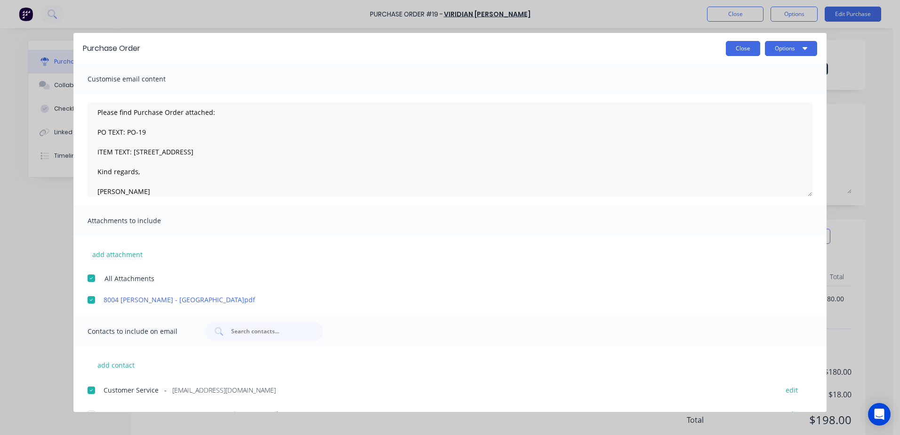
click at [742, 52] on button "Close" at bounding box center [743, 48] width 34 height 15
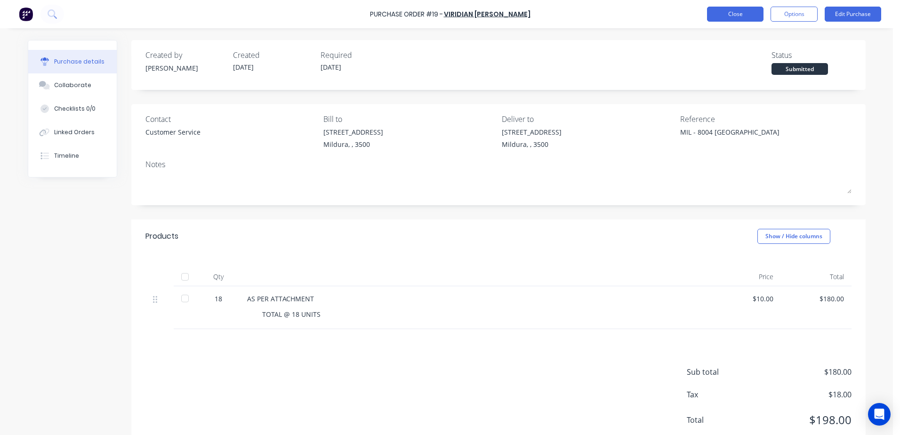
click at [737, 14] on button "Close" at bounding box center [735, 14] width 56 height 15
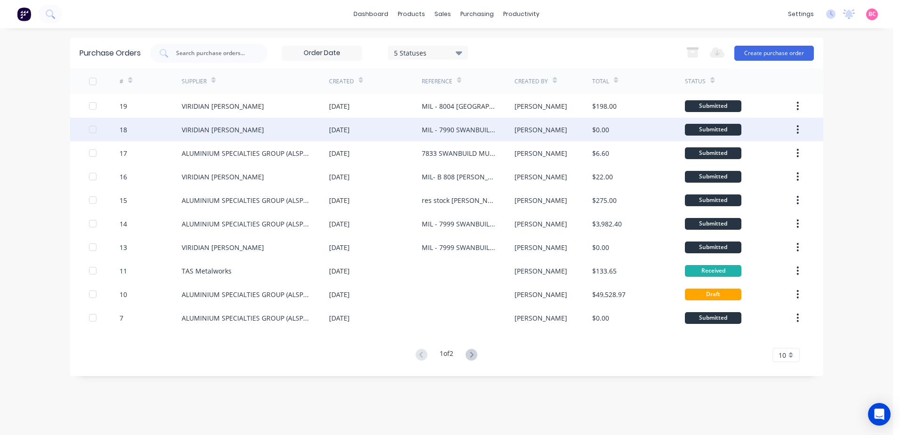
click at [278, 131] on div "VIRIDIAN GLASS CLAYTON" at bounding box center [255, 130] width 147 height 24
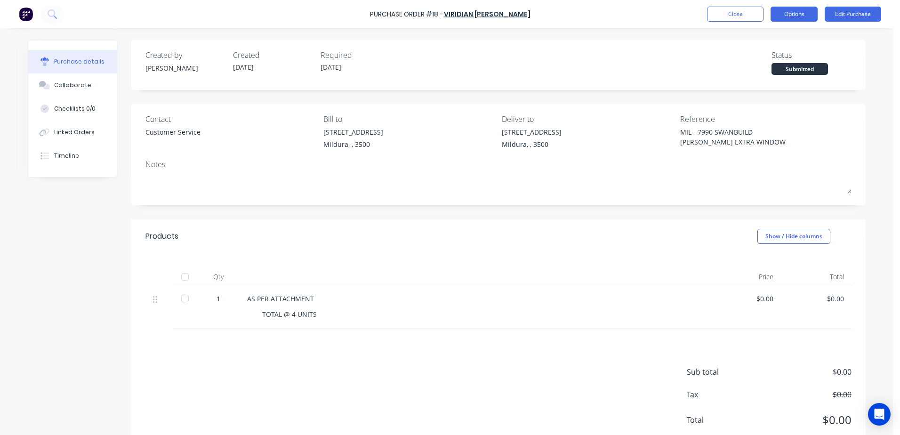
click at [804, 15] on button "Options" at bounding box center [794, 14] width 47 height 15
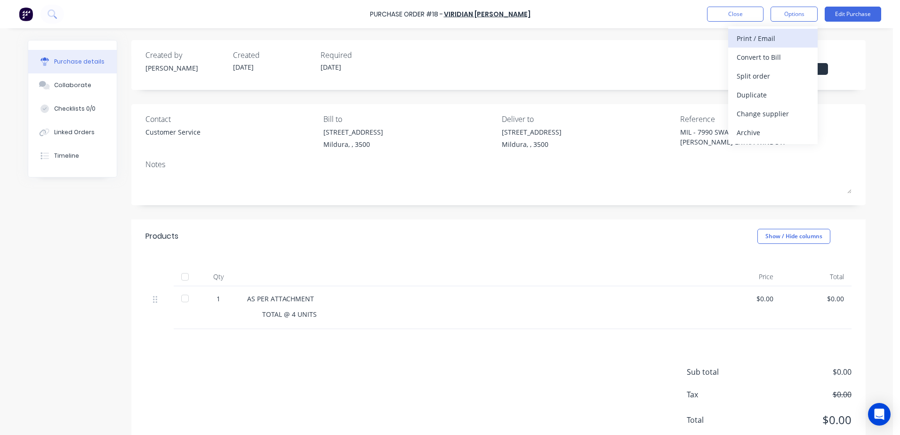
click at [762, 33] on div "Print / Email" at bounding box center [773, 39] width 72 height 14
click at [762, 73] on div "Without pricing" at bounding box center [773, 76] width 72 height 14
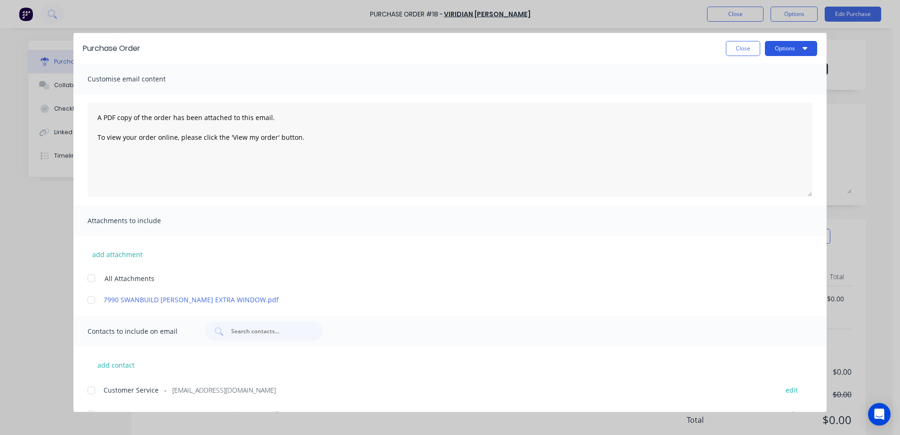
click at [786, 50] on button "Options" at bounding box center [791, 48] width 52 height 15
click at [770, 88] on div "Print" at bounding box center [772, 91] width 72 height 14
click at [730, 50] on button "Close" at bounding box center [743, 48] width 34 height 15
type textarea "x"
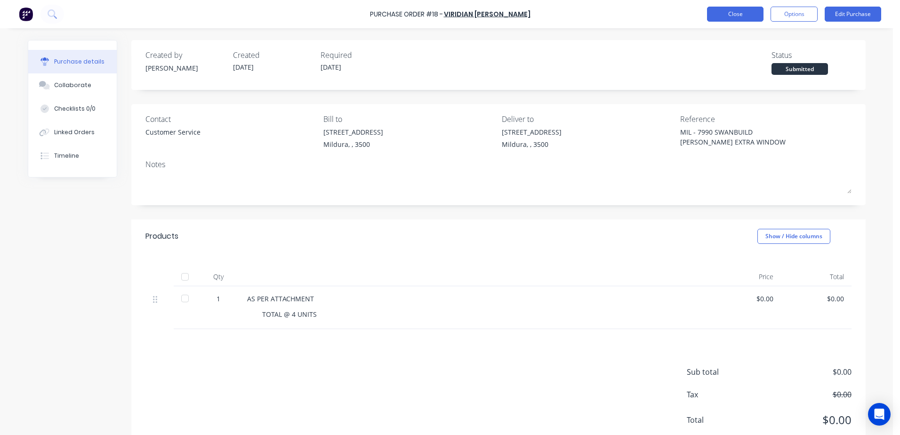
click at [731, 17] on button "Close" at bounding box center [735, 14] width 56 height 15
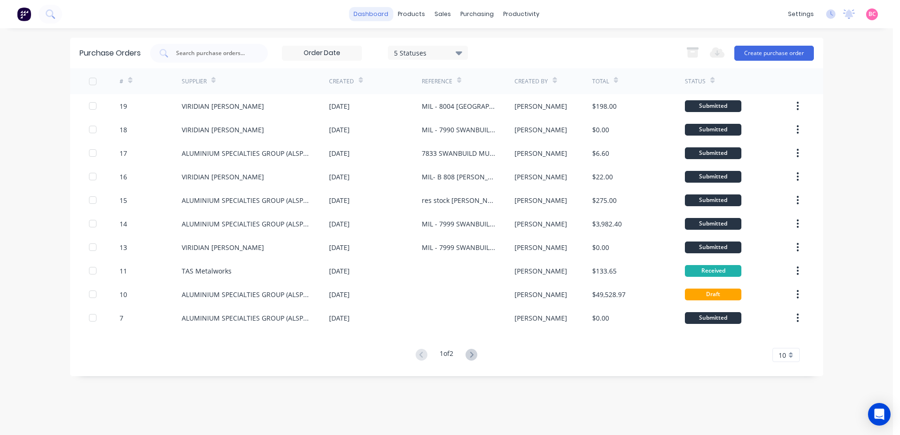
click at [371, 14] on link "dashboard" at bounding box center [371, 14] width 44 height 14
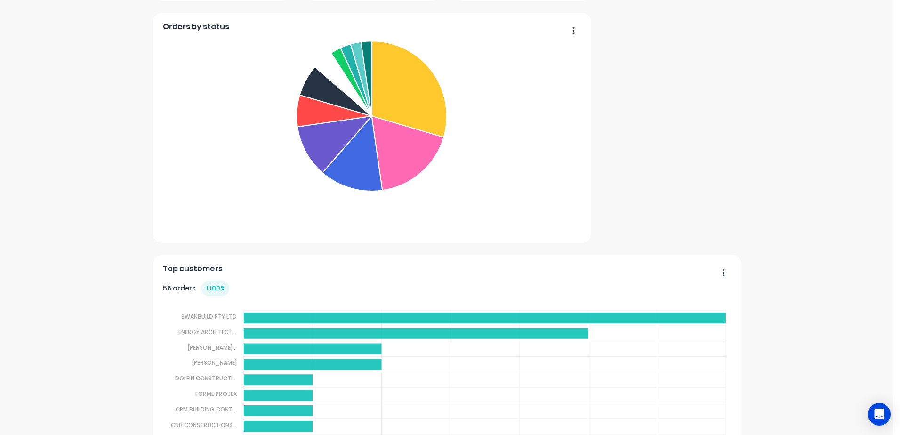
scroll to position [164, 0]
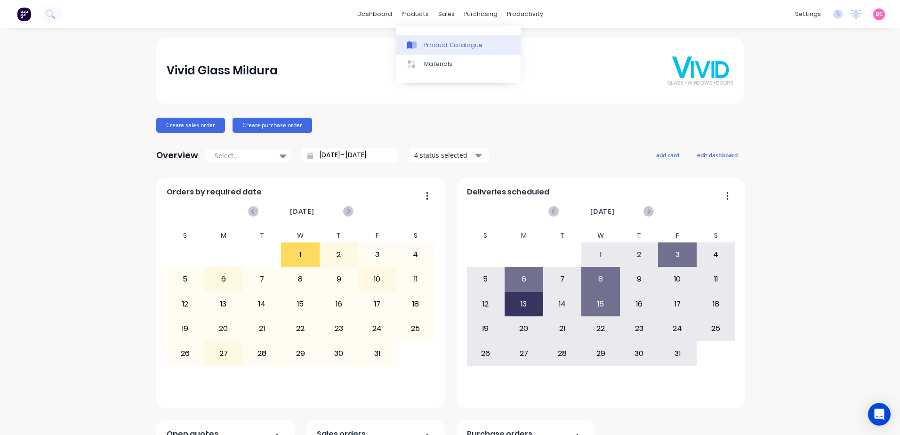
click at [424, 44] on div "Product Catalogue" at bounding box center [453, 45] width 58 height 8
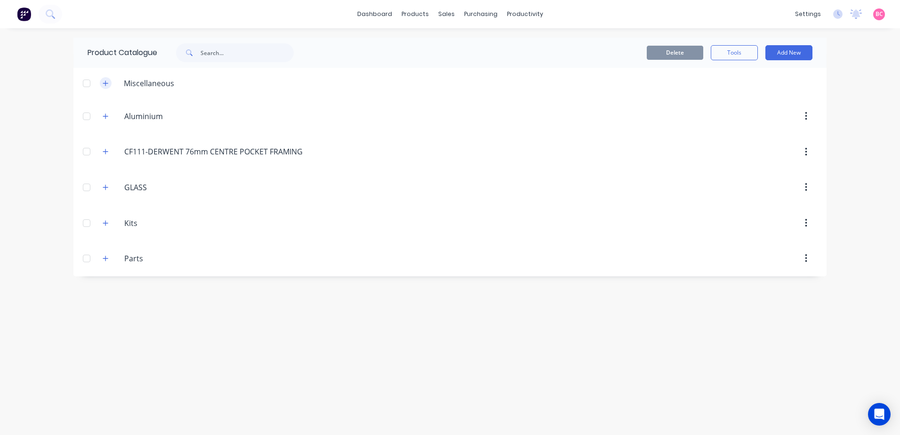
click at [102, 81] on button "button" at bounding box center [106, 83] width 12 height 12
